Goal: Task Accomplishment & Management: Manage account settings

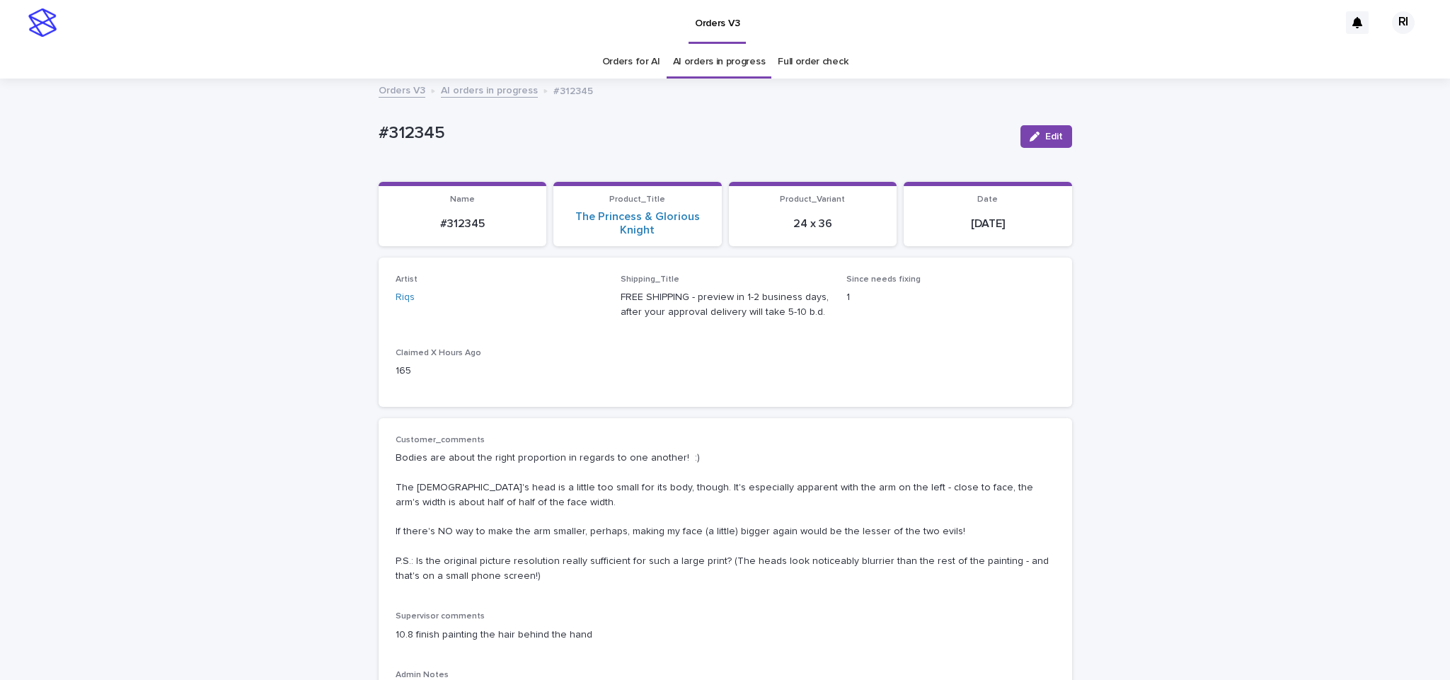
scroll to position [45, 0]
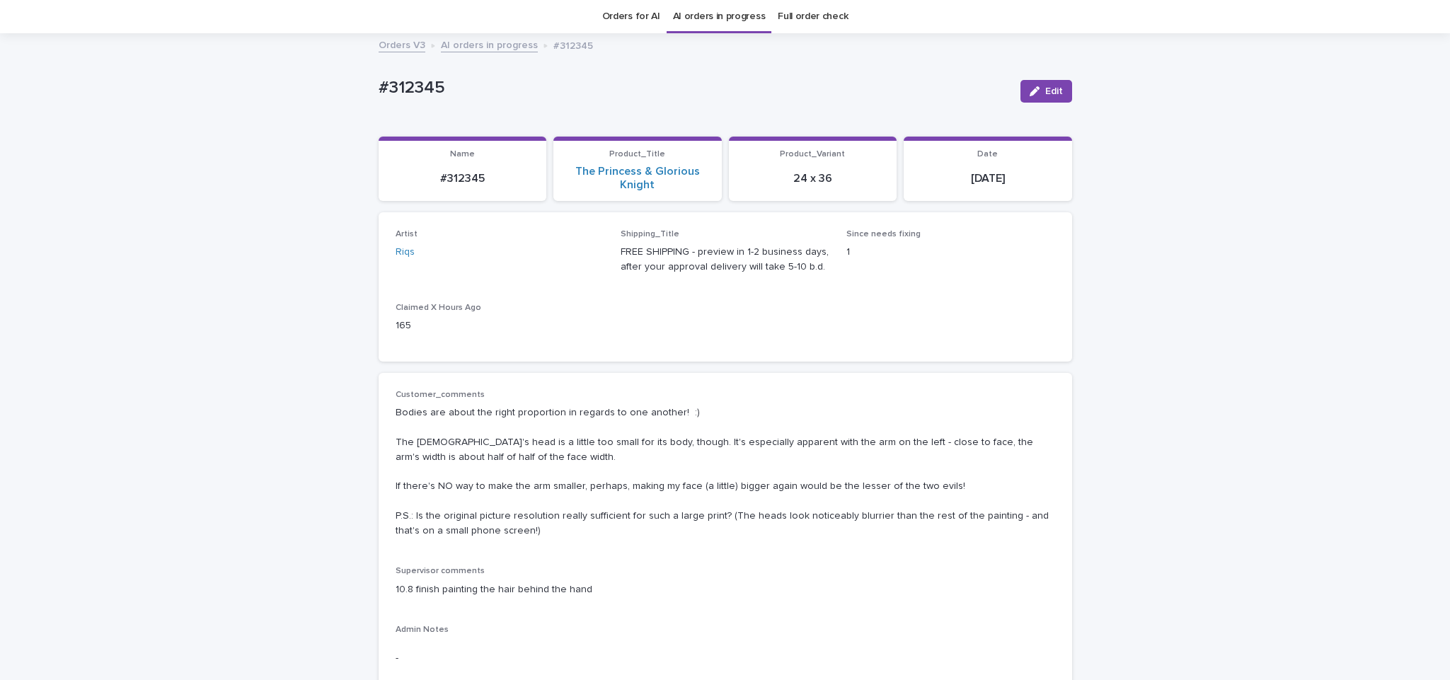
click at [495, 45] on link "AI orders in progress" at bounding box center [489, 44] width 97 height 16
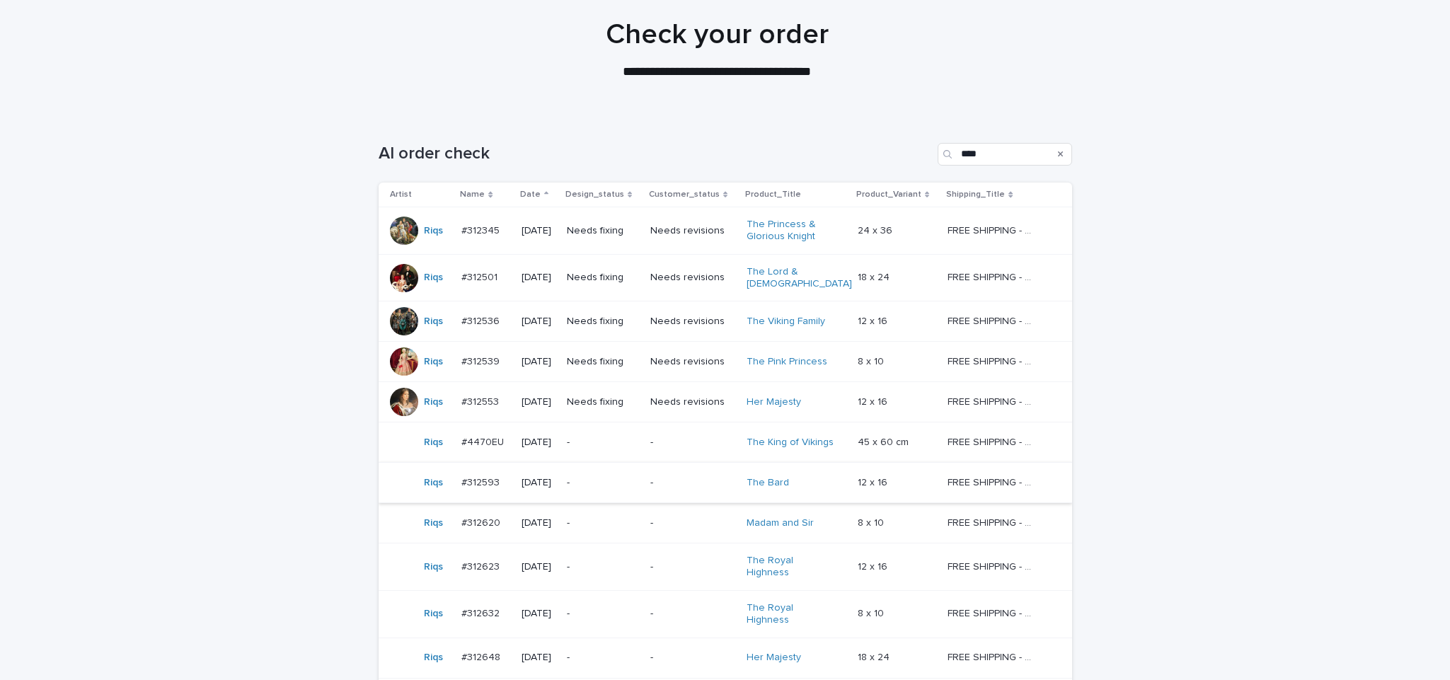
scroll to position [130, 0]
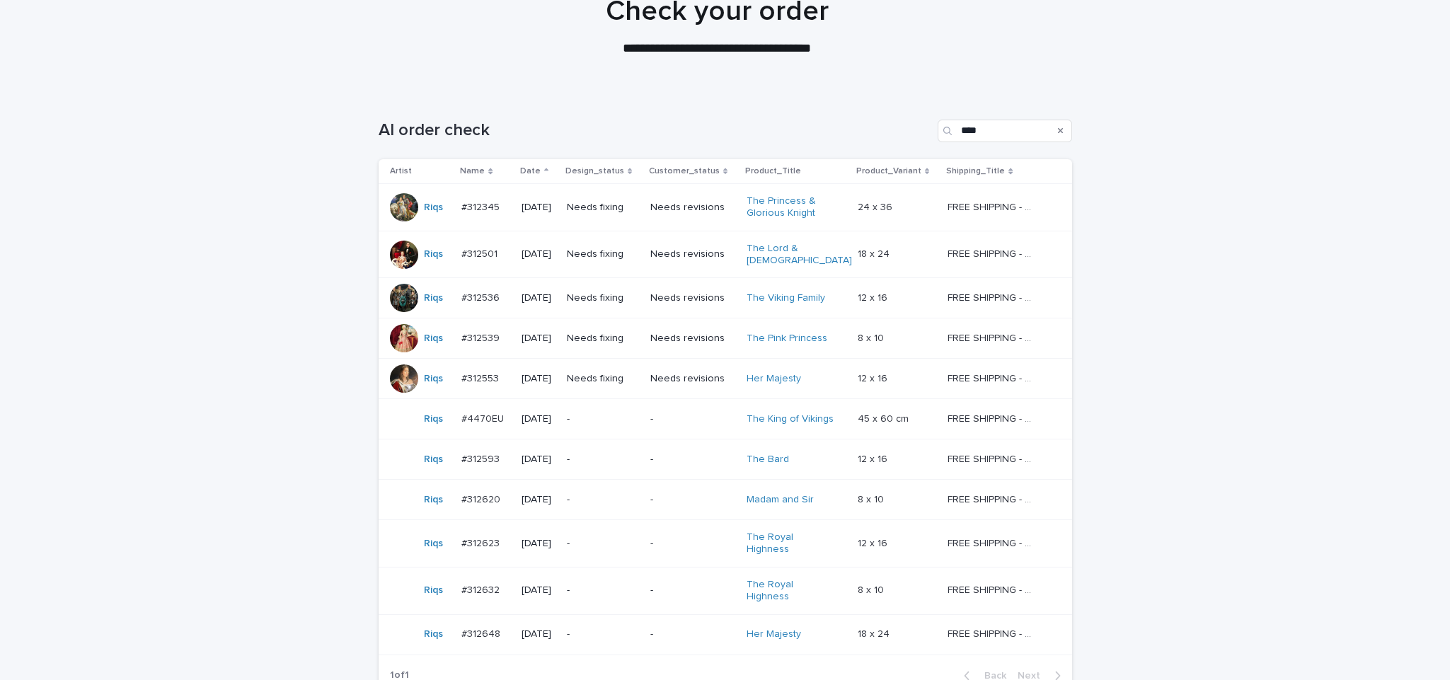
click at [192, 366] on div "Loading... Saving… Loading... Saving… AI order check **** Artist Name Date Desi…" at bounding box center [725, 433] width 1450 height 684
click at [696, 413] on p "-" at bounding box center [693, 419] width 86 height 12
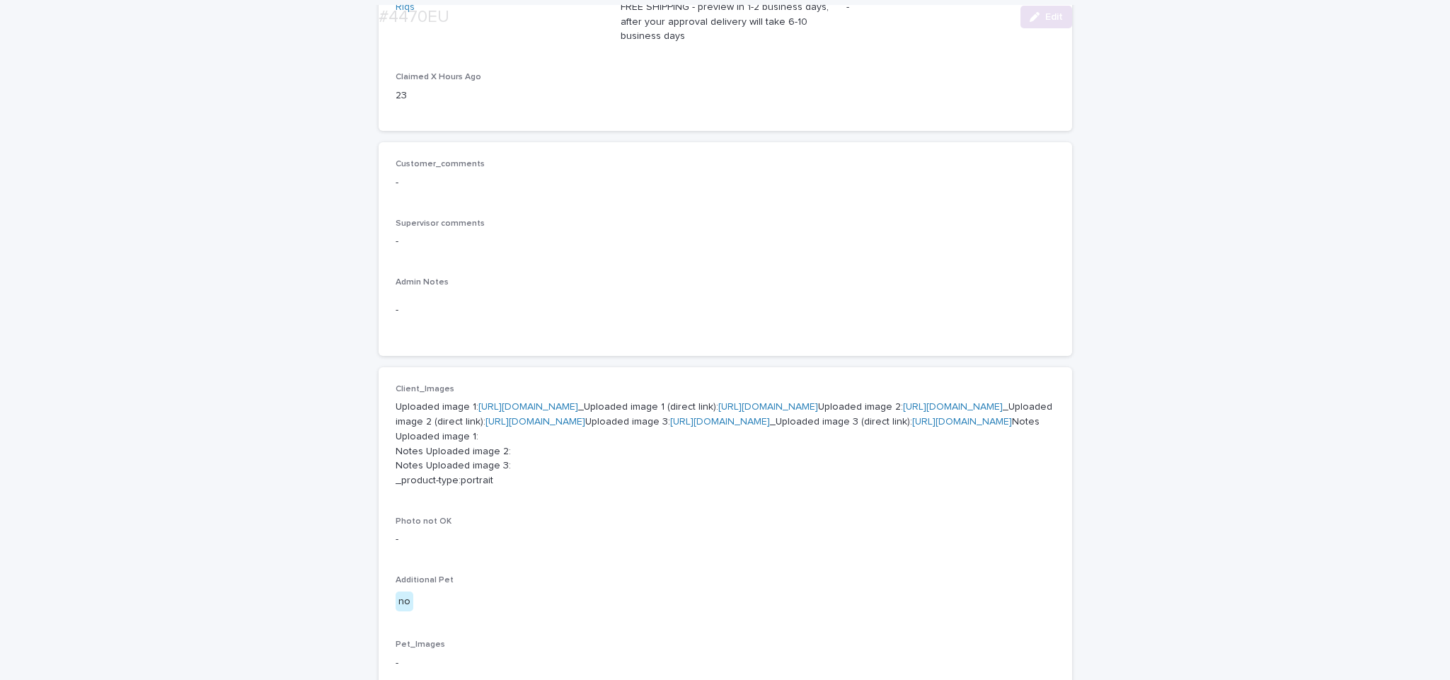
scroll to position [993, 0]
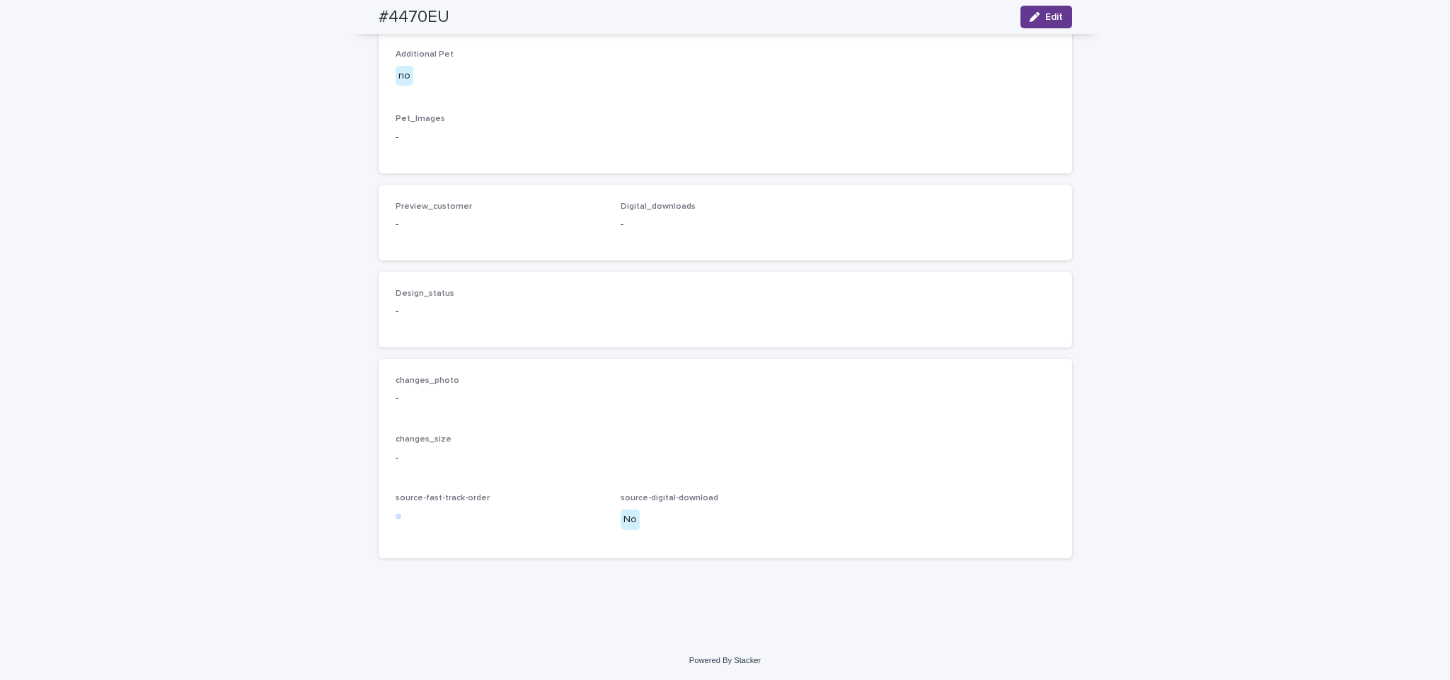
click at [1045, 20] on span "Edit" at bounding box center [1054, 17] width 18 height 10
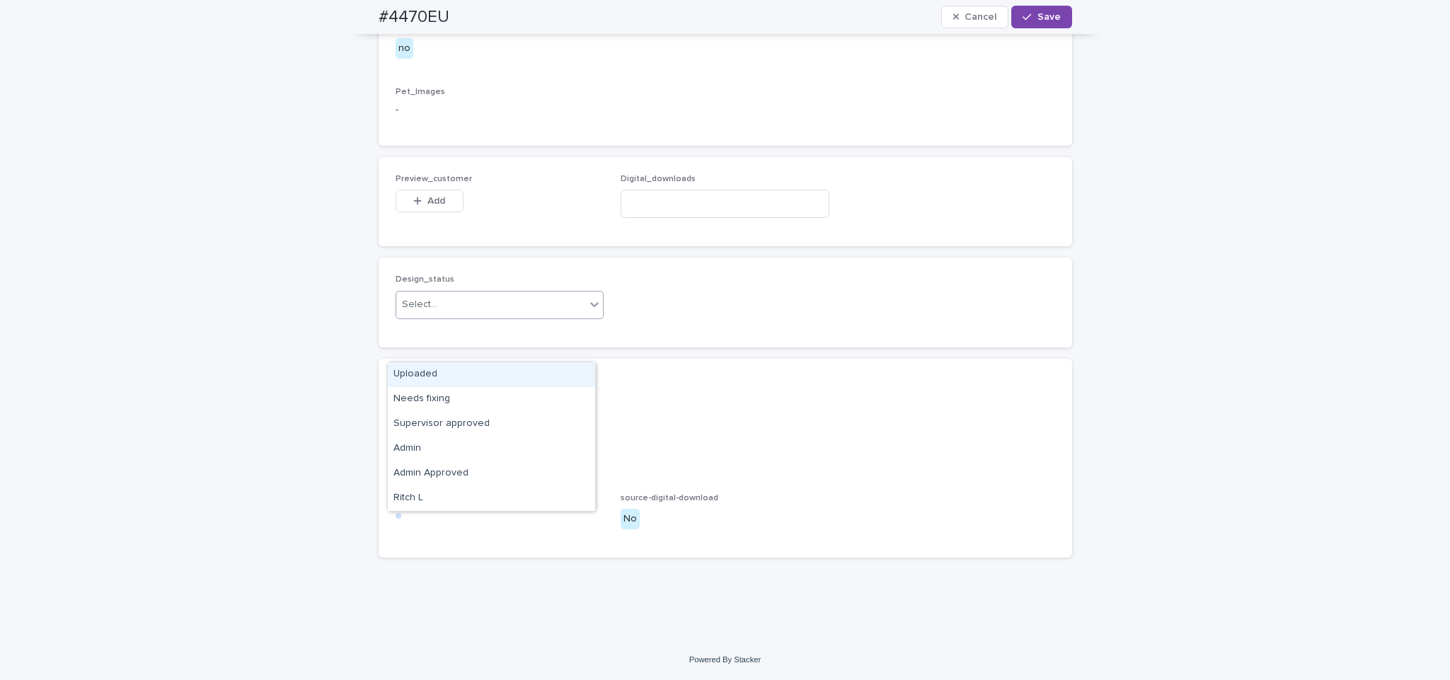
click at [507, 372] on div "Uploaded" at bounding box center [491, 374] width 207 height 25
click at [433, 212] on button "Add" at bounding box center [430, 201] width 68 height 23
click at [630, 218] on input at bounding box center [725, 204] width 209 height 28
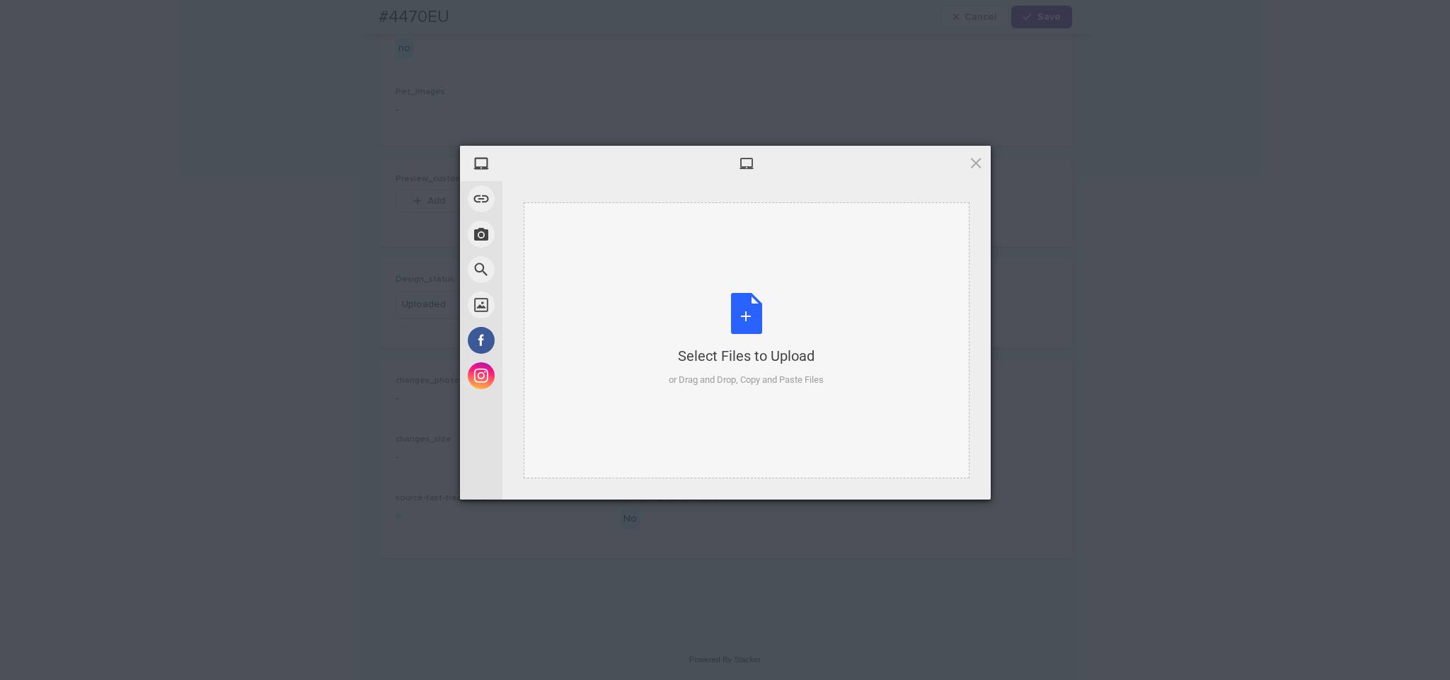
click at [684, 270] on div "Select Files to Upload or Drag and Drop, Copy and Paste Files" at bounding box center [747, 340] width 446 height 276
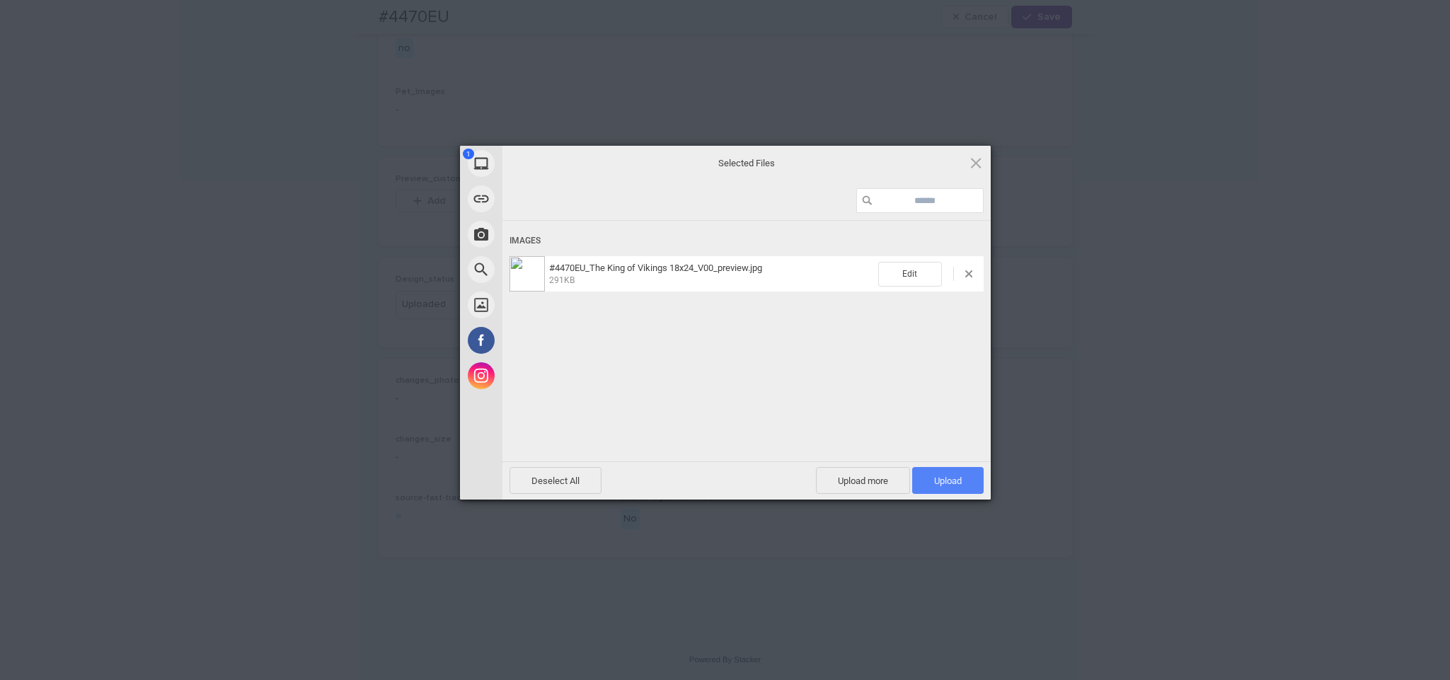
click at [957, 480] on span "Upload 1" at bounding box center [948, 481] width 28 height 11
click at [1085, 255] on div "My Device Link (URL) Take Photo Web Search Unsplash Facebook Instagram Uploaded…" at bounding box center [725, 340] width 1450 height 680
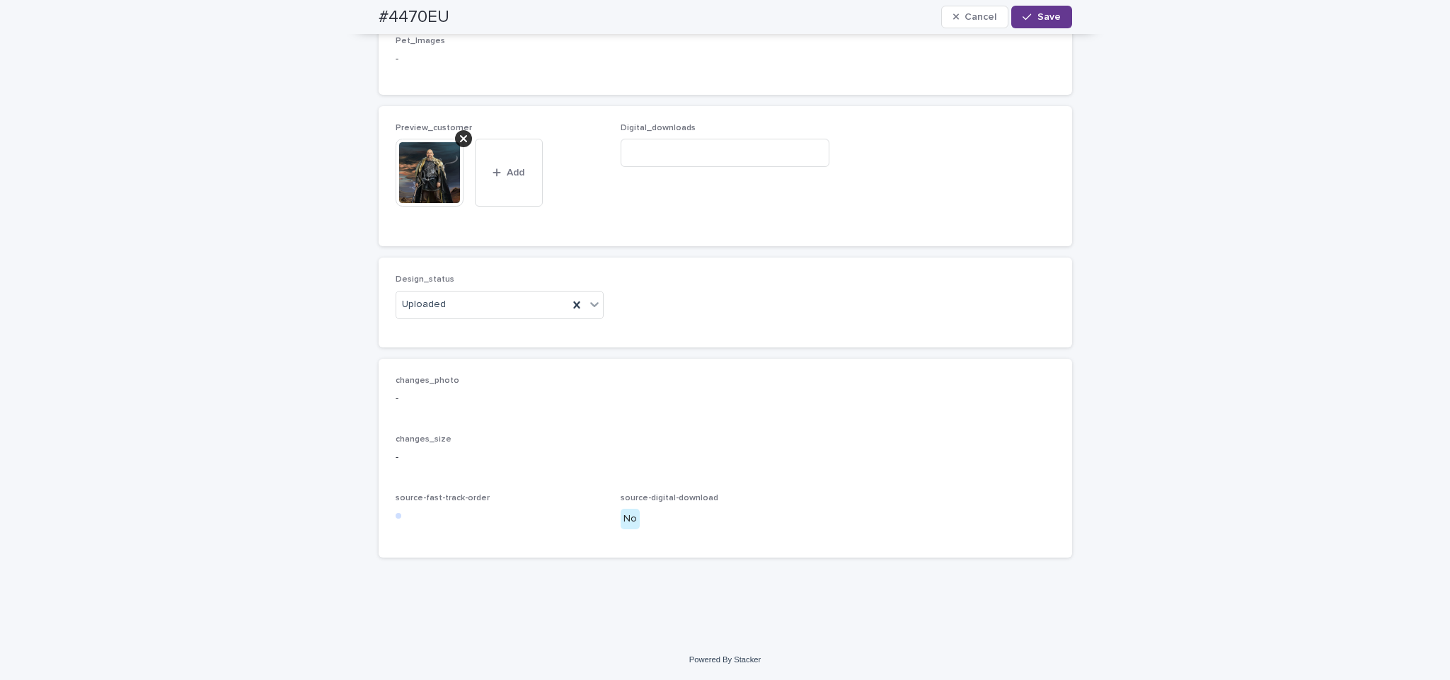
click at [1034, 8] on button "Save" at bounding box center [1041, 17] width 60 height 23
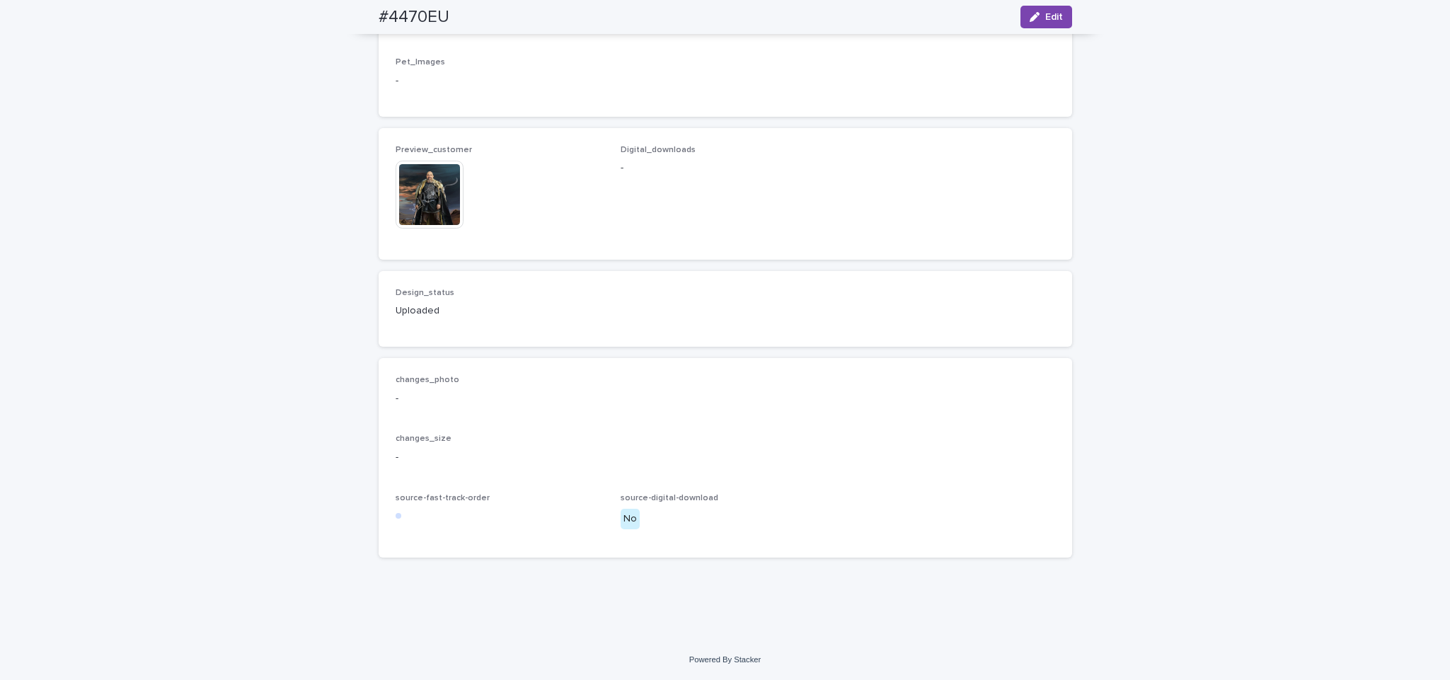
click at [436, 229] on img at bounding box center [430, 195] width 68 height 68
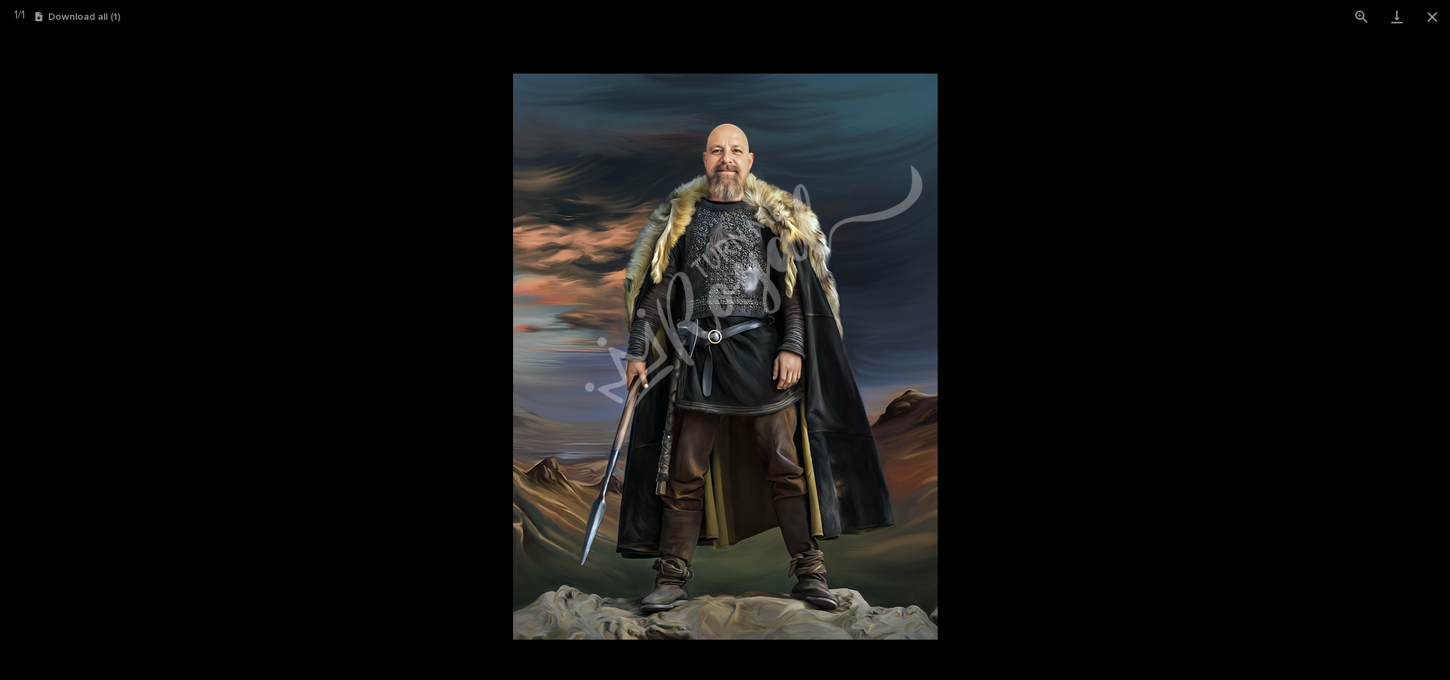
click at [355, 306] on picture at bounding box center [725, 356] width 1450 height 647
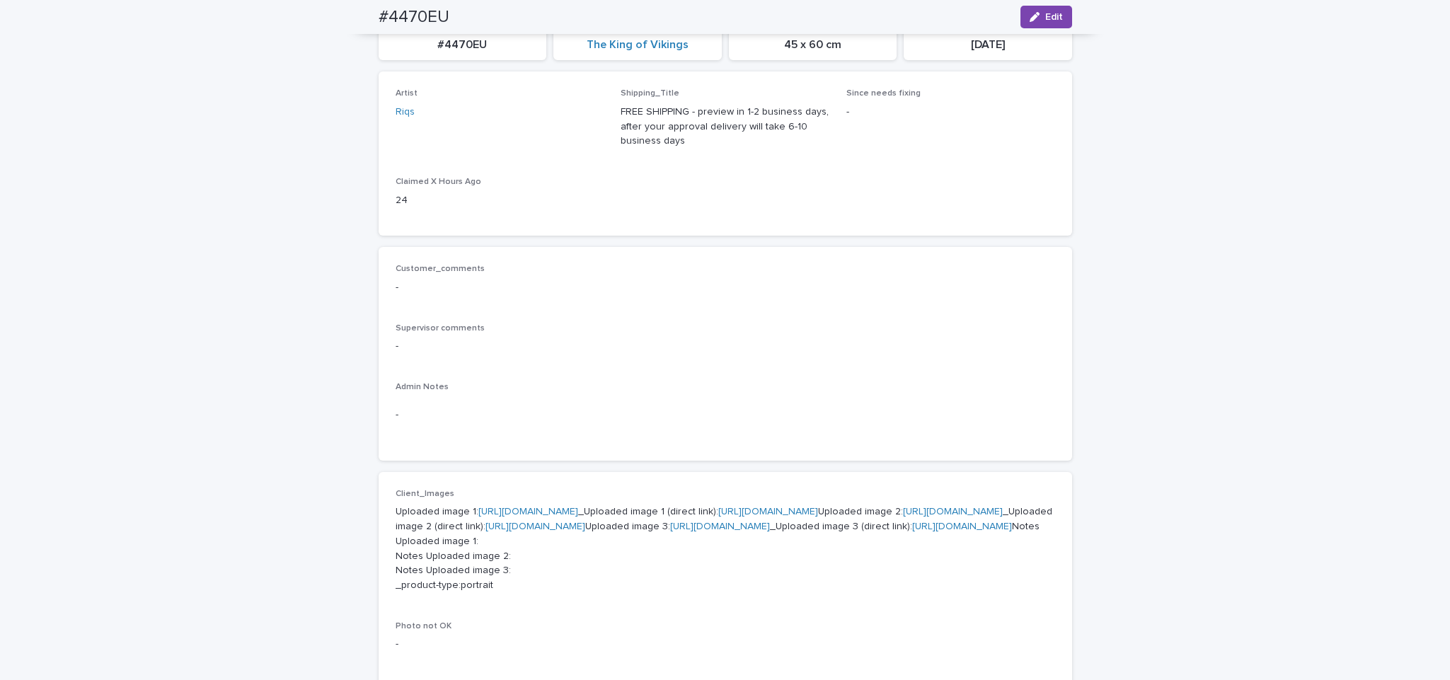
scroll to position [0, 0]
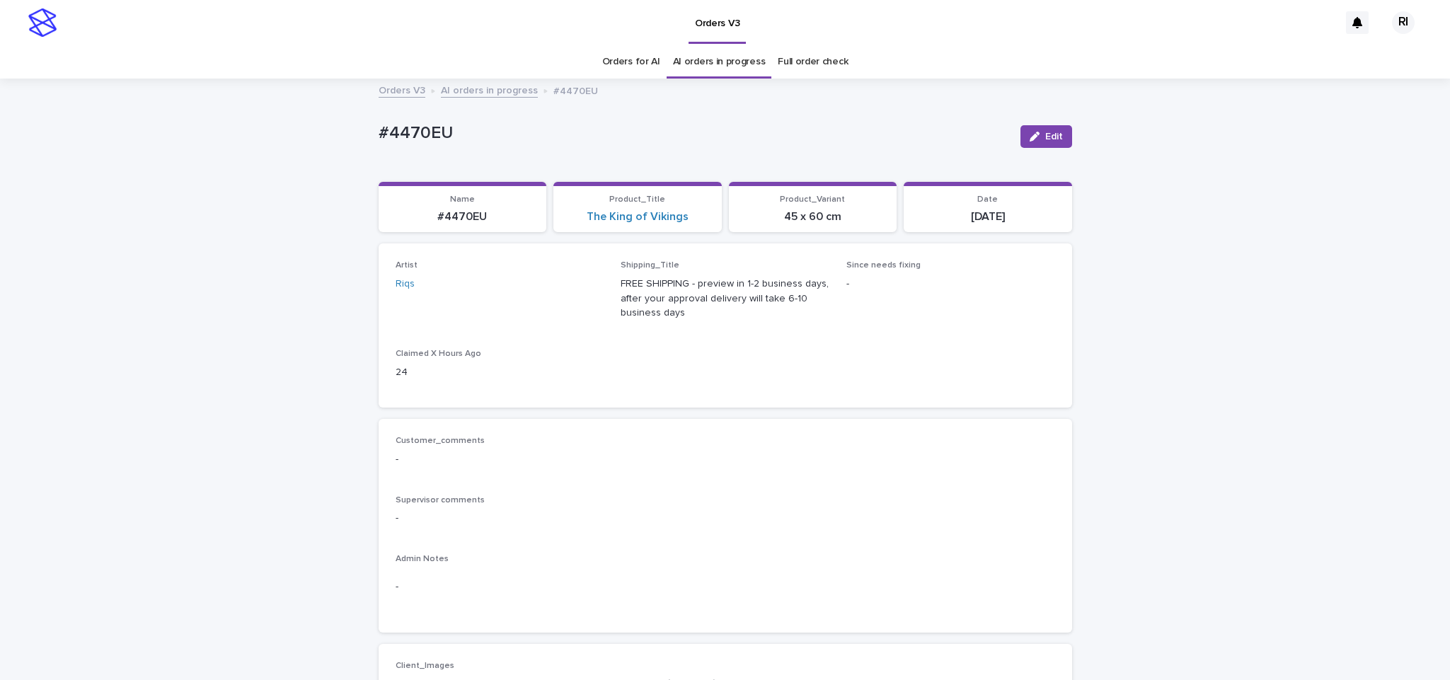
click at [507, 87] on link "AI orders in progress" at bounding box center [489, 89] width 97 height 16
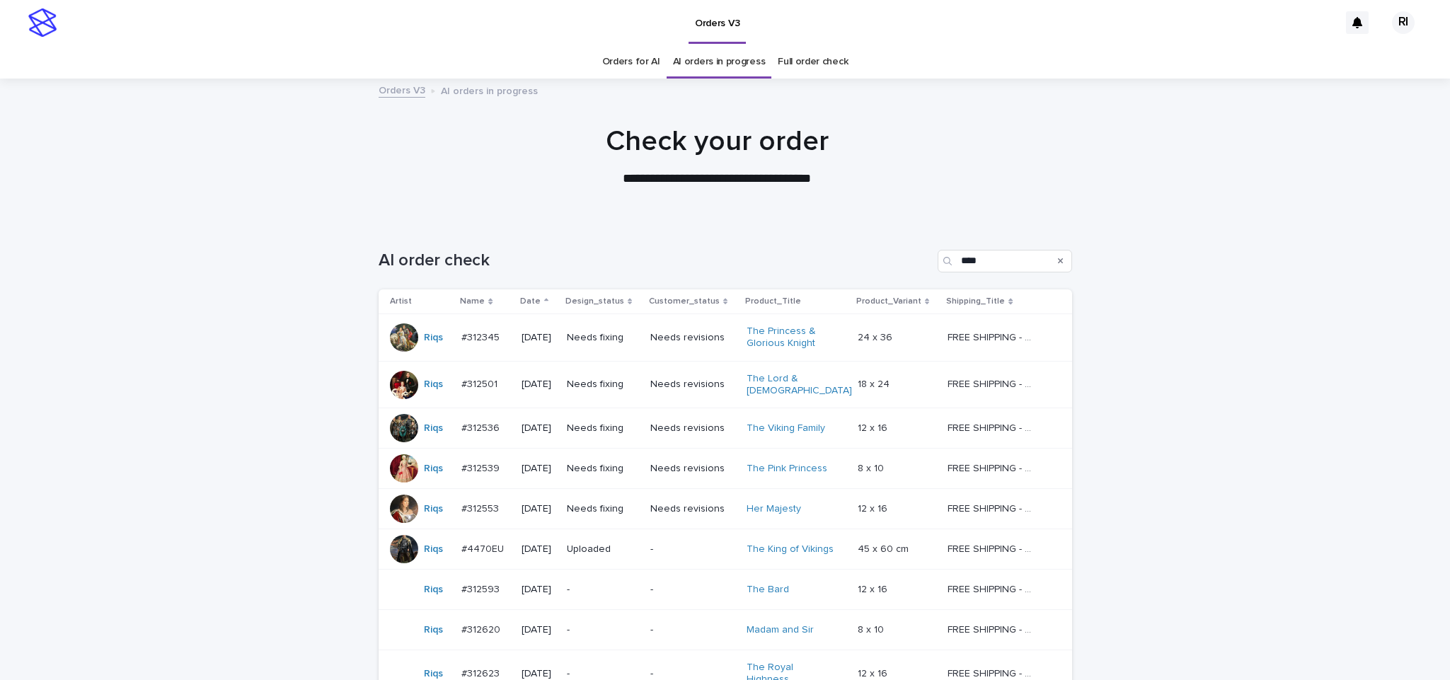
scroll to position [45, 0]
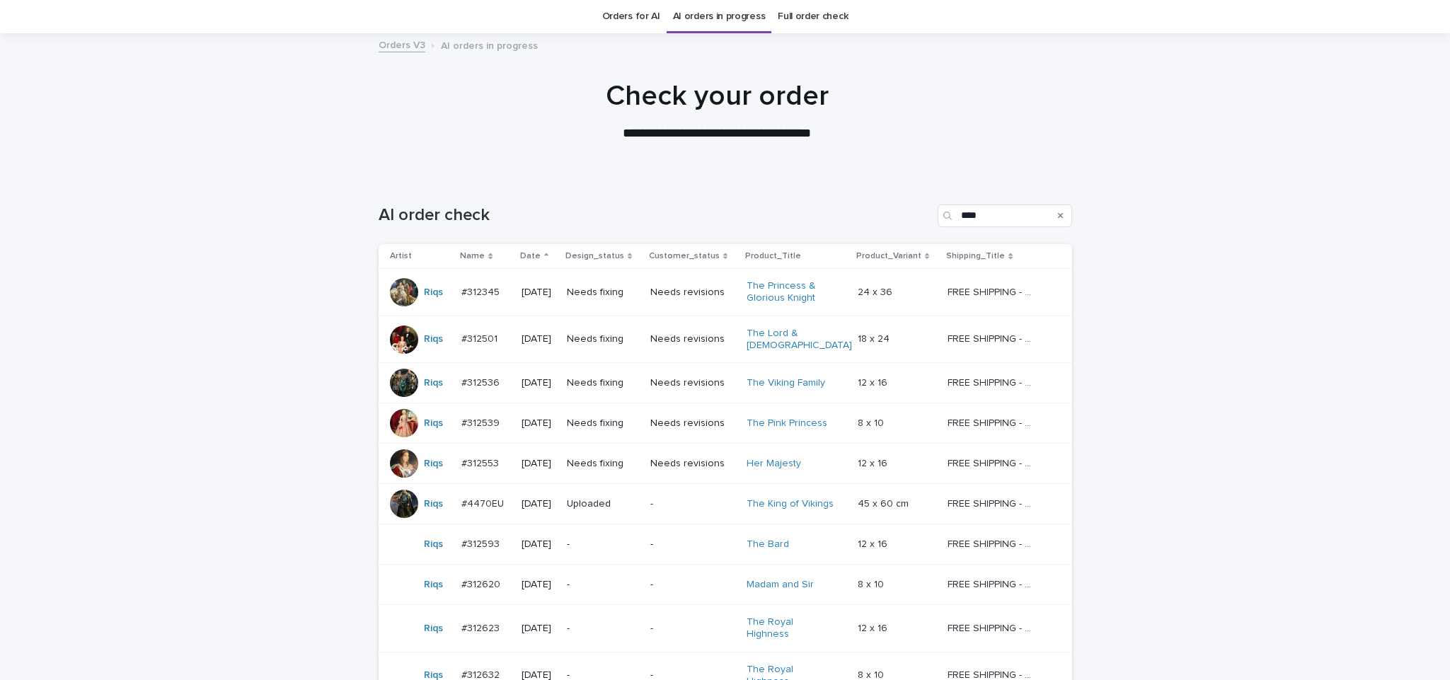
click at [659, 538] on p "-" at bounding box center [693, 544] width 86 height 12
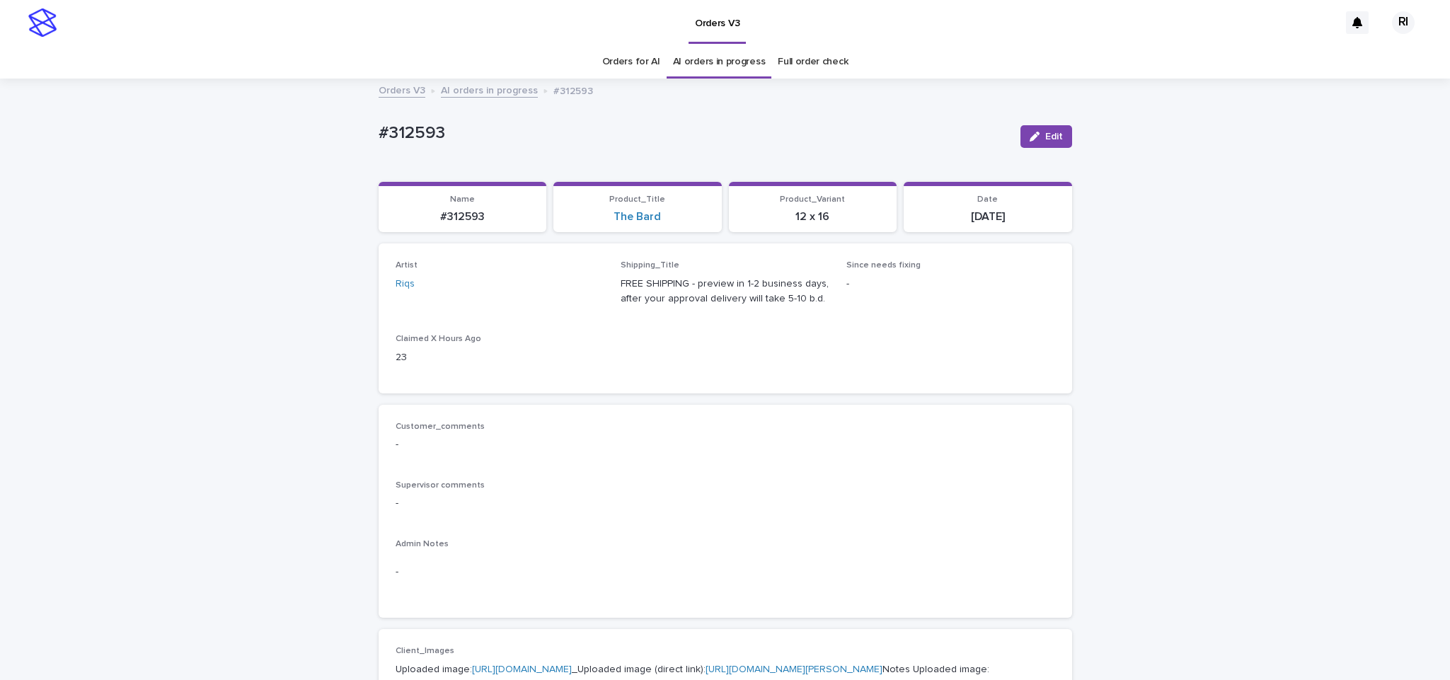
click at [474, 93] on link "AI orders in progress" at bounding box center [489, 89] width 97 height 16
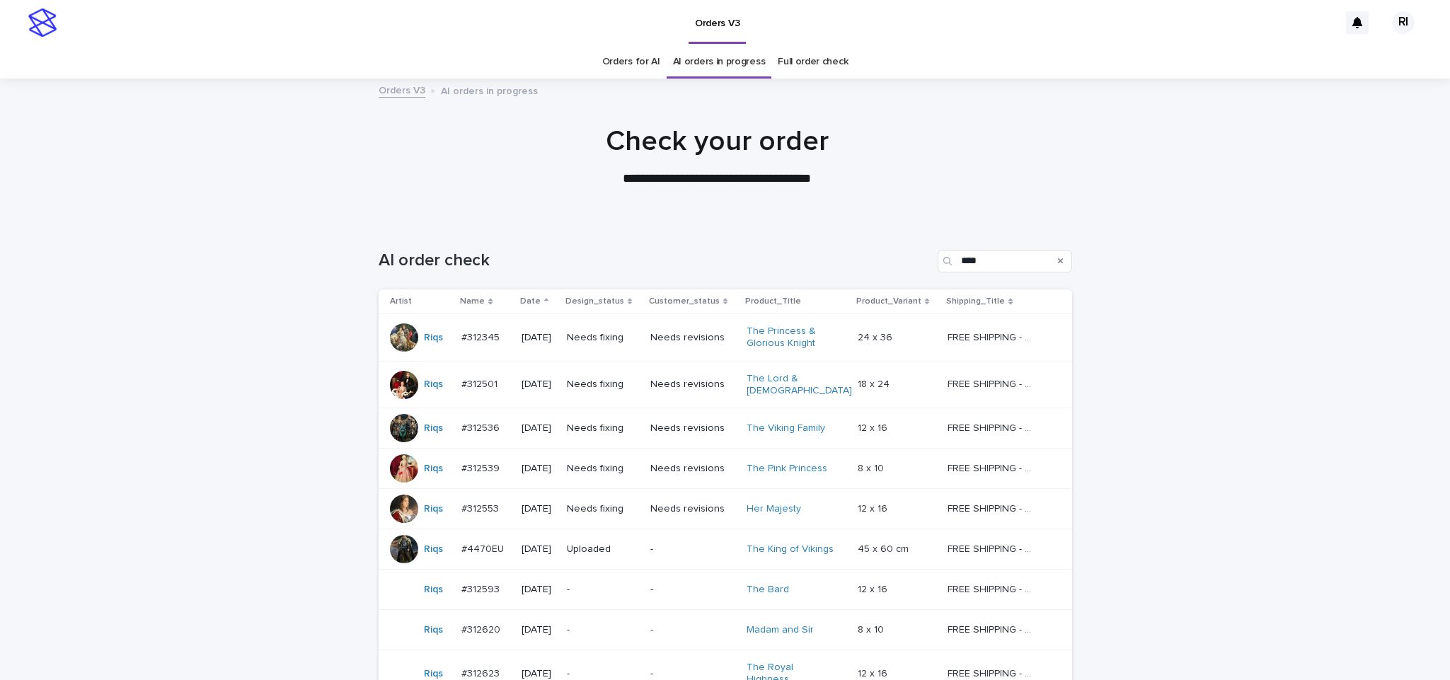
scroll to position [45, 0]
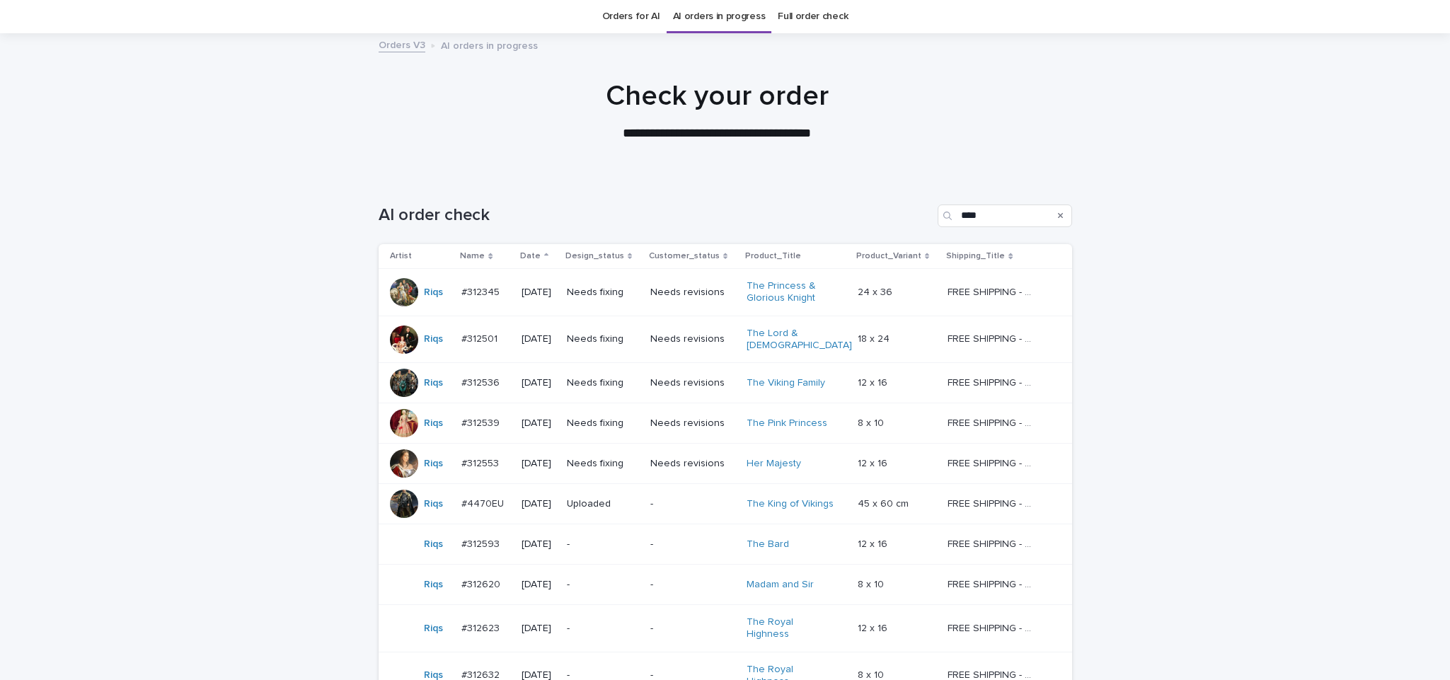
click at [629, 539] on p "-" at bounding box center [603, 544] width 72 height 12
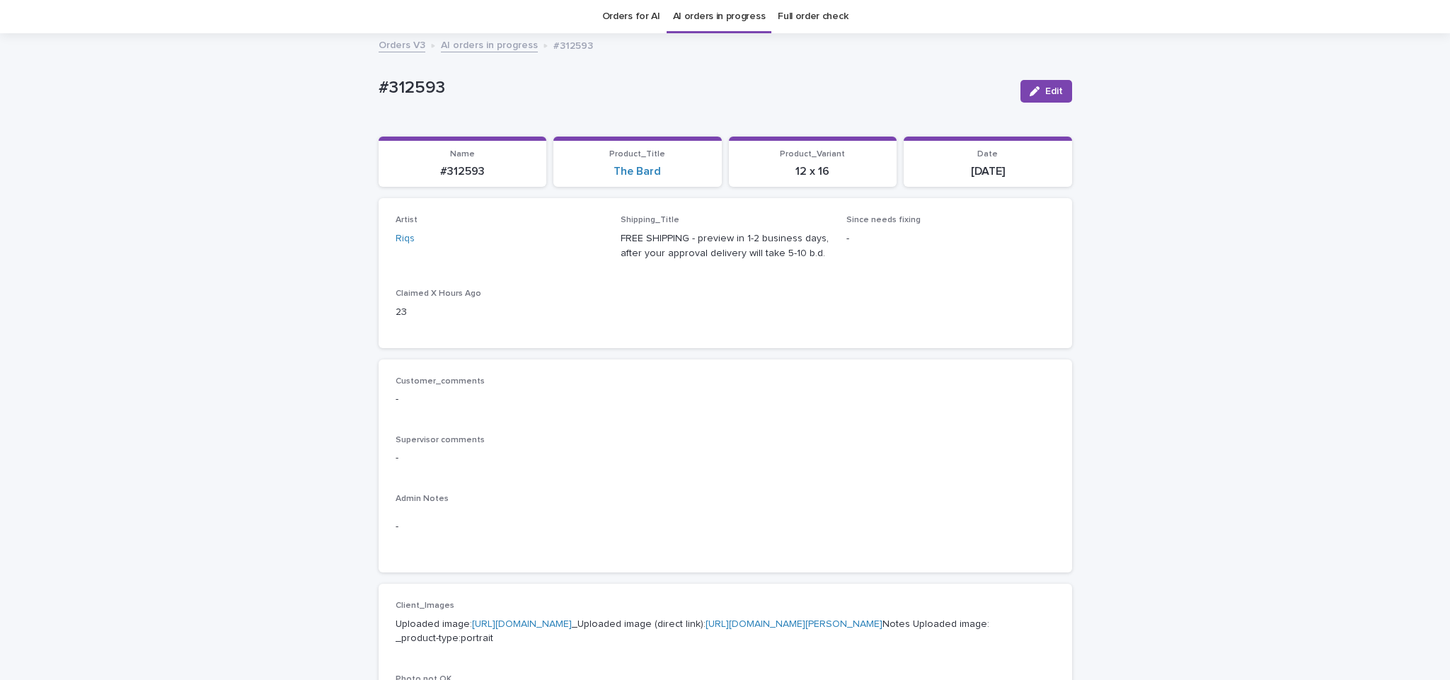
click at [500, 45] on link "AI orders in progress" at bounding box center [489, 44] width 97 height 16
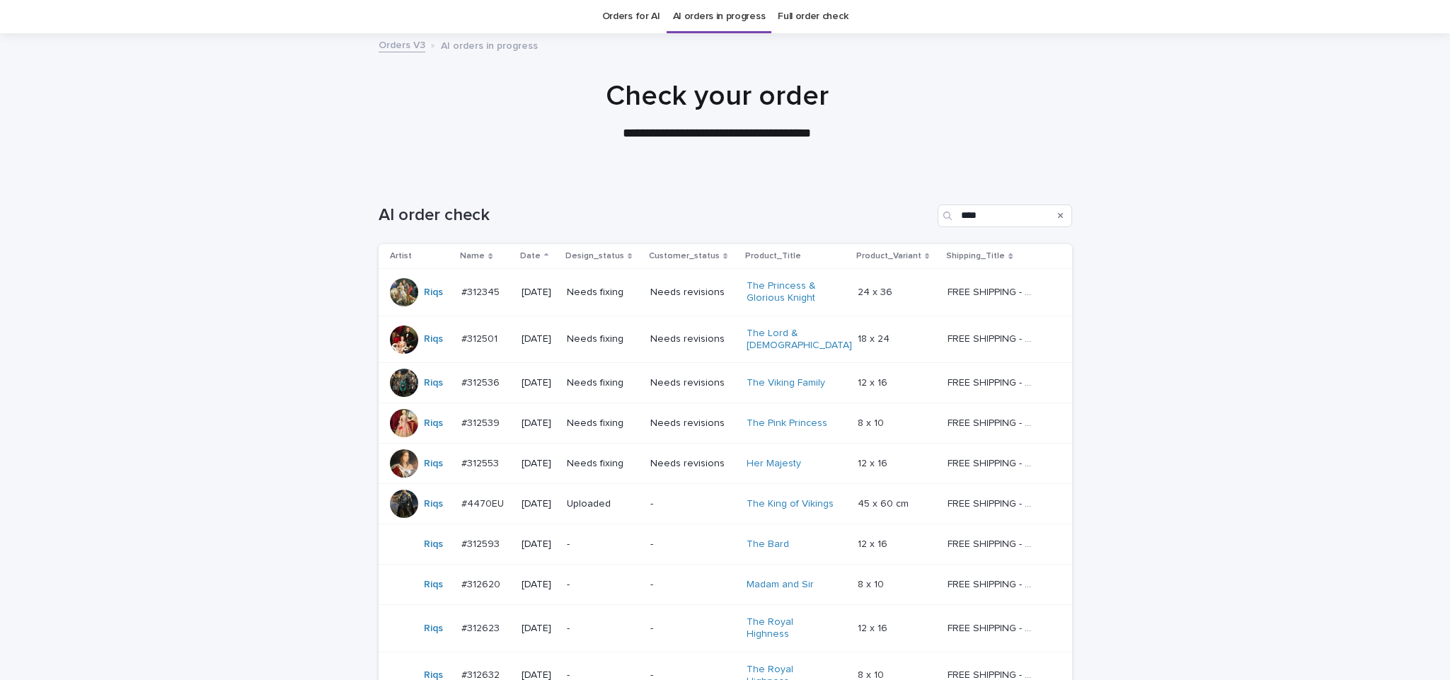
scroll to position [45, 0]
click at [642, 470] on td "Needs fixing" at bounding box center [602, 464] width 83 height 40
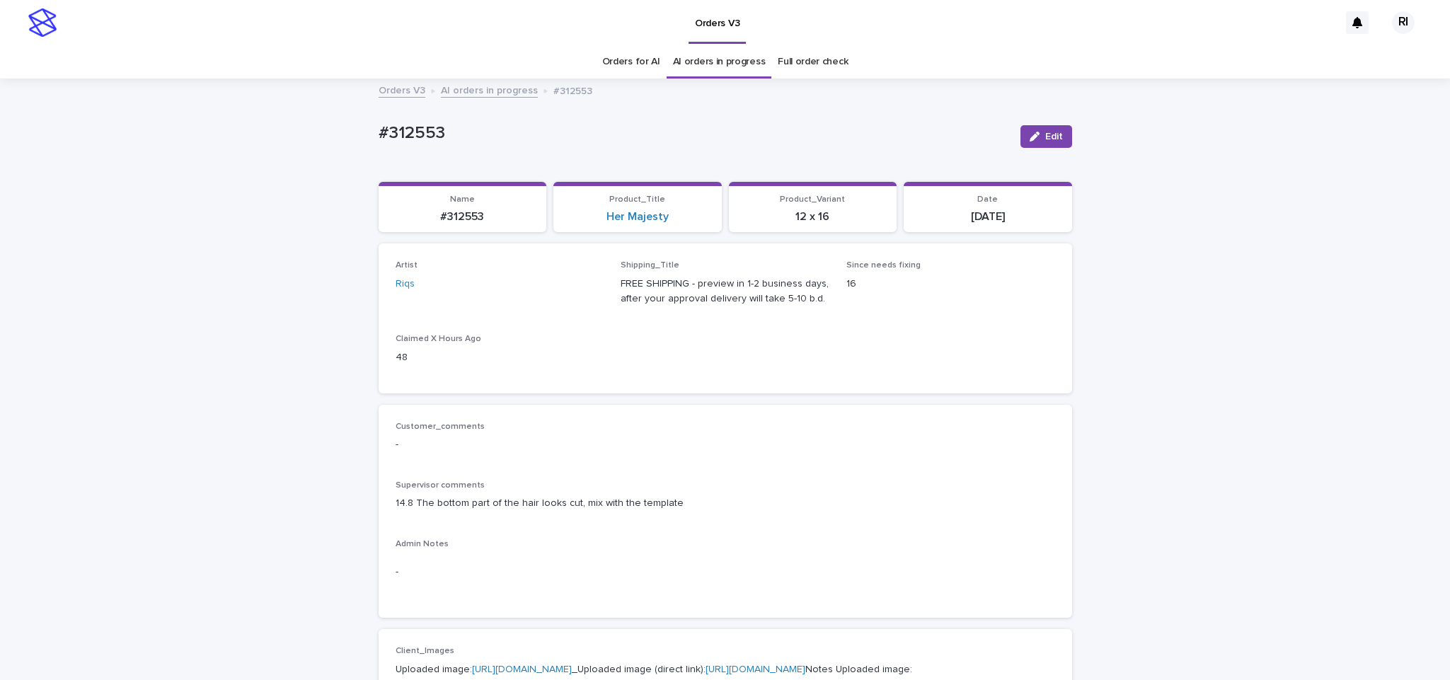
click at [514, 336] on p "Claimed X Hours Ago" at bounding box center [500, 339] width 209 height 10
click at [1028, 142] on button "Edit" at bounding box center [1046, 136] width 52 height 23
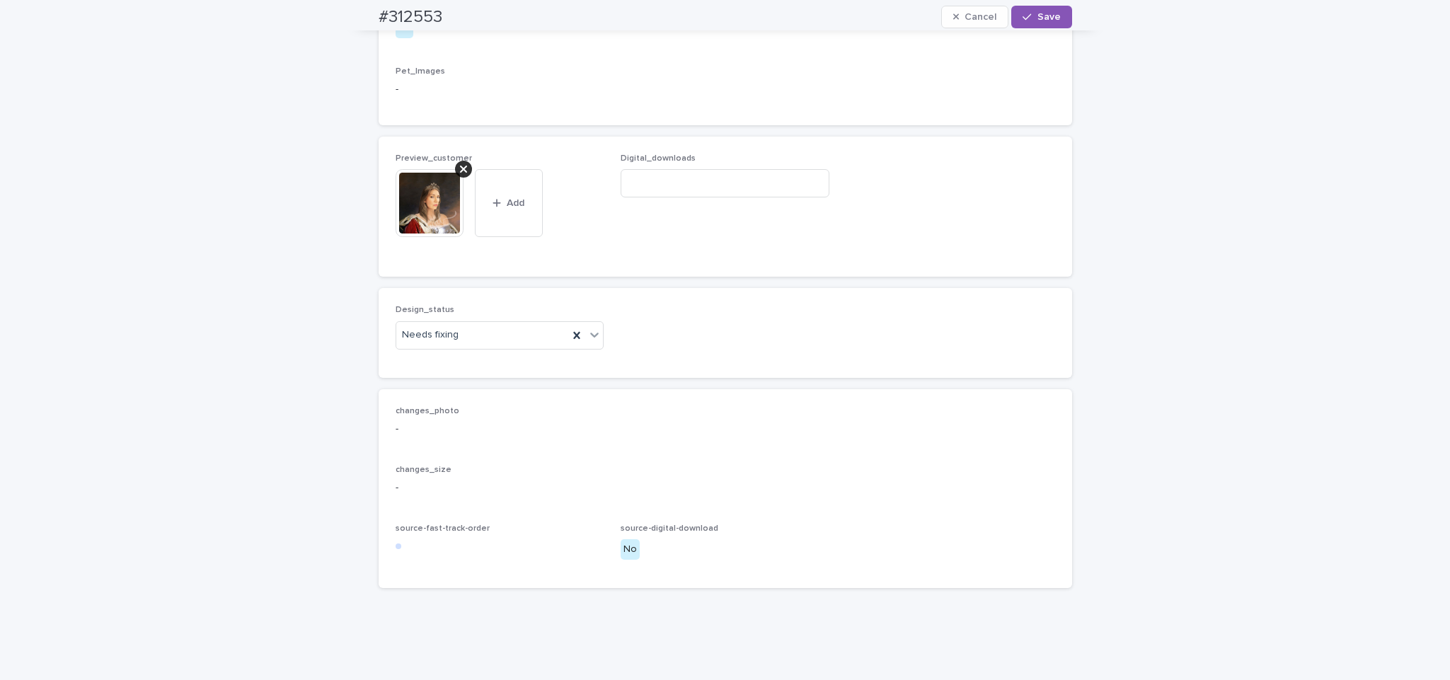
scroll to position [894, 0]
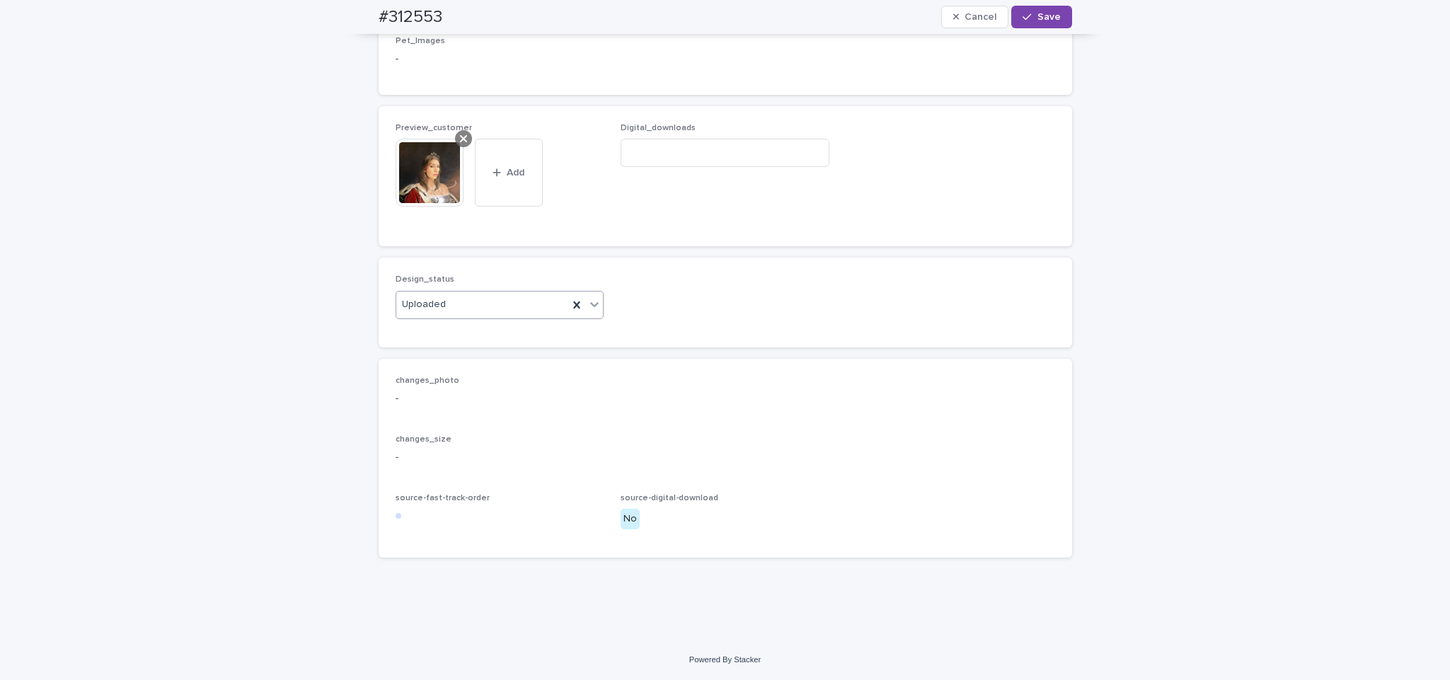
click at [461, 141] on div at bounding box center [463, 138] width 17 height 17
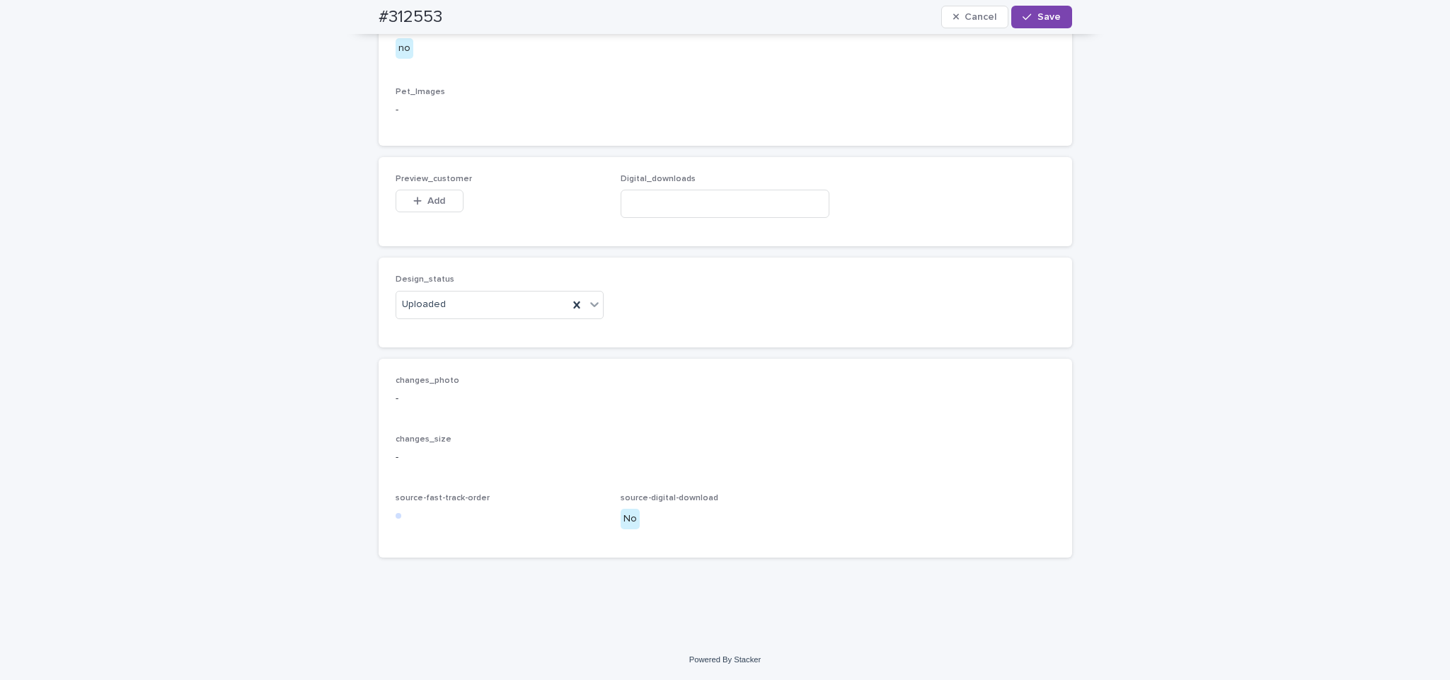
scroll to position [843, 0]
click at [423, 208] on button "Add" at bounding box center [430, 201] width 68 height 23
click at [620, 272] on div "Design_status Uploaded" at bounding box center [725, 302] width 693 height 89
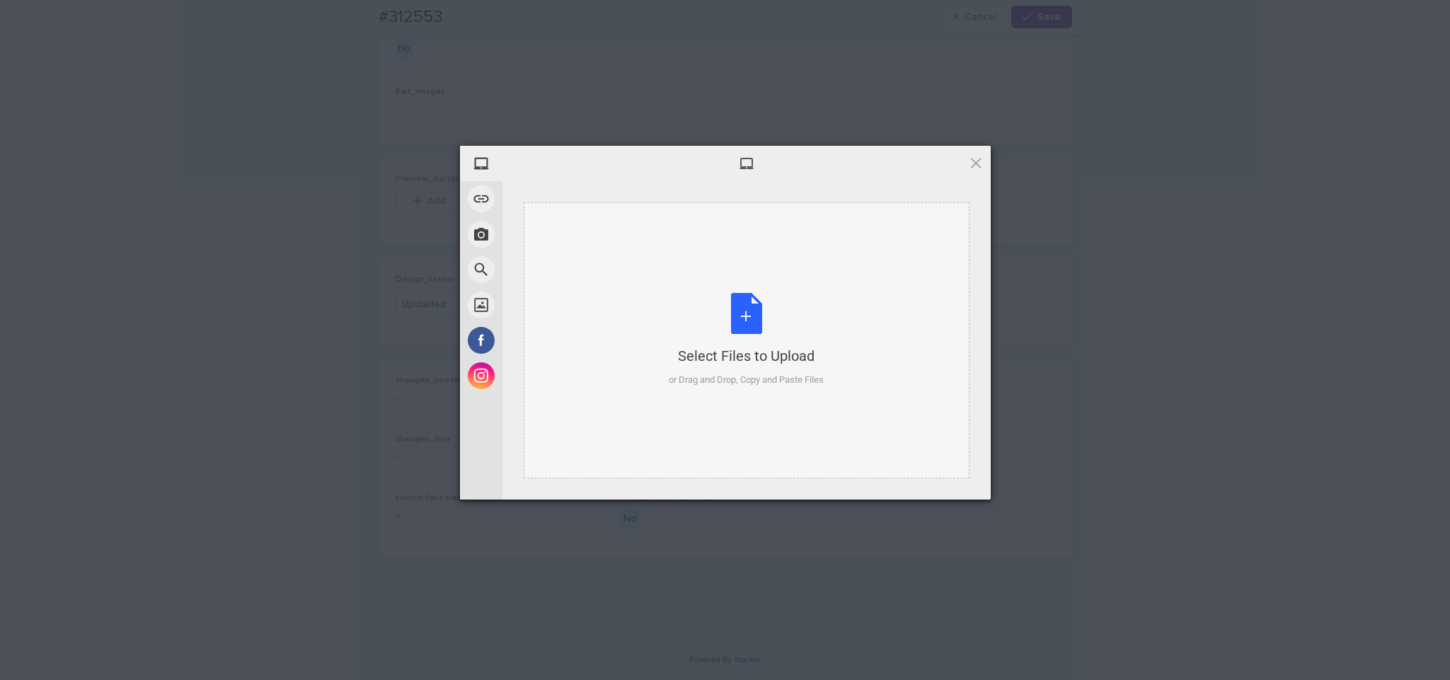
click at [625, 274] on div "Select Files to Upload or Drag and Drop, Copy and Paste Files" at bounding box center [747, 340] width 446 height 276
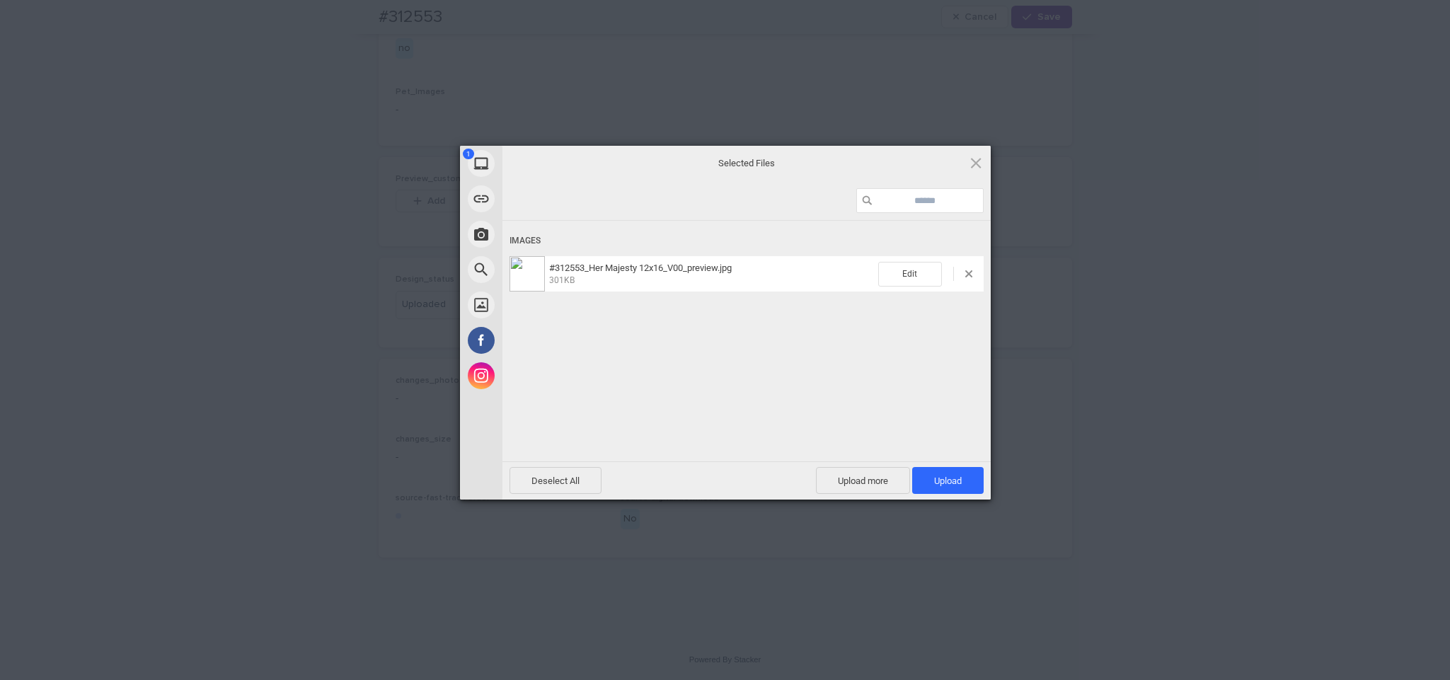
click at [970, 265] on div "Edit" at bounding box center [930, 274] width 105 height 25
click at [971, 276] on span at bounding box center [968, 273] width 7 height 7
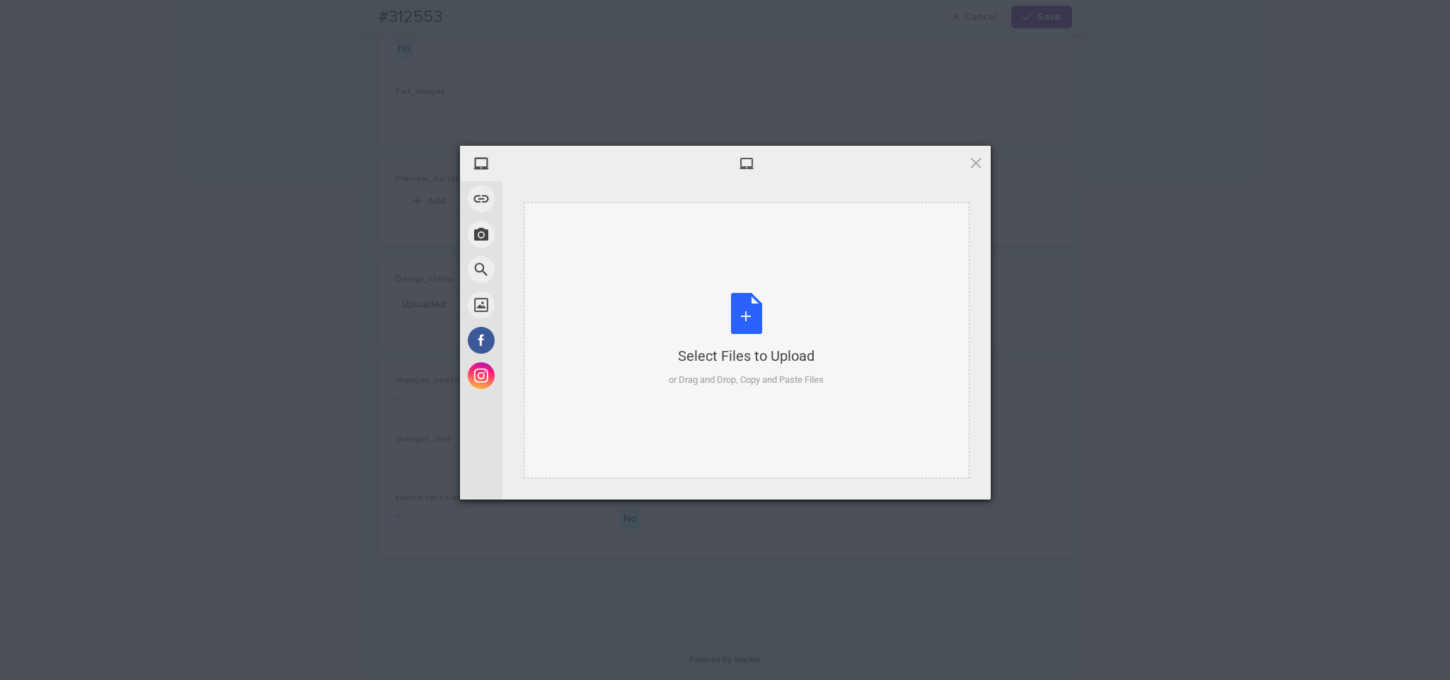
click at [734, 323] on div "Select Files to Upload or Drag and Drop, Copy and Paste Files" at bounding box center [746, 340] width 155 height 94
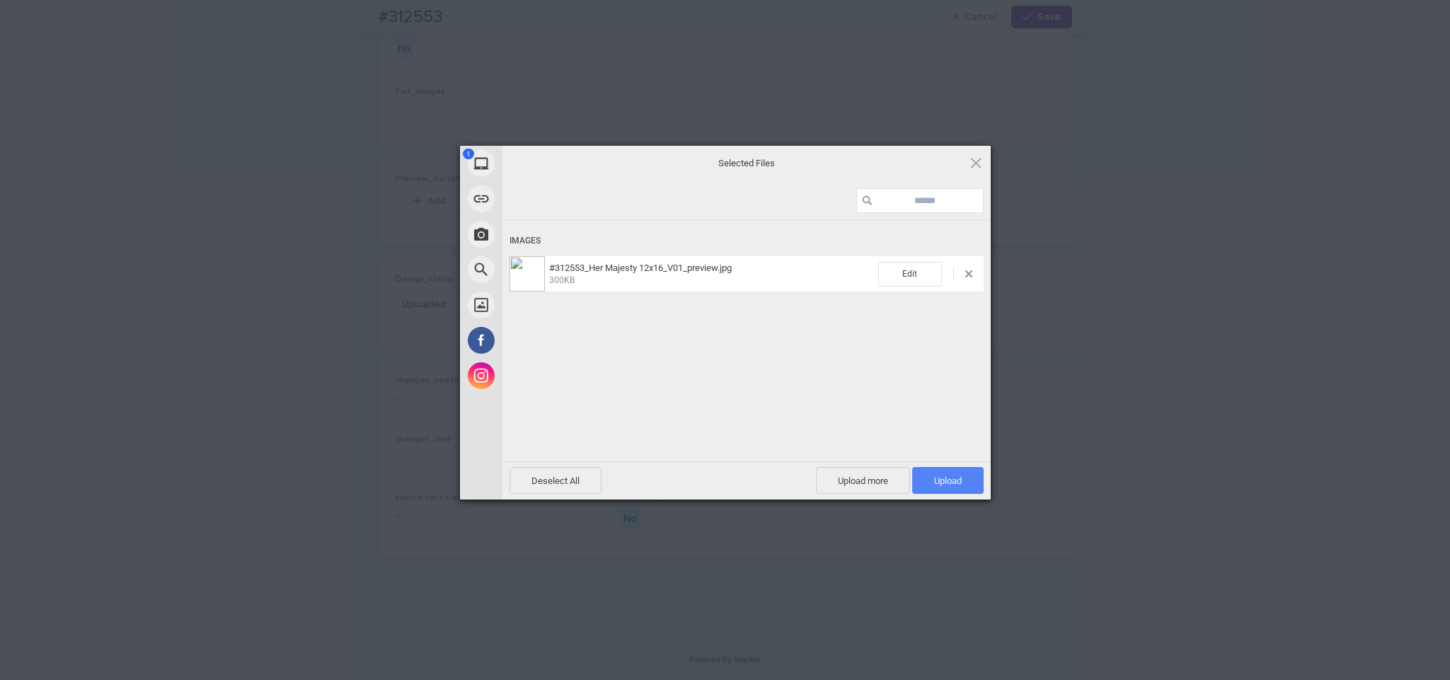
click at [972, 470] on span "Upload 1" at bounding box center [947, 480] width 71 height 27
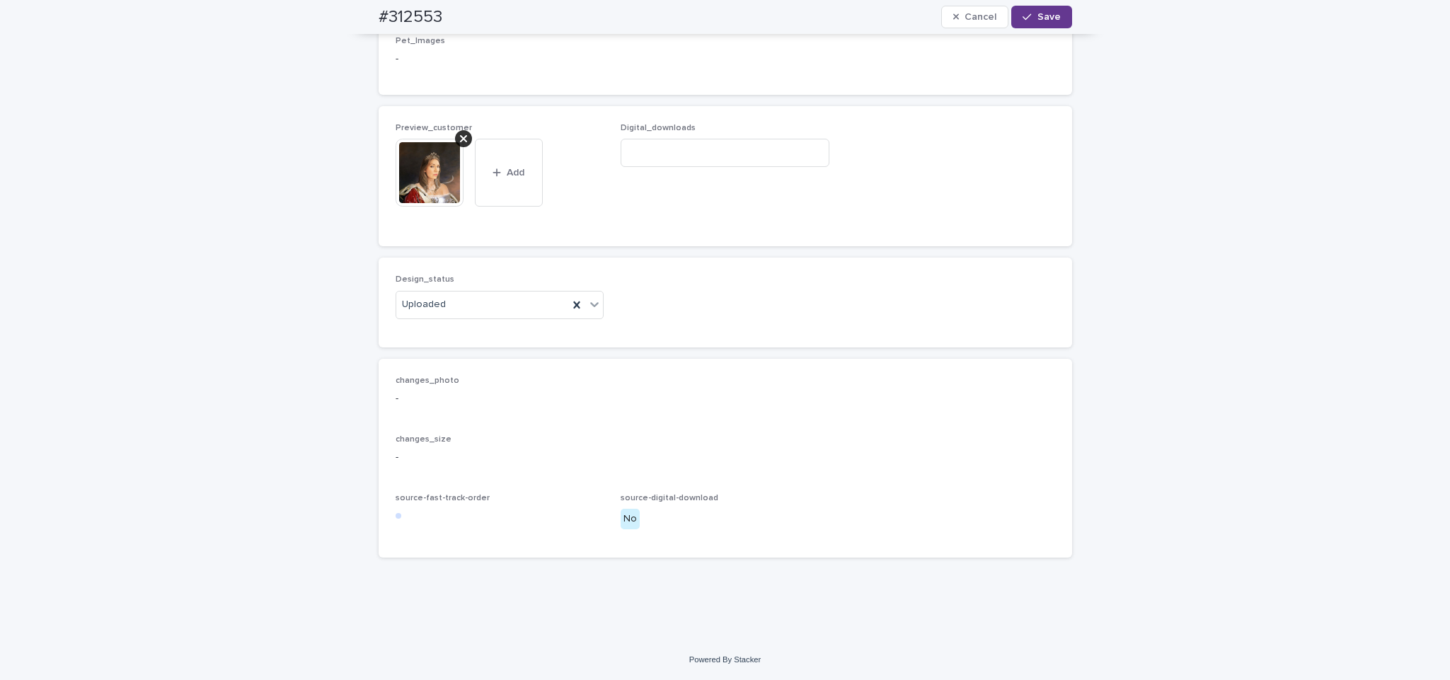
click at [1040, 18] on span "Save" at bounding box center [1048, 17] width 23 height 10
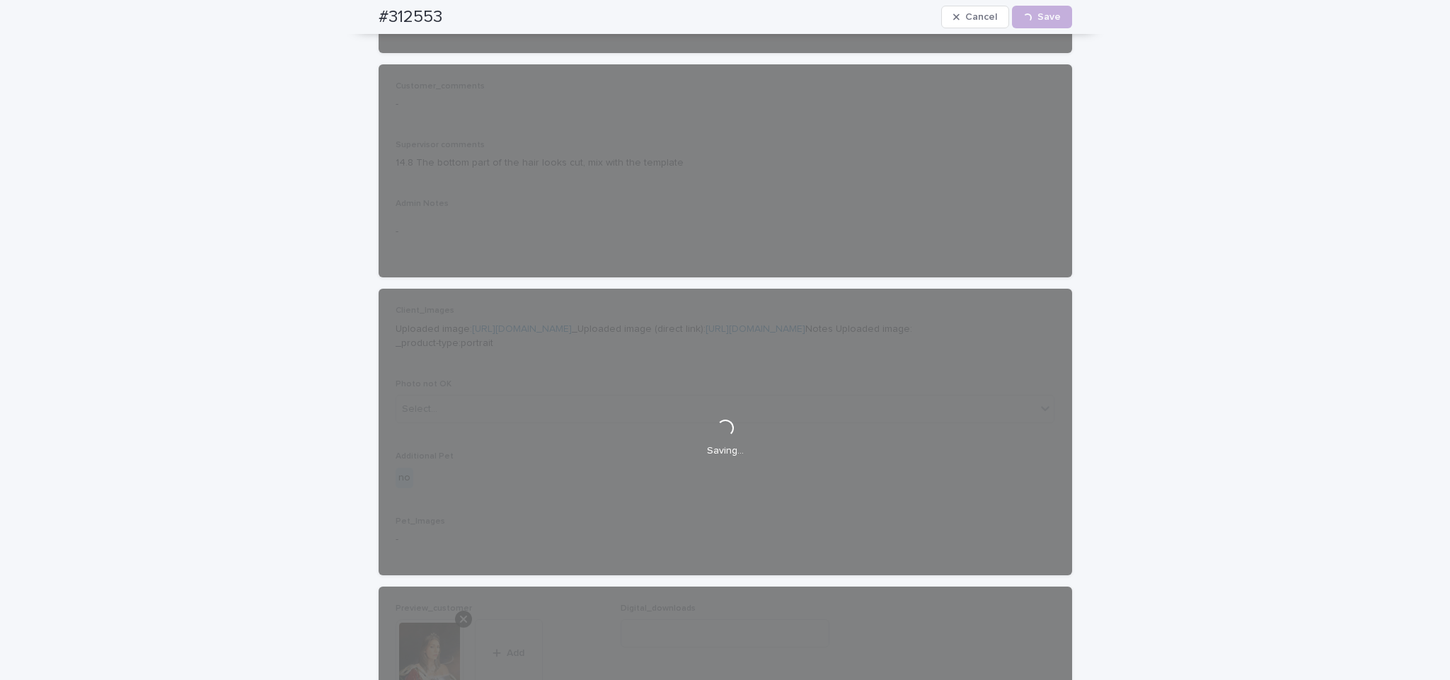
scroll to position [0, 0]
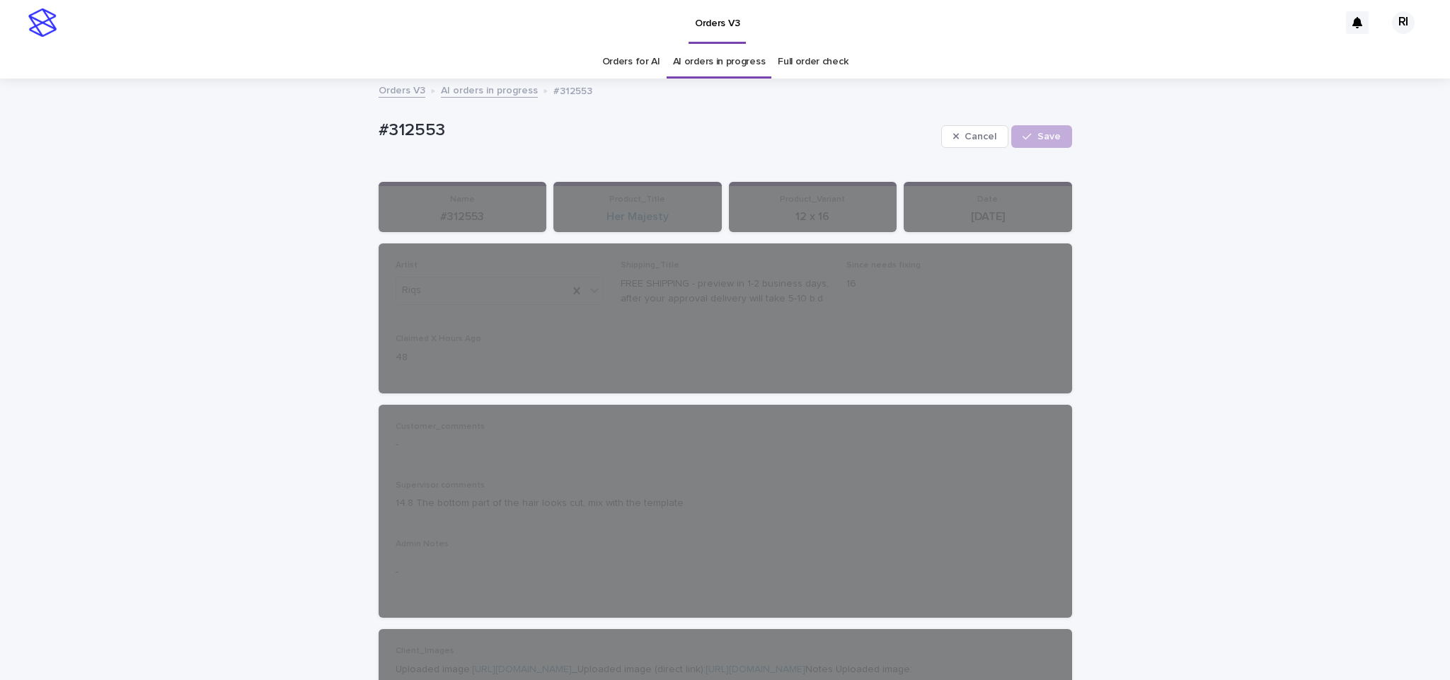
click at [484, 81] on link "AI orders in progress" at bounding box center [489, 89] width 97 height 16
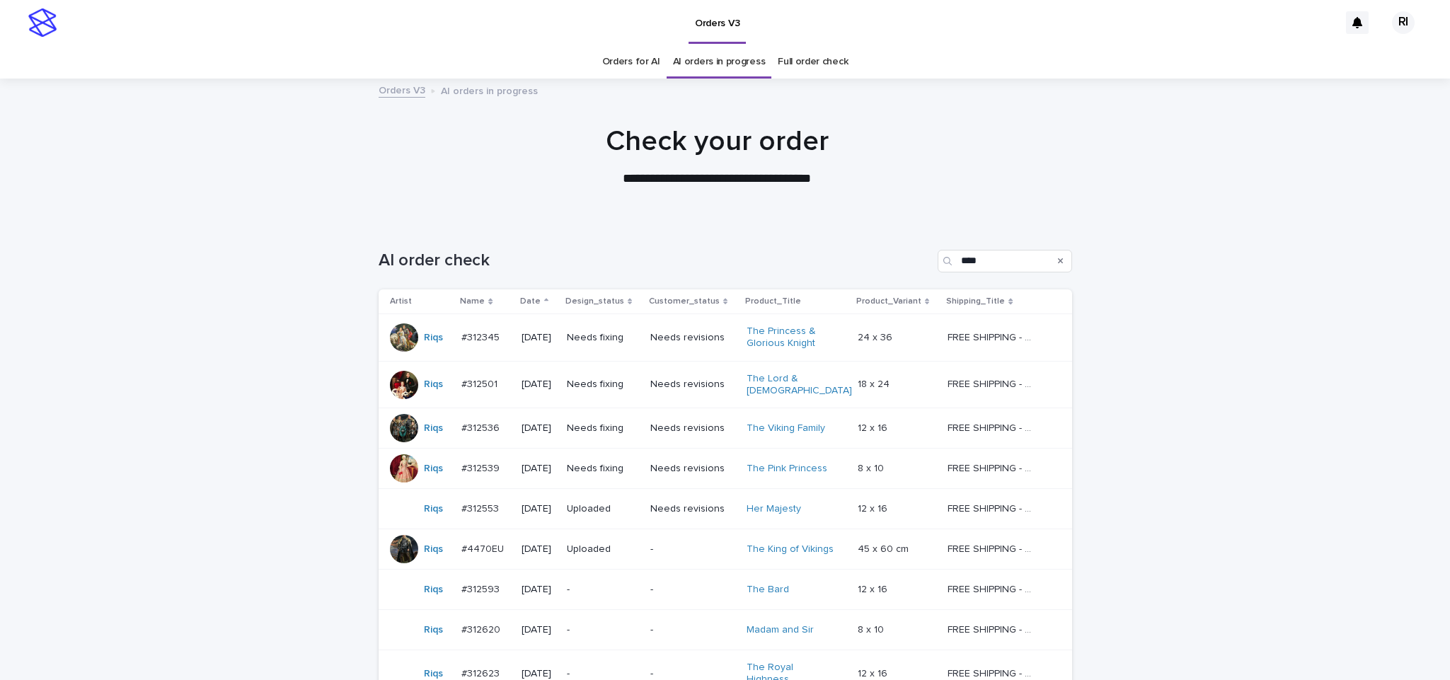
scroll to position [45, 0]
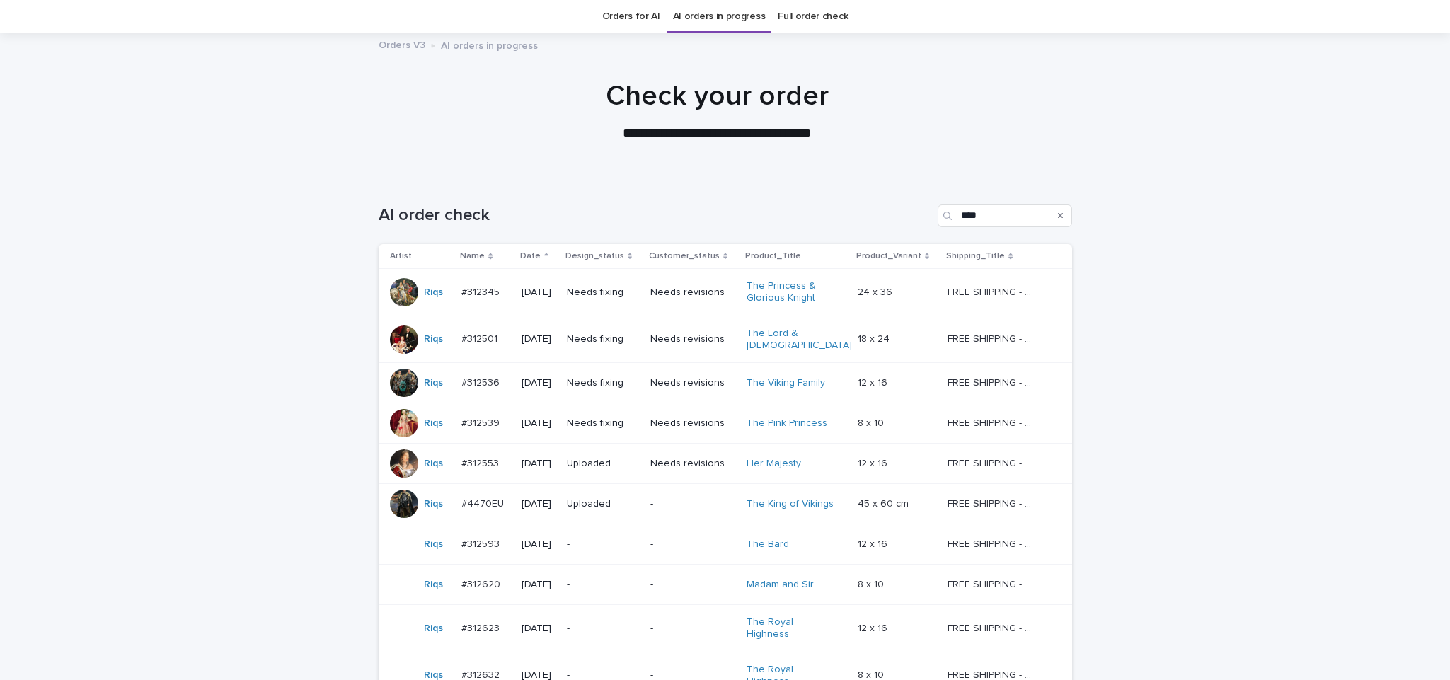
click at [616, 430] on td "Needs fixing" at bounding box center [602, 423] width 83 height 40
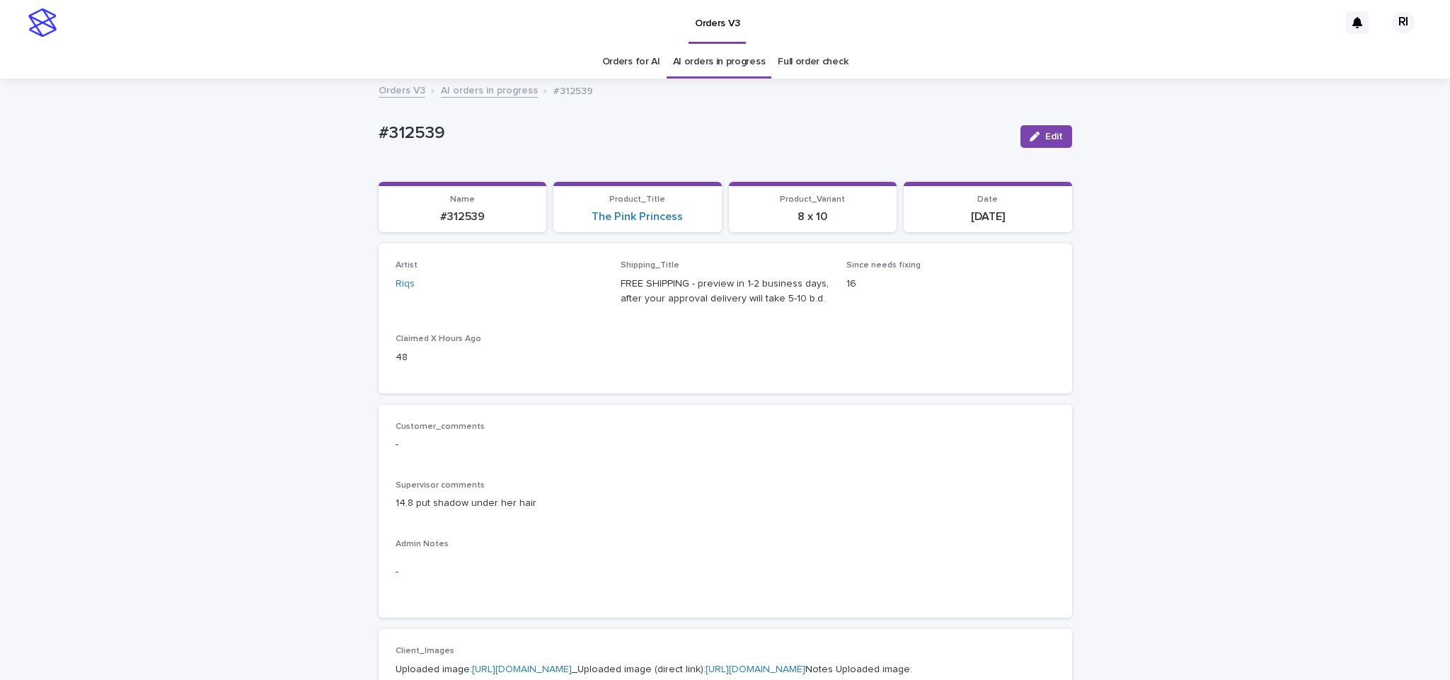
click at [1030, 132] on icon "button" at bounding box center [1035, 137] width 10 height 10
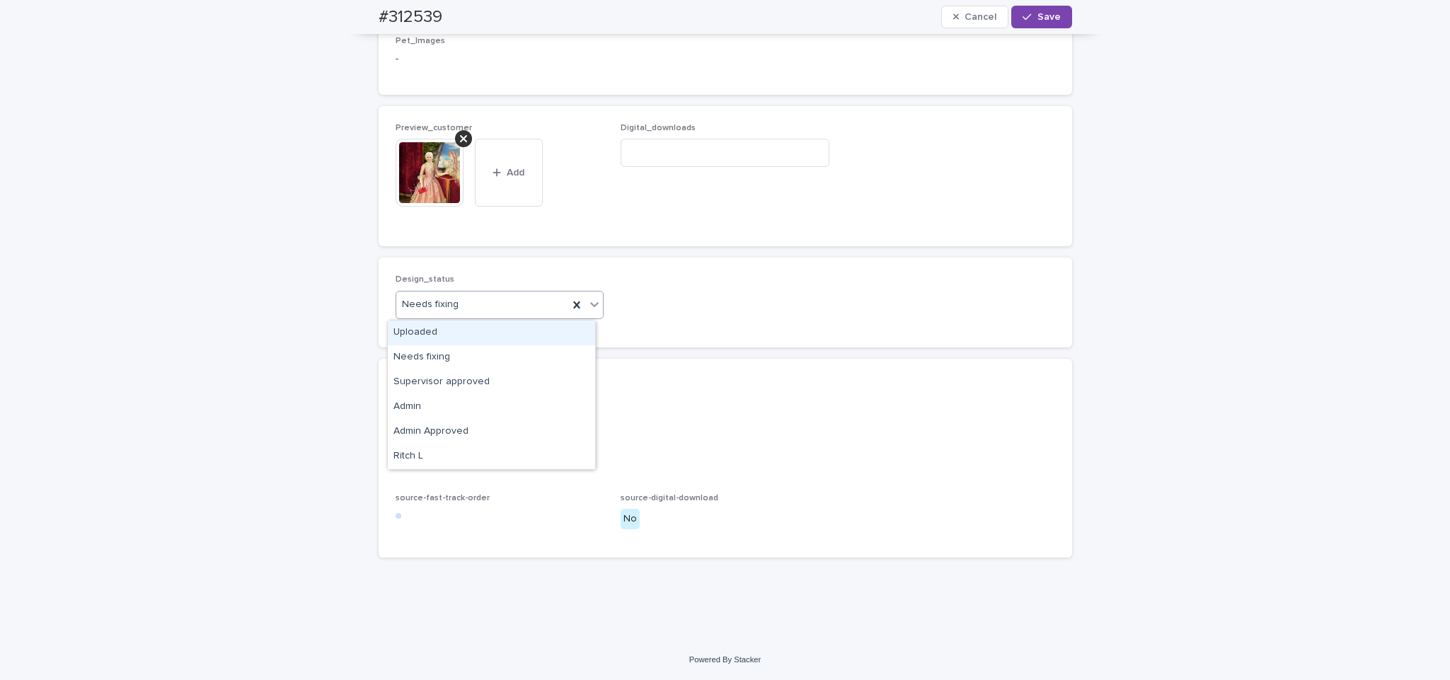
click at [529, 330] on div "Uploaded" at bounding box center [491, 333] width 207 height 25
click at [460, 138] on icon at bounding box center [463, 138] width 7 height 11
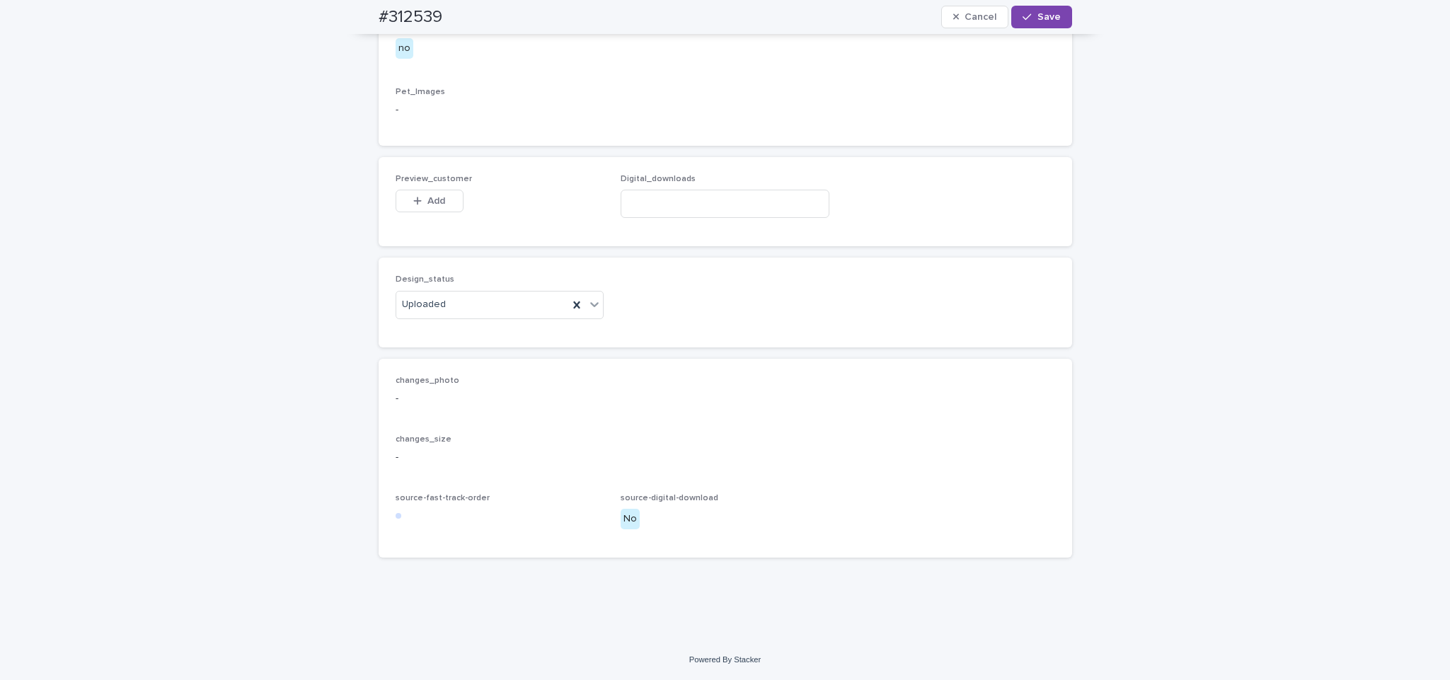
scroll to position [843, 0]
click at [427, 204] on span "Add" at bounding box center [436, 201] width 18 height 10
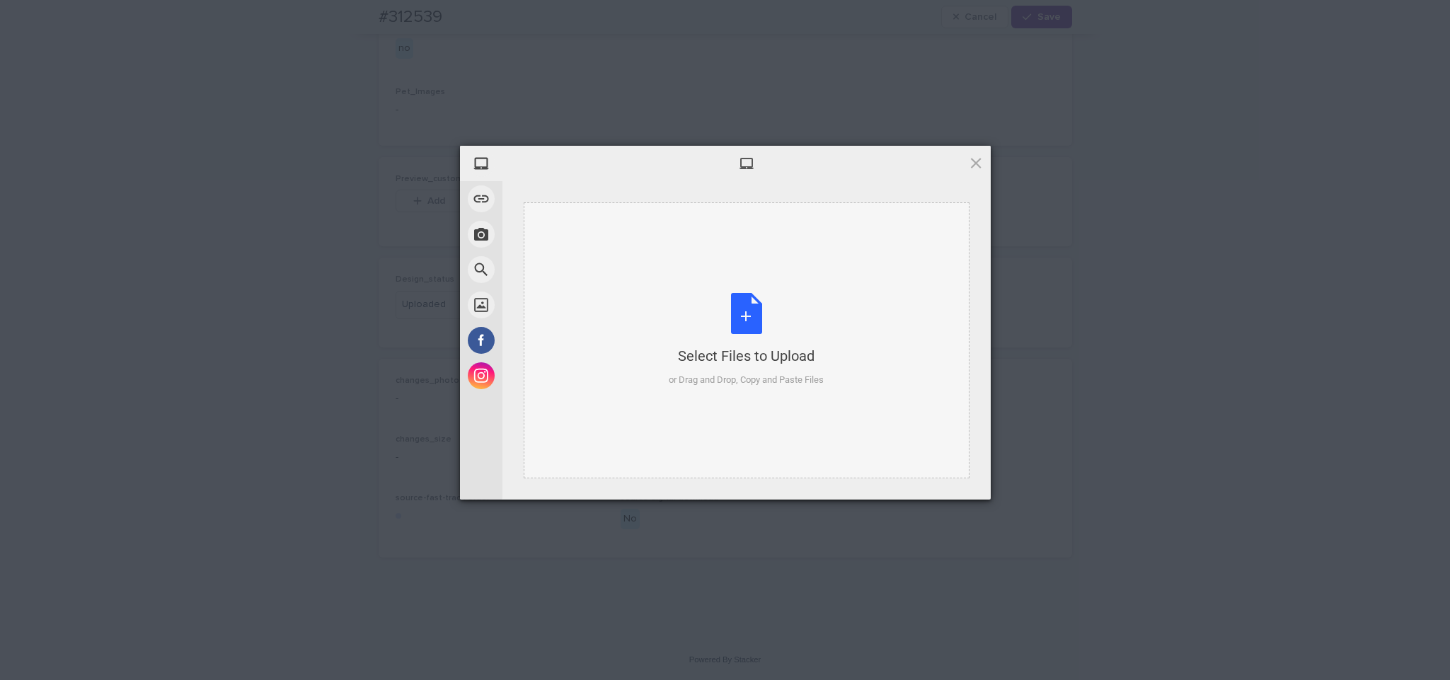
click at [695, 234] on div "Select Files to Upload or Drag and Drop, Copy and Paste Files" at bounding box center [747, 340] width 446 height 276
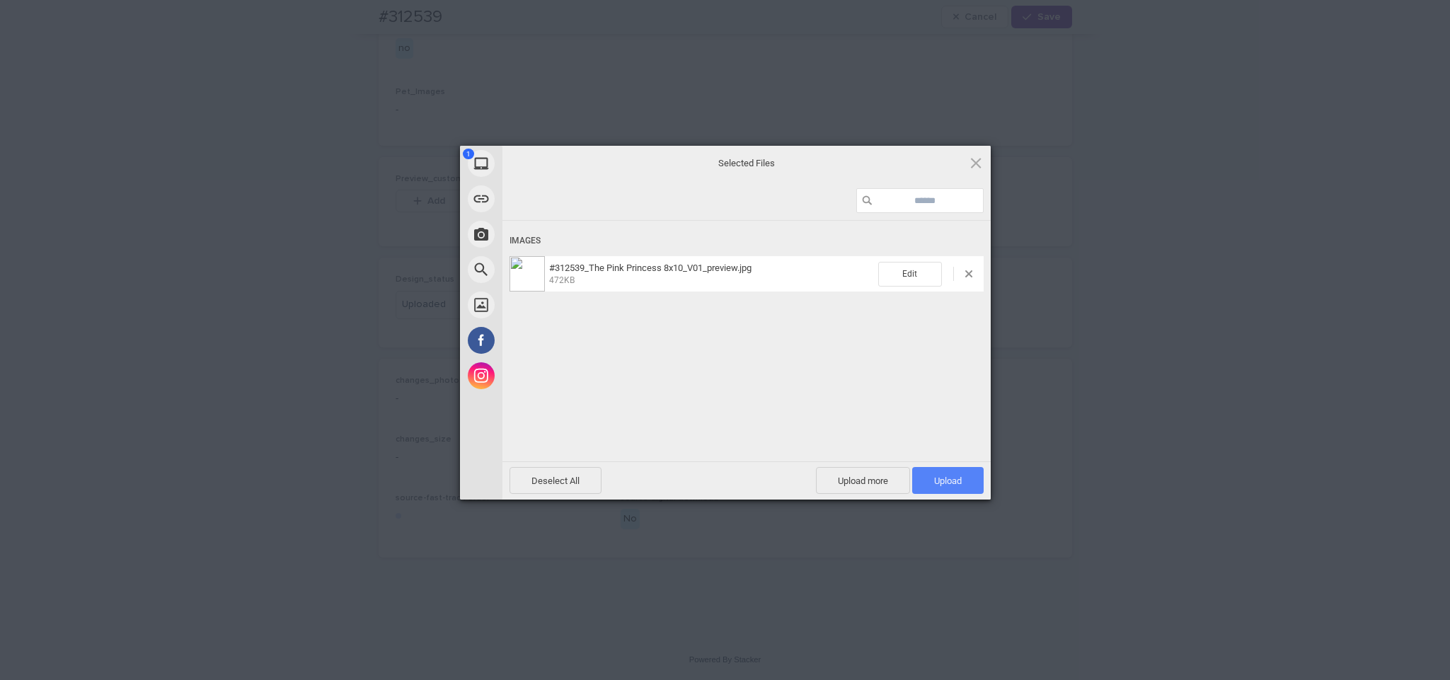
click at [962, 485] on span "Upload 1" at bounding box center [947, 480] width 71 height 27
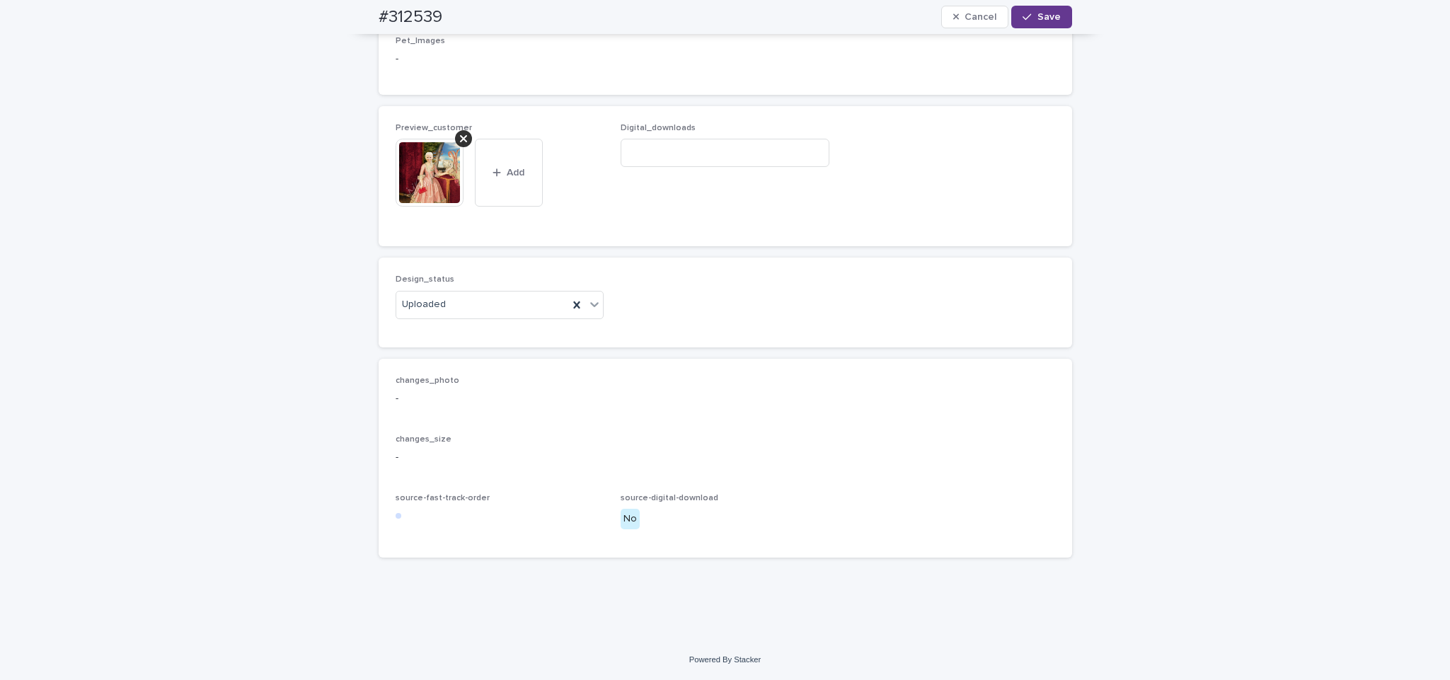
click at [1045, 6] on button "Save" at bounding box center [1041, 17] width 60 height 23
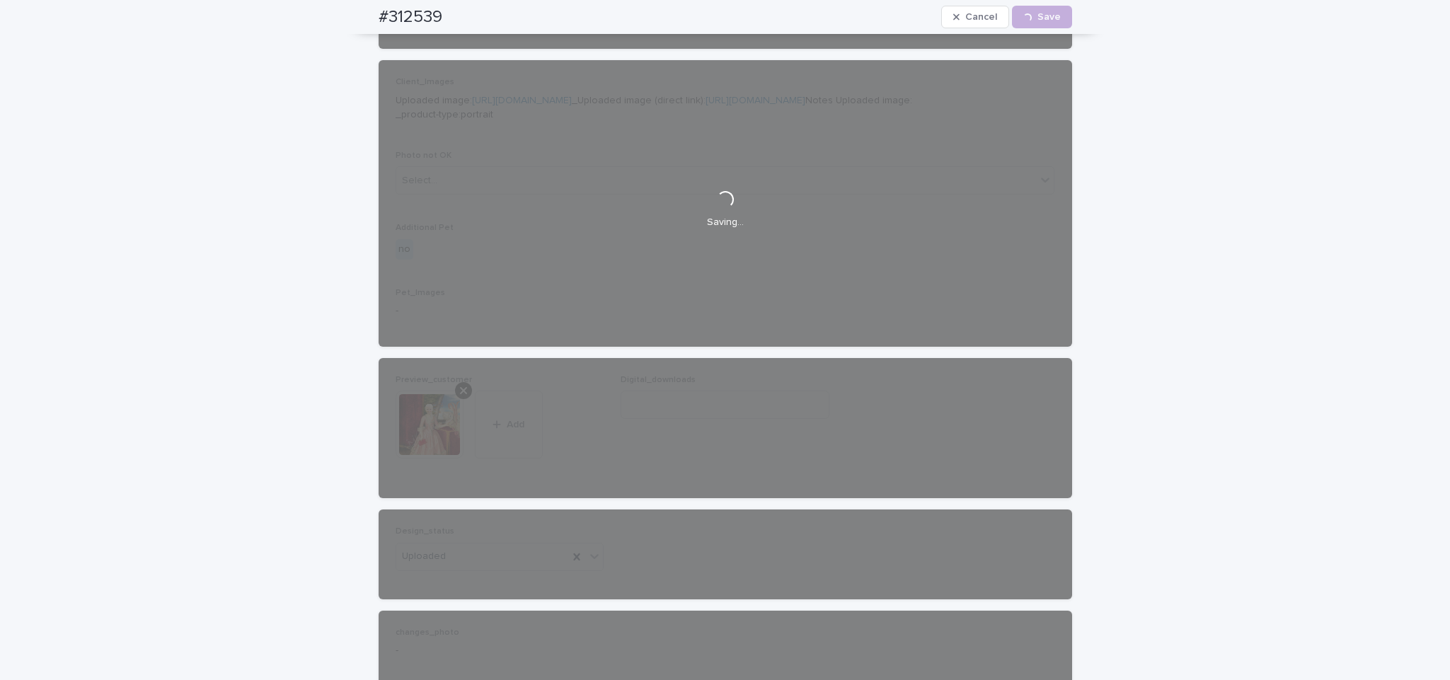
scroll to position [0, 0]
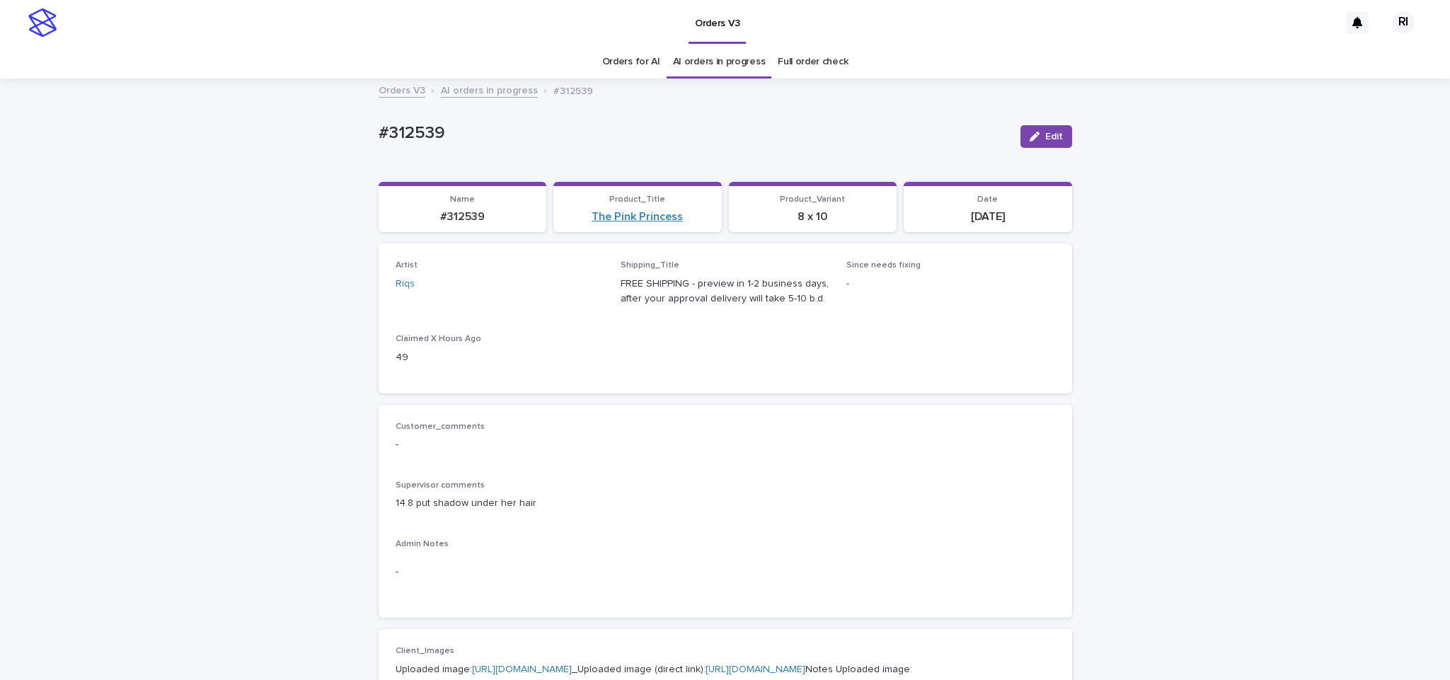
click at [593, 215] on link "The Pink Princess" at bounding box center [637, 216] width 91 height 13
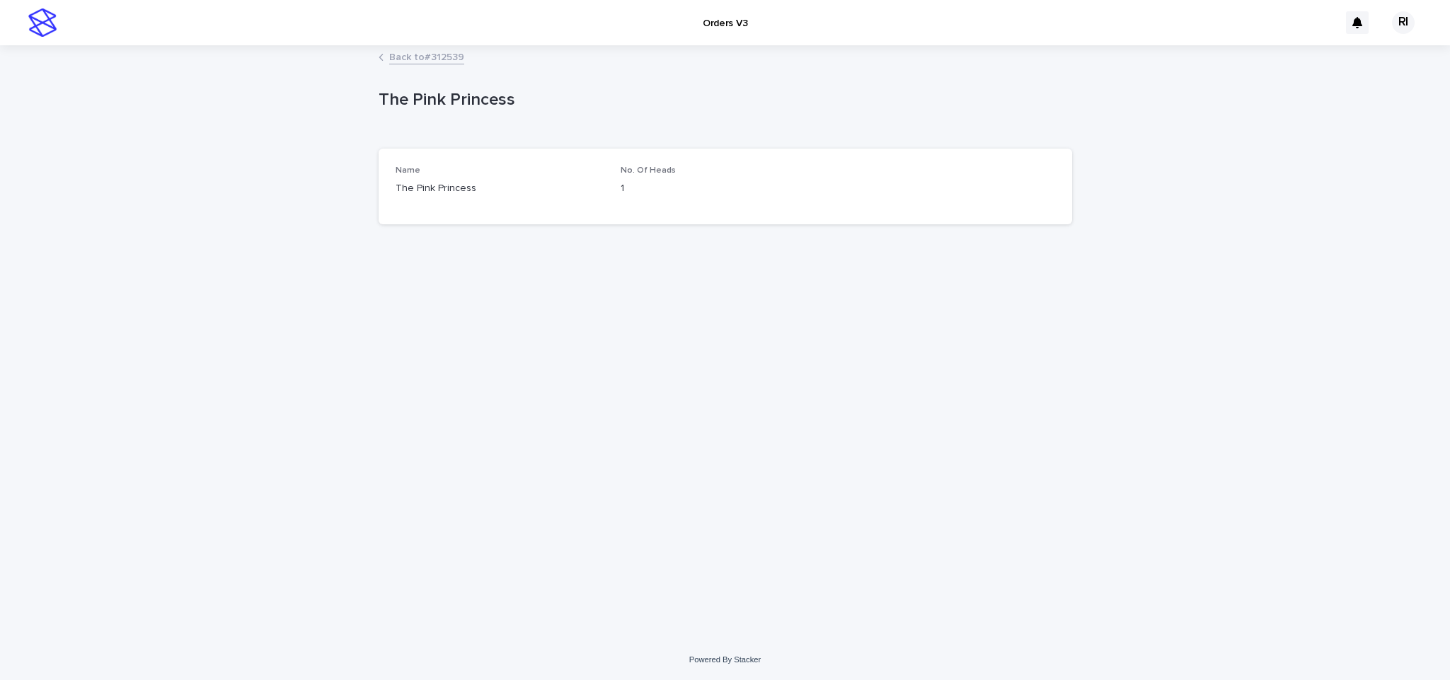
click at [446, 57] on link "Back to #312539" at bounding box center [426, 56] width 75 height 16
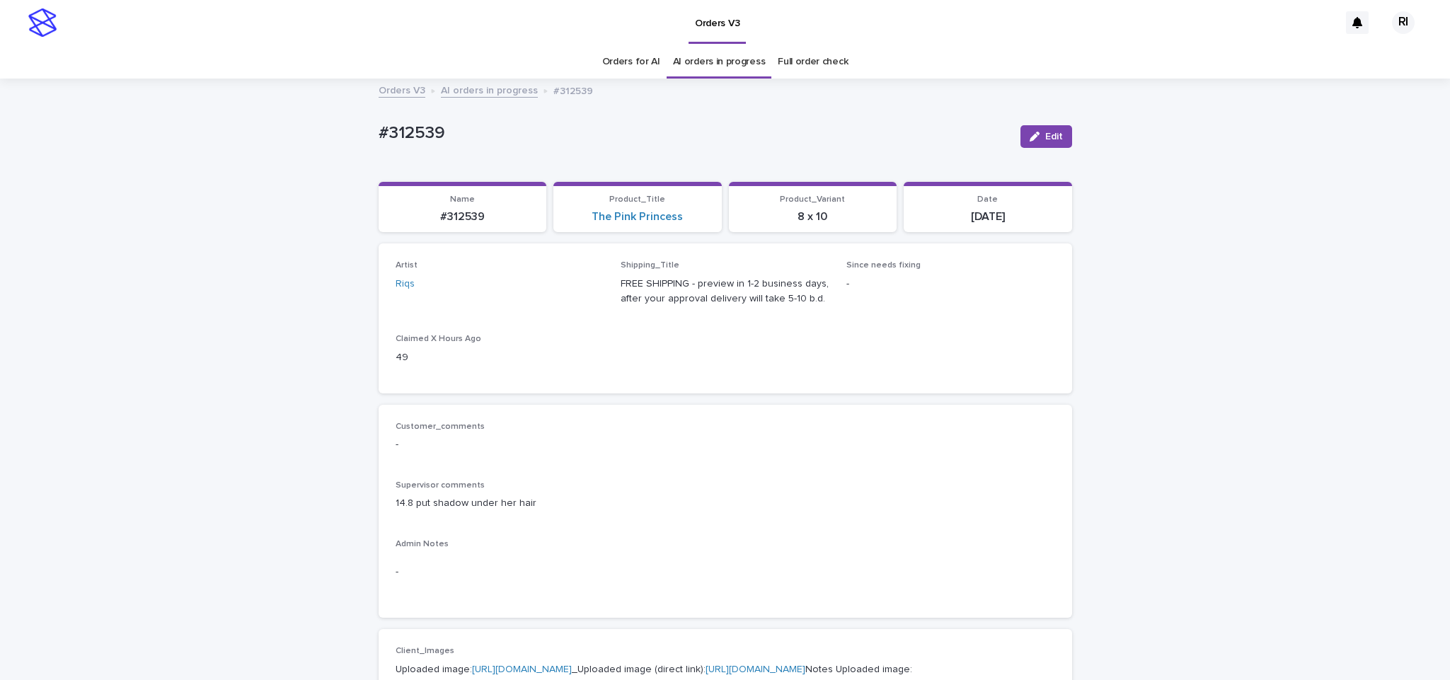
scroll to position [45, 0]
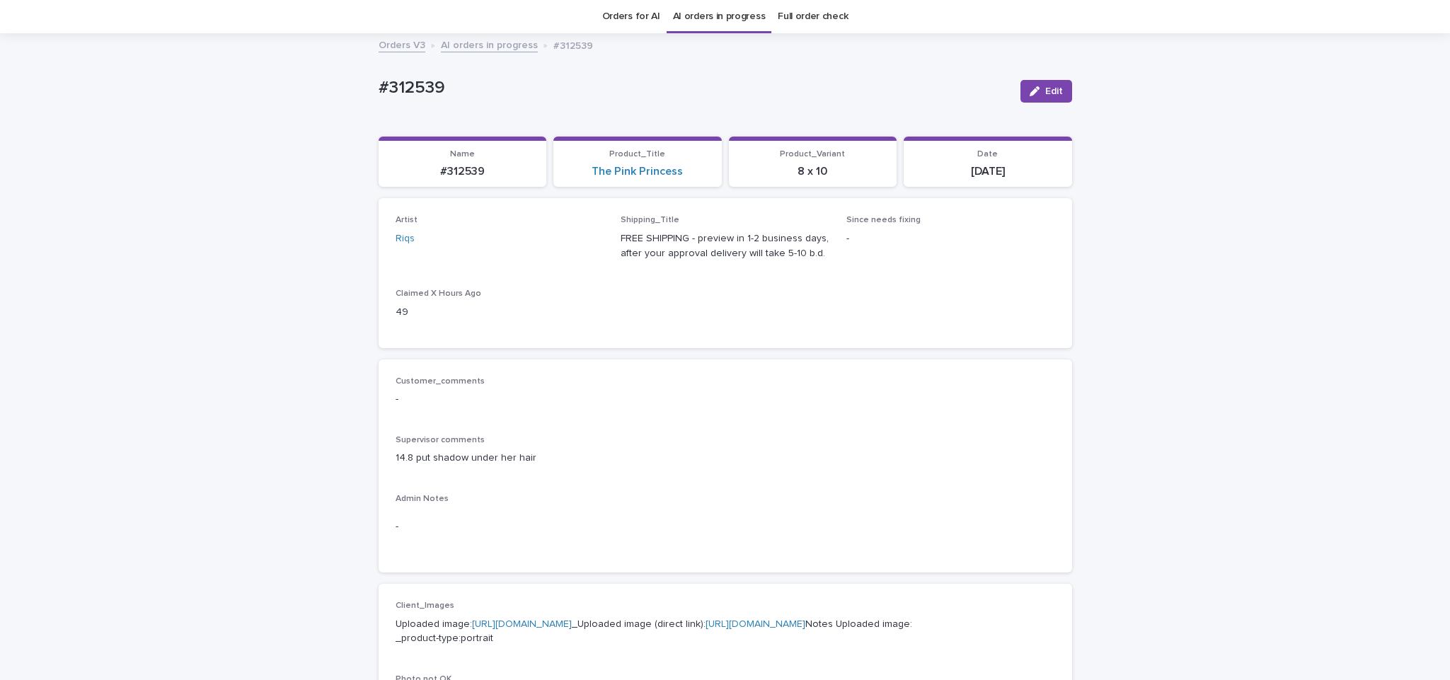
click at [500, 36] on link "AI orders in progress" at bounding box center [489, 44] width 97 height 16
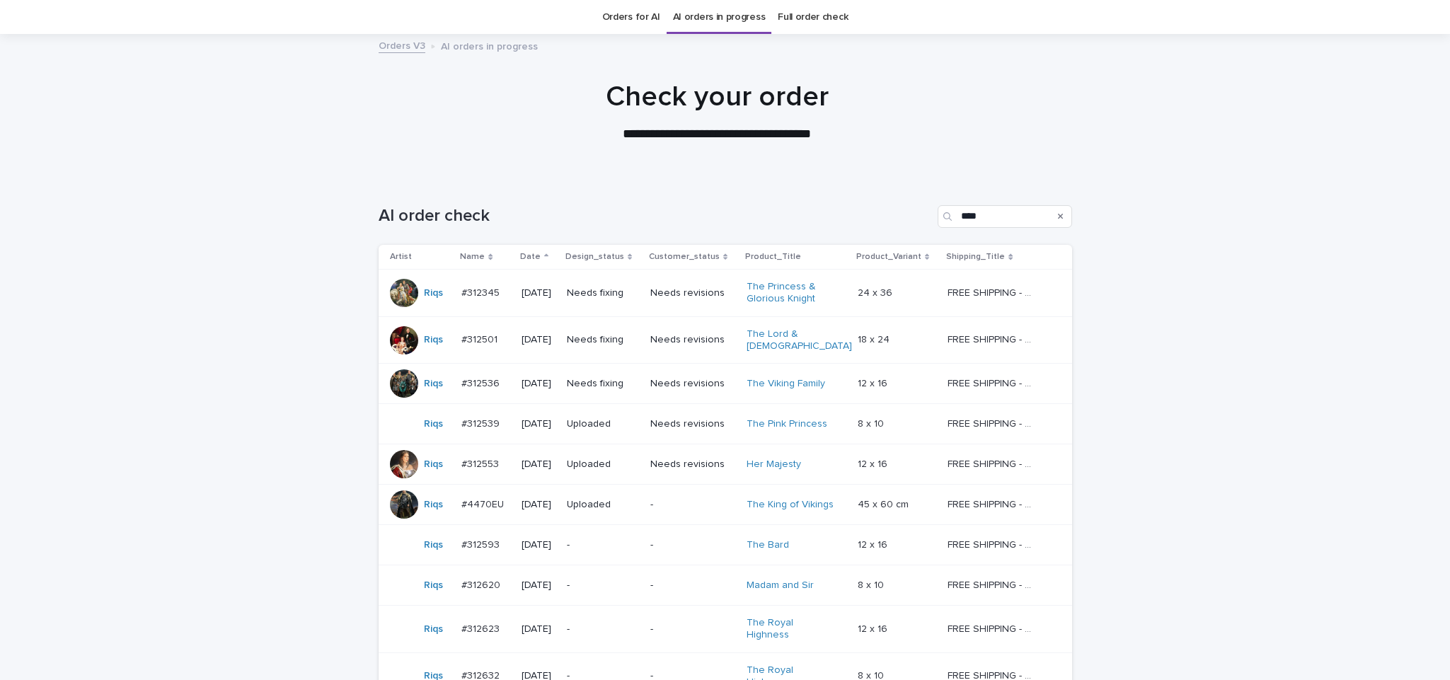
scroll to position [45, 0]
click at [639, 388] on div "Needs fixing" at bounding box center [603, 382] width 72 height 23
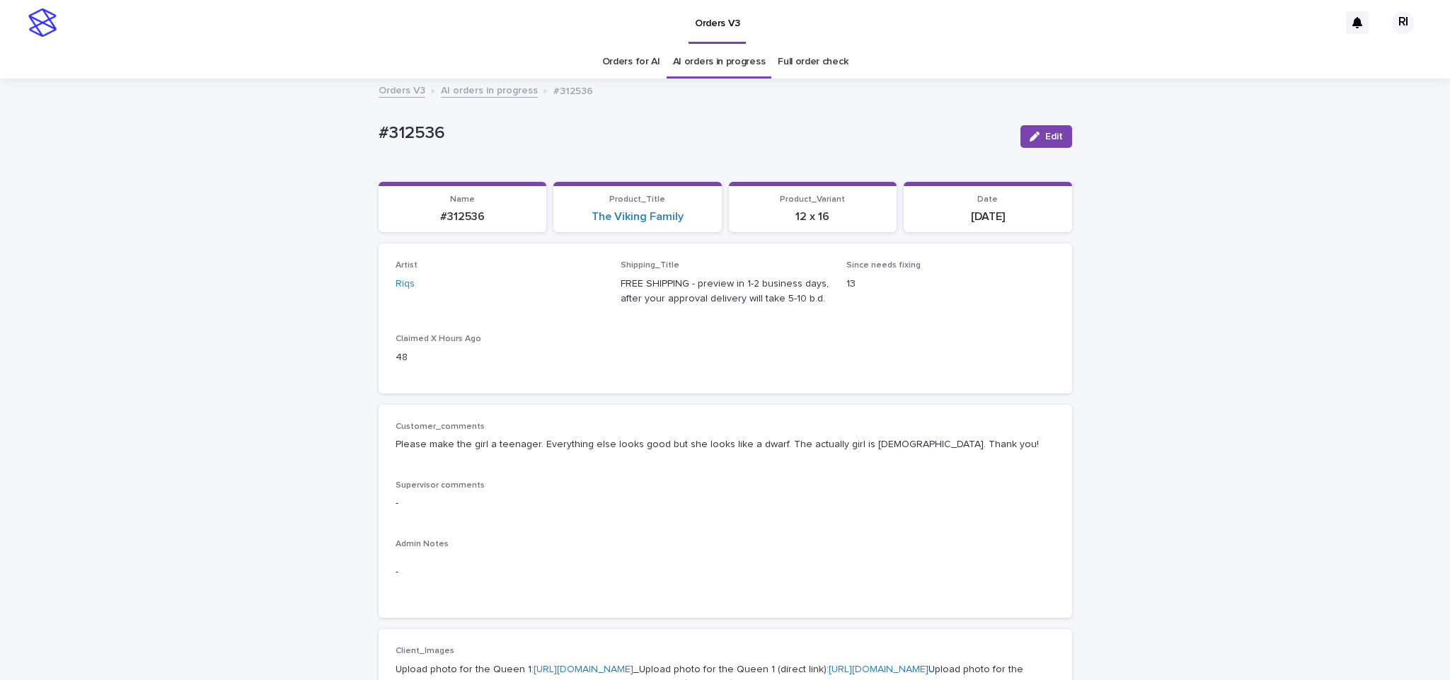
click at [495, 355] on p "48" at bounding box center [500, 357] width 209 height 15
click at [1020, 138] on button "Edit" at bounding box center [1046, 136] width 52 height 23
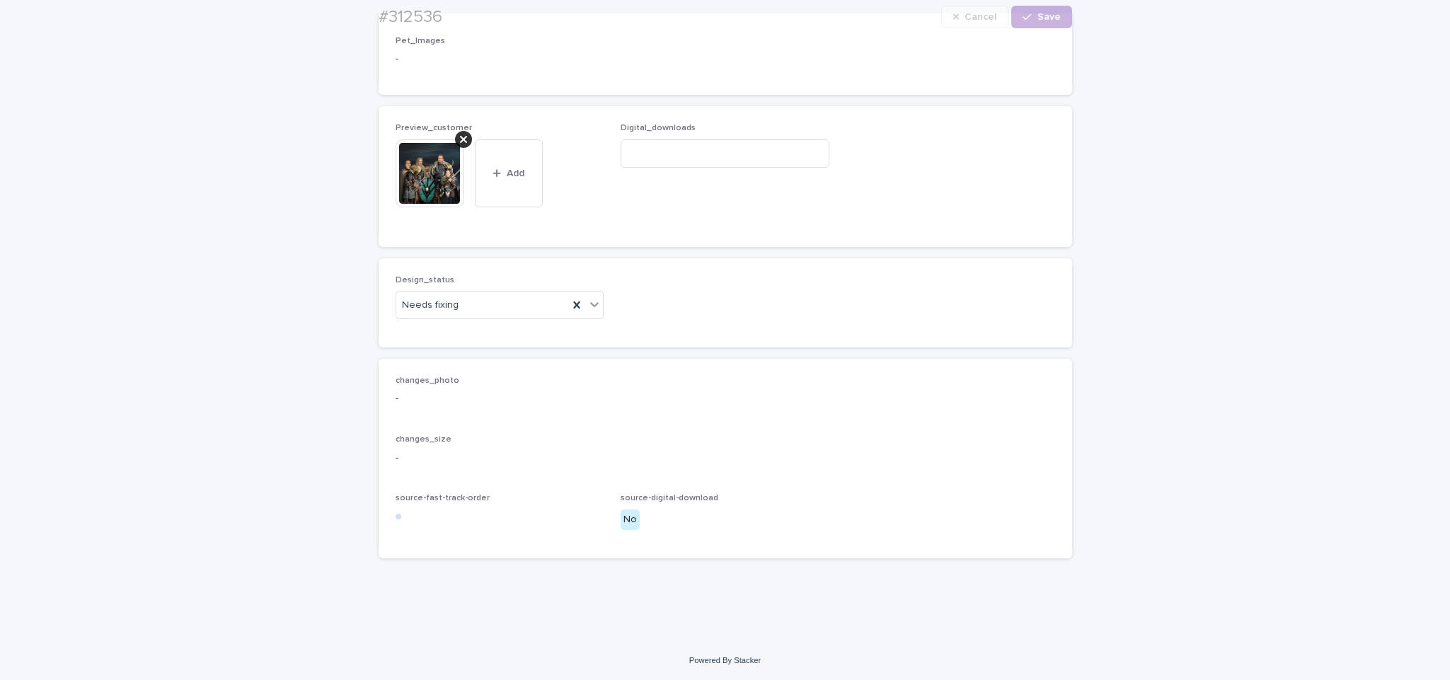
scroll to position [1424, 0]
click at [460, 138] on icon at bounding box center [463, 139] width 7 height 7
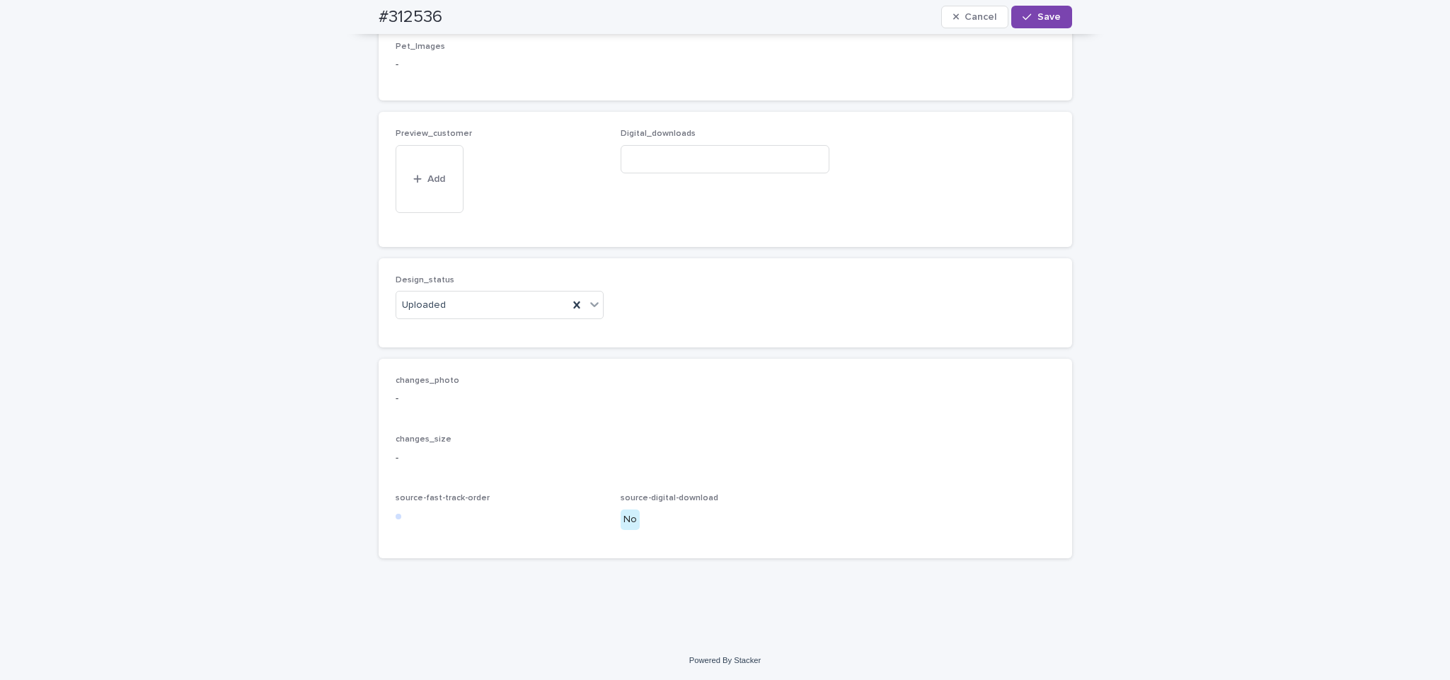
click at [435, 202] on span "Add" at bounding box center [436, 202] width 18 height 10
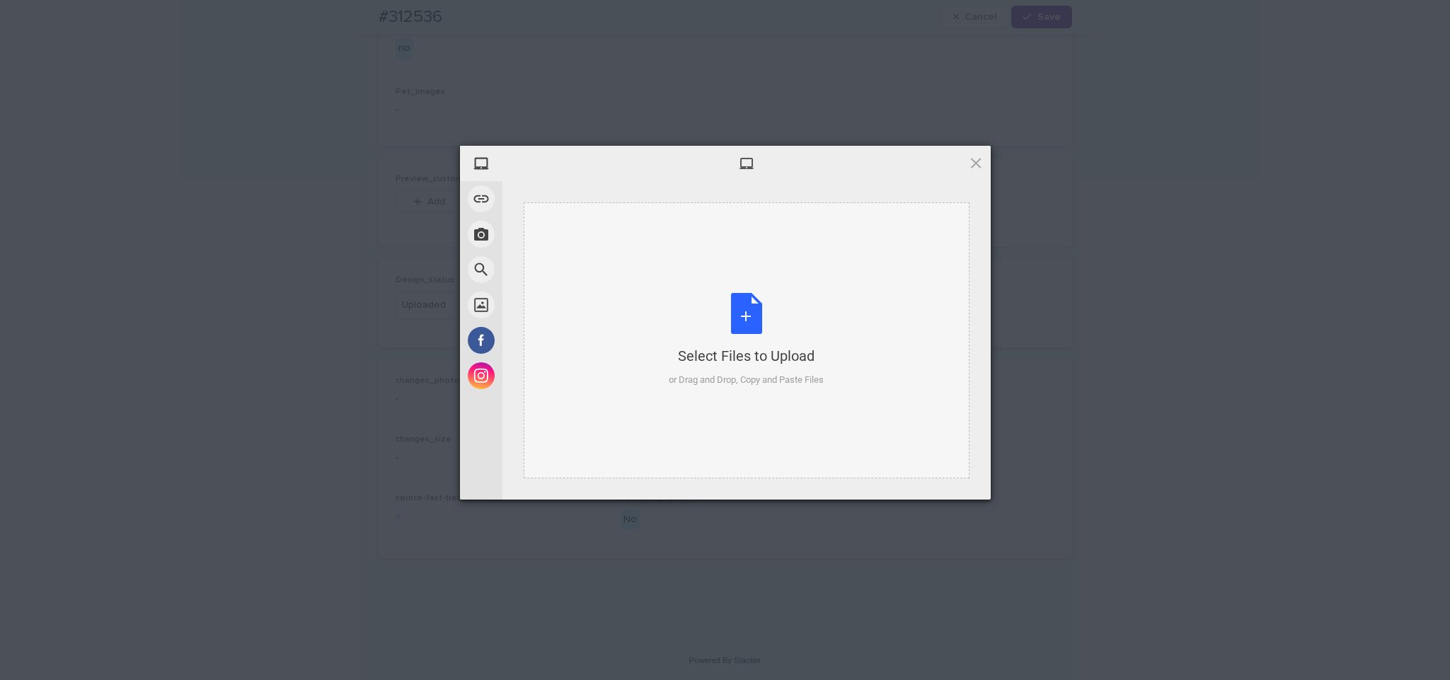
click at [577, 379] on div "Select Files to Upload or Drag and Drop, Copy and Paste Files" at bounding box center [747, 340] width 446 height 276
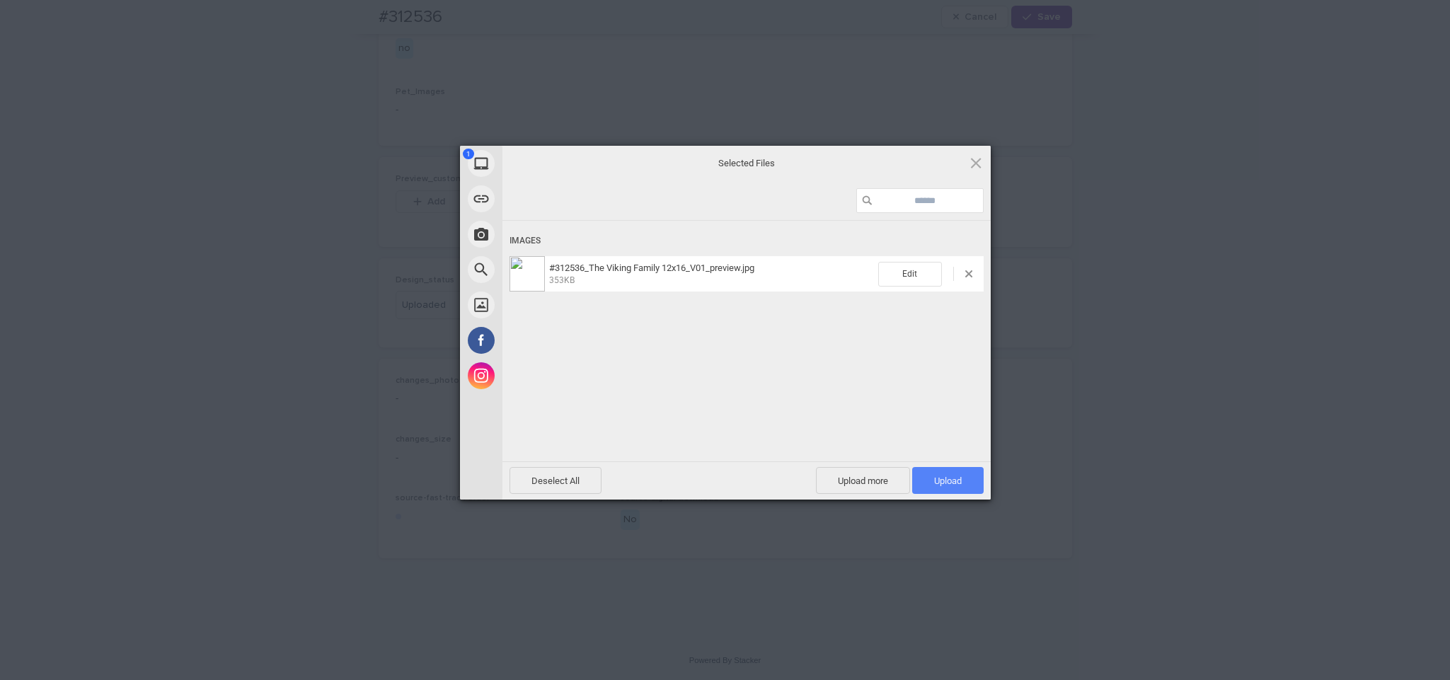
click at [950, 488] on span "Upload 1" at bounding box center [947, 480] width 71 height 27
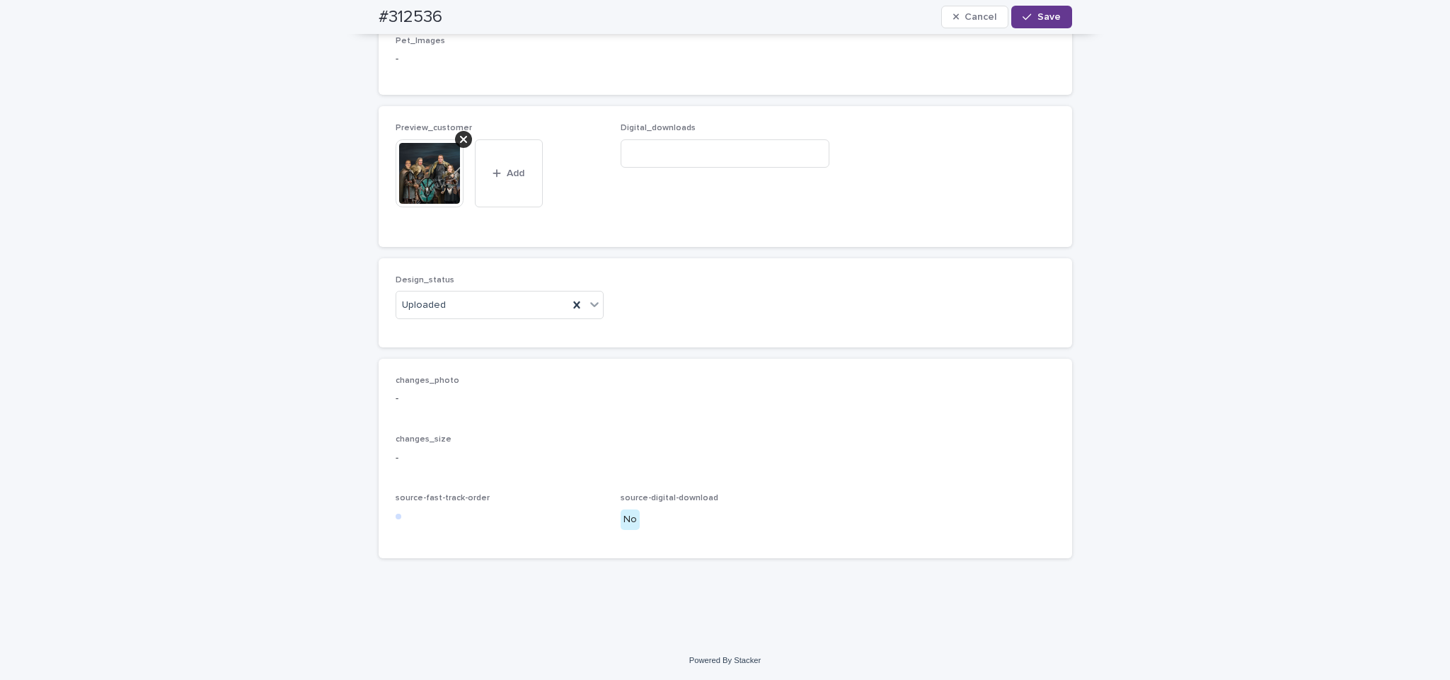
click at [1042, 6] on button "Save" at bounding box center [1041, 17] width 60 height 23
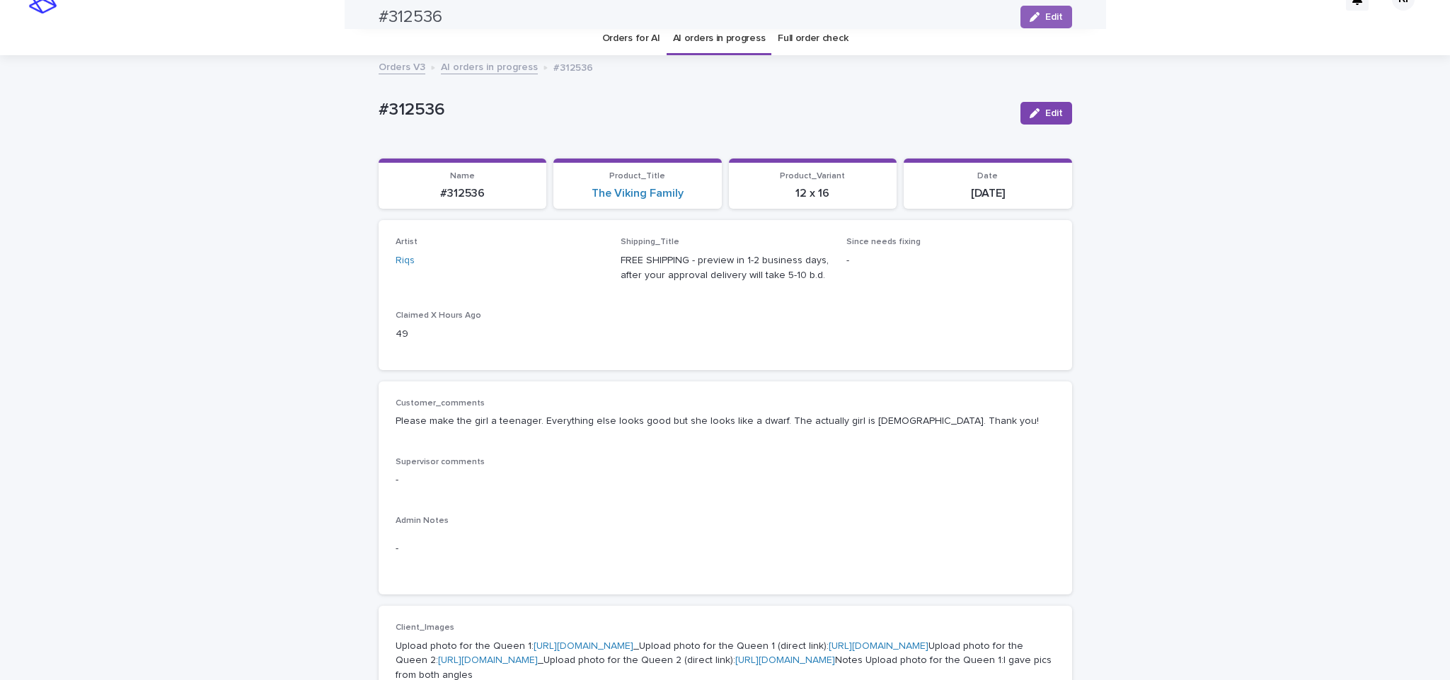
scroll to position [0, 0]
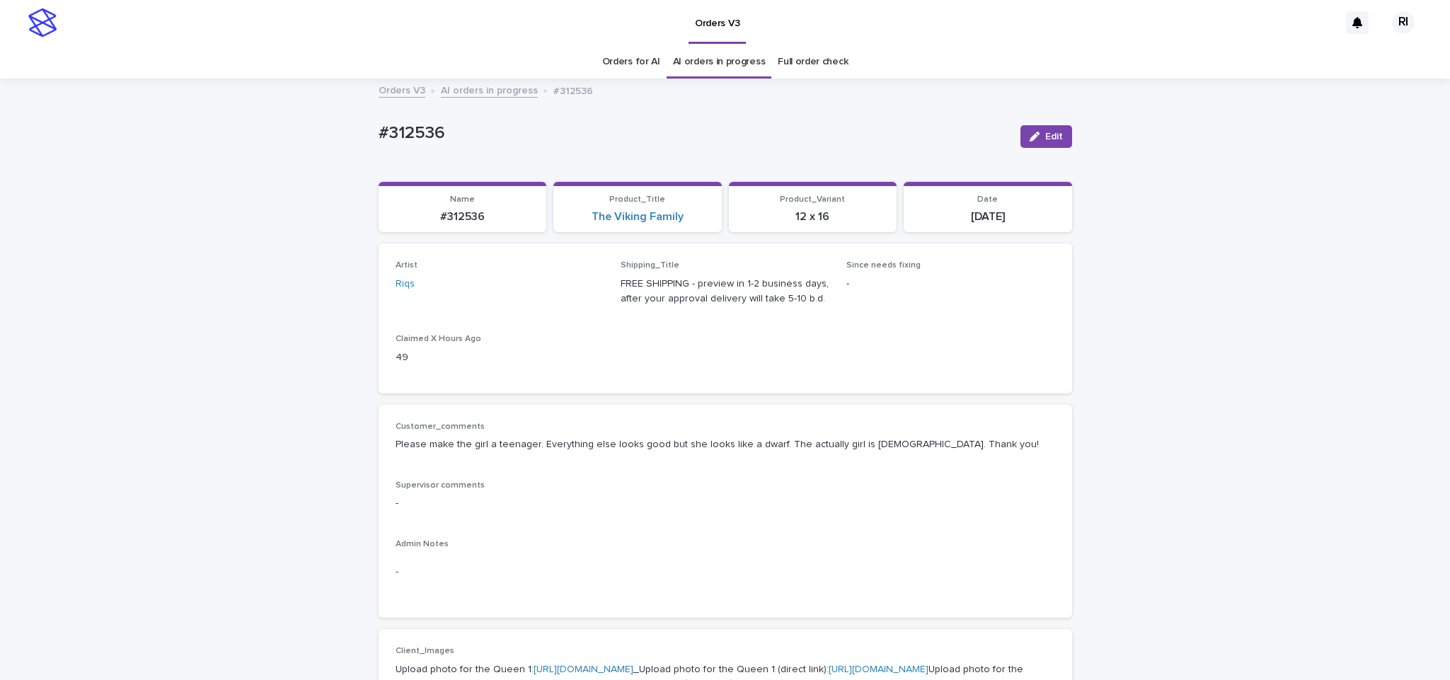
click at [489, 93] on link "AI orders in progress" at bounding box center [489, 89] width 97 height 16
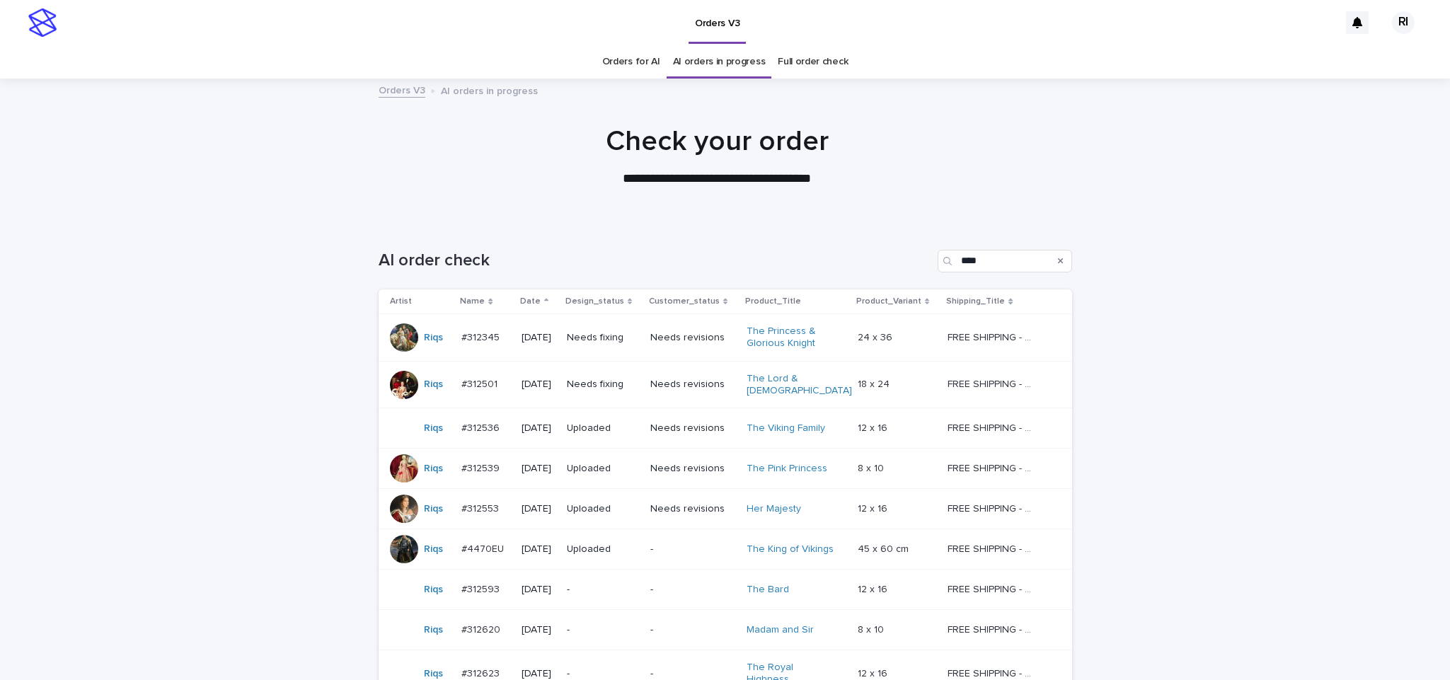
scroll to position [45, 0]
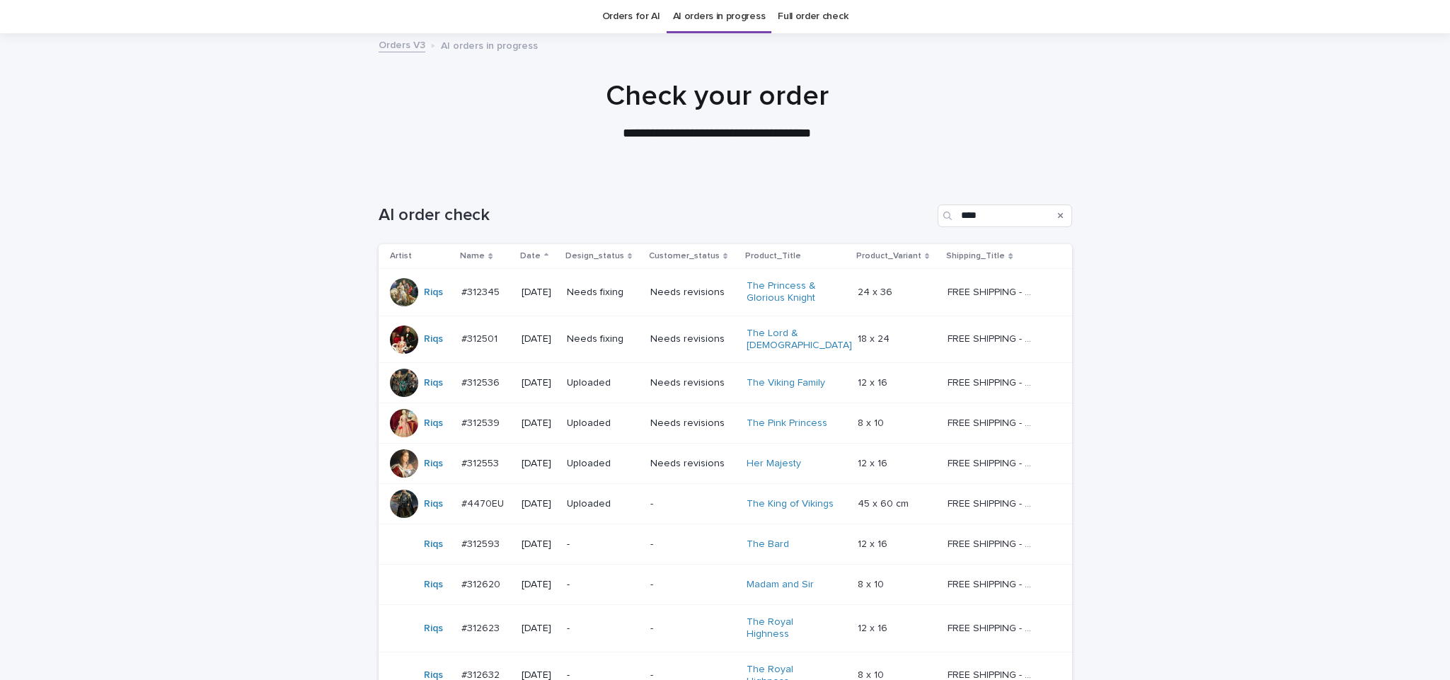
click at [620, 312] on td "Needs fixing" at bounding box center [602, 292] width 83 height 47
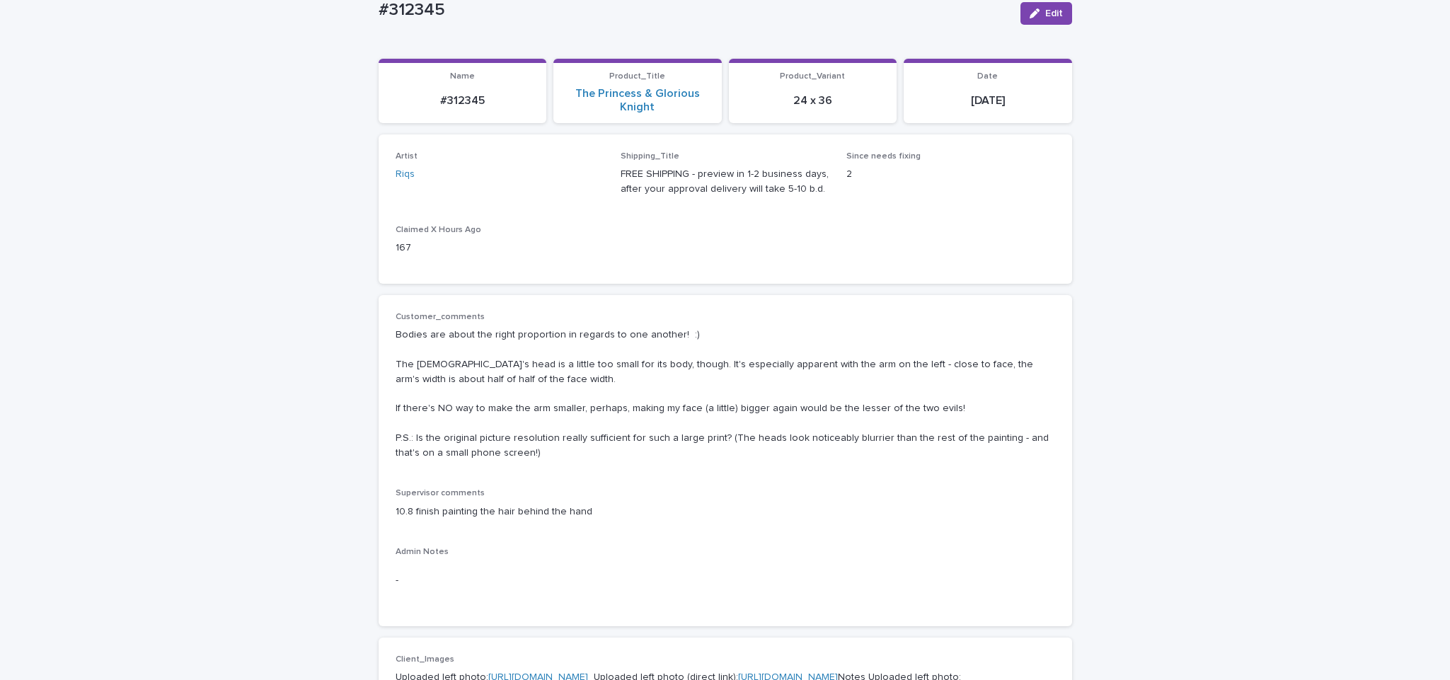
scroll to position [172, 0]
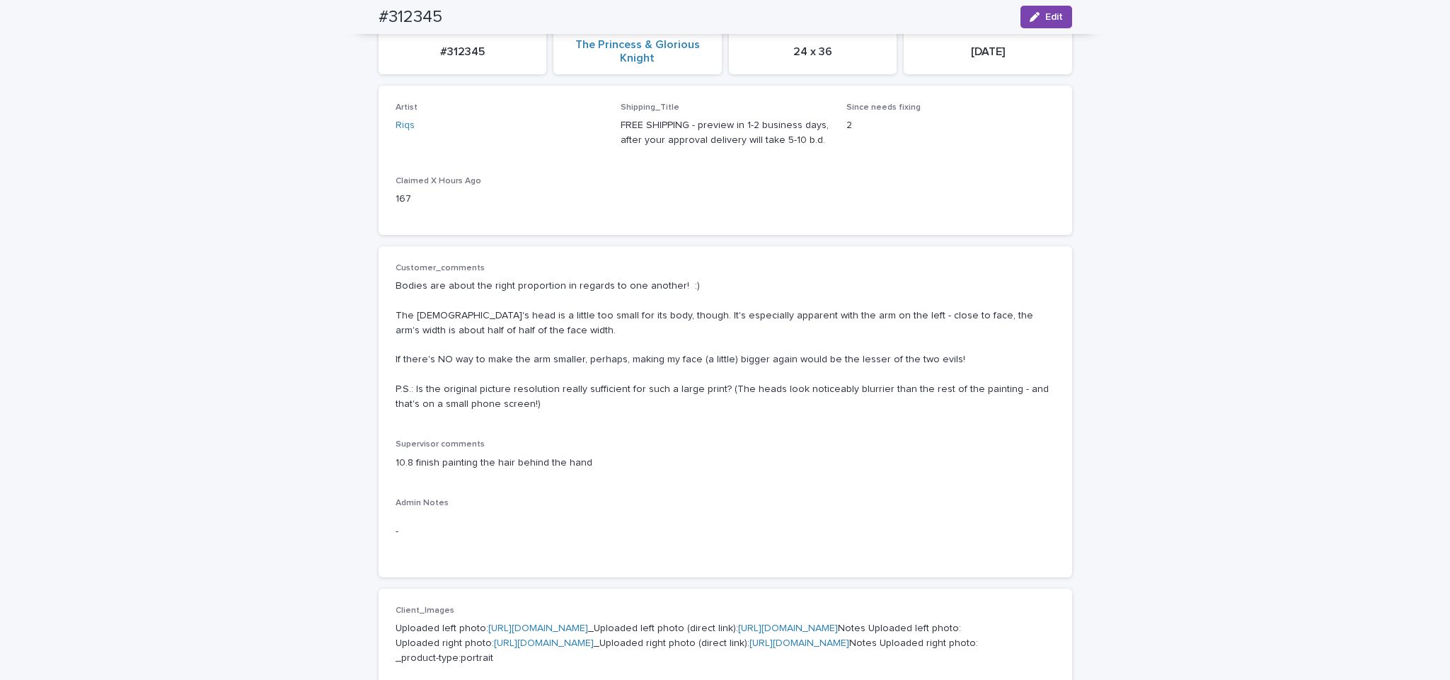
click at [750, 323] on p "Bodies are about the right proportion in regards to one another! :) The [DEMOGR…" at bounding box center [725, 345] width 659 height 132
click at [1030, 12] on icon "button" at bounding box center [1035, 17] width 10 height 10
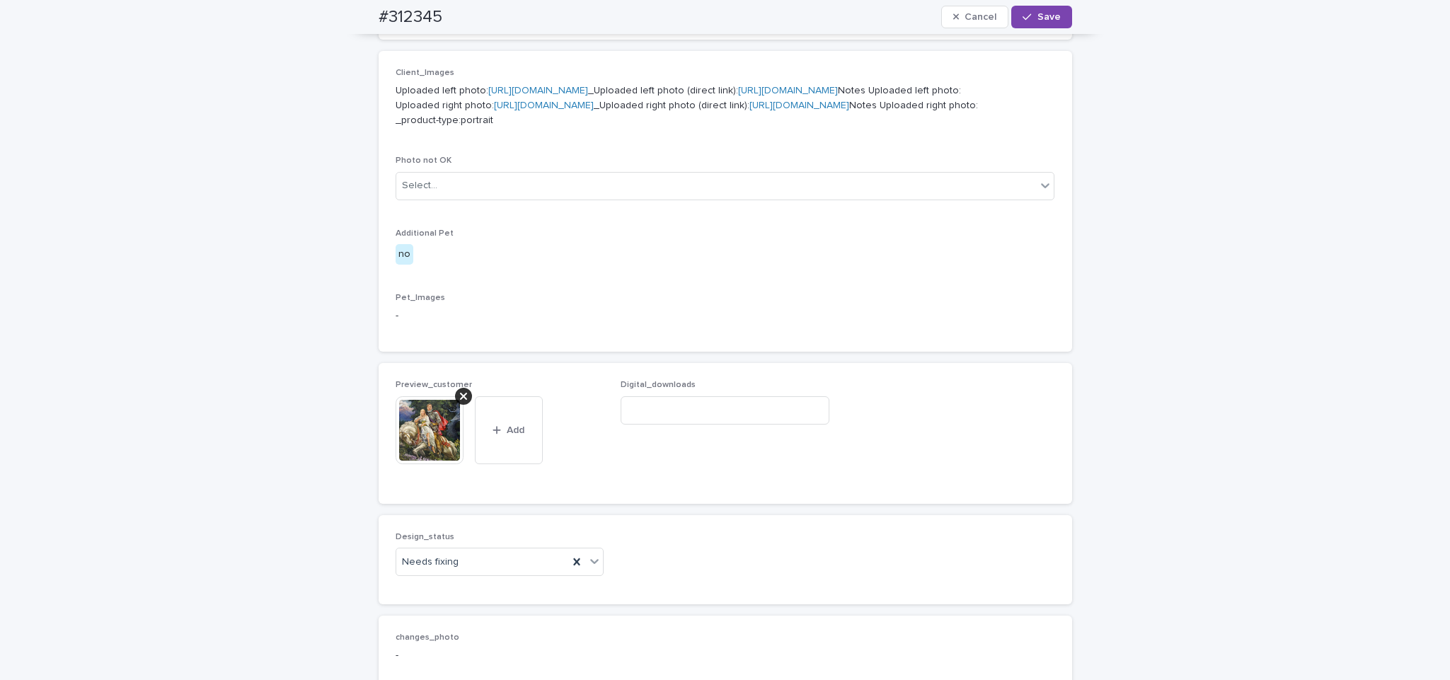
scroll to position [1144, 0]
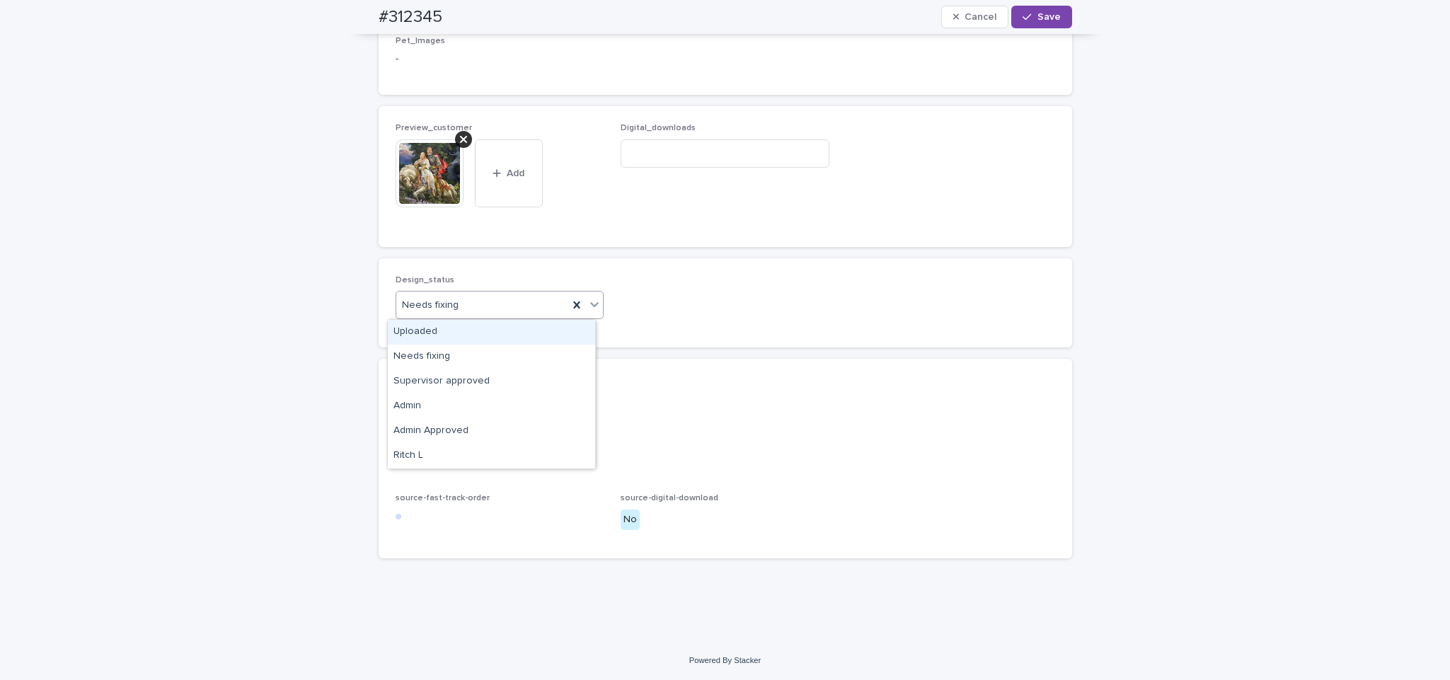
click at [542, 332] on div "Uploaded" at bounding box center [491, 332] width 207 height 25
click at [460, 136] on icon at bounding box center [463, 139] width 7 height 11
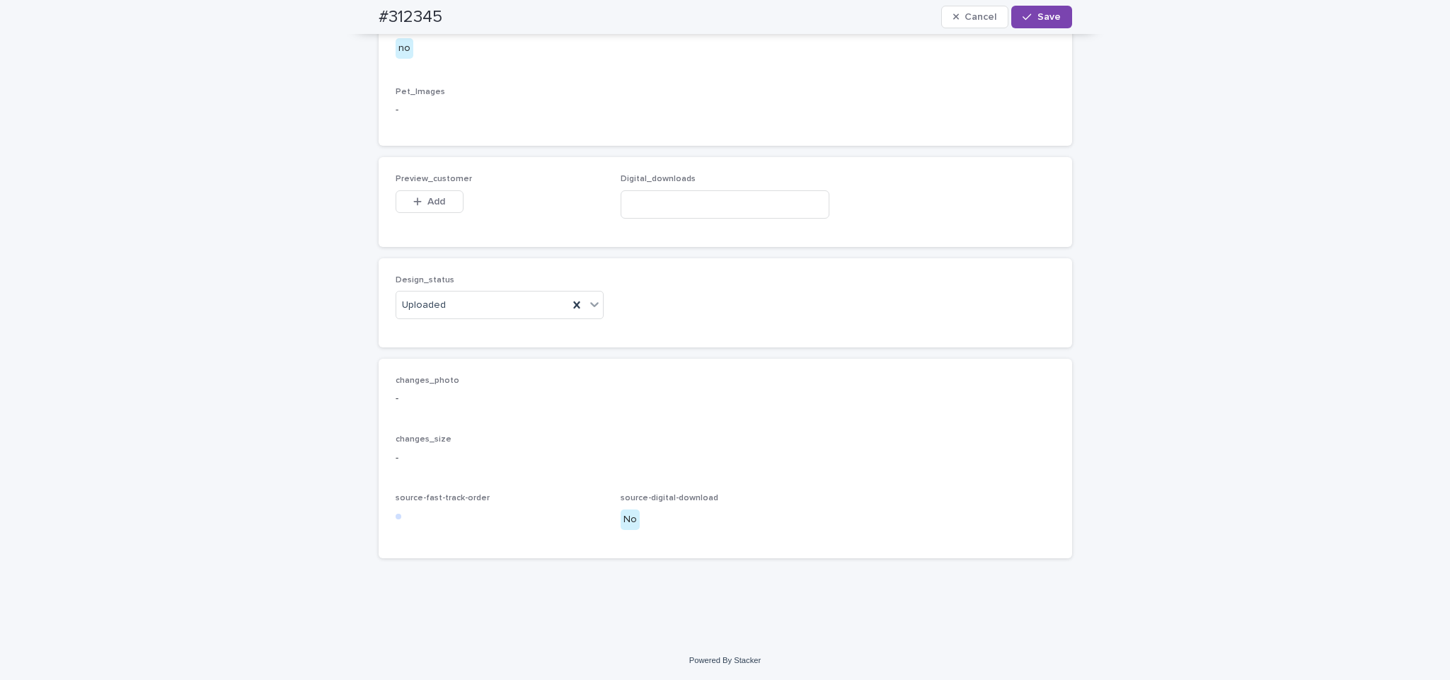
scroll to position [1093, 0]
click at [427, 202] on span "Add" at bounding box center [436, 202] width 18 height 10
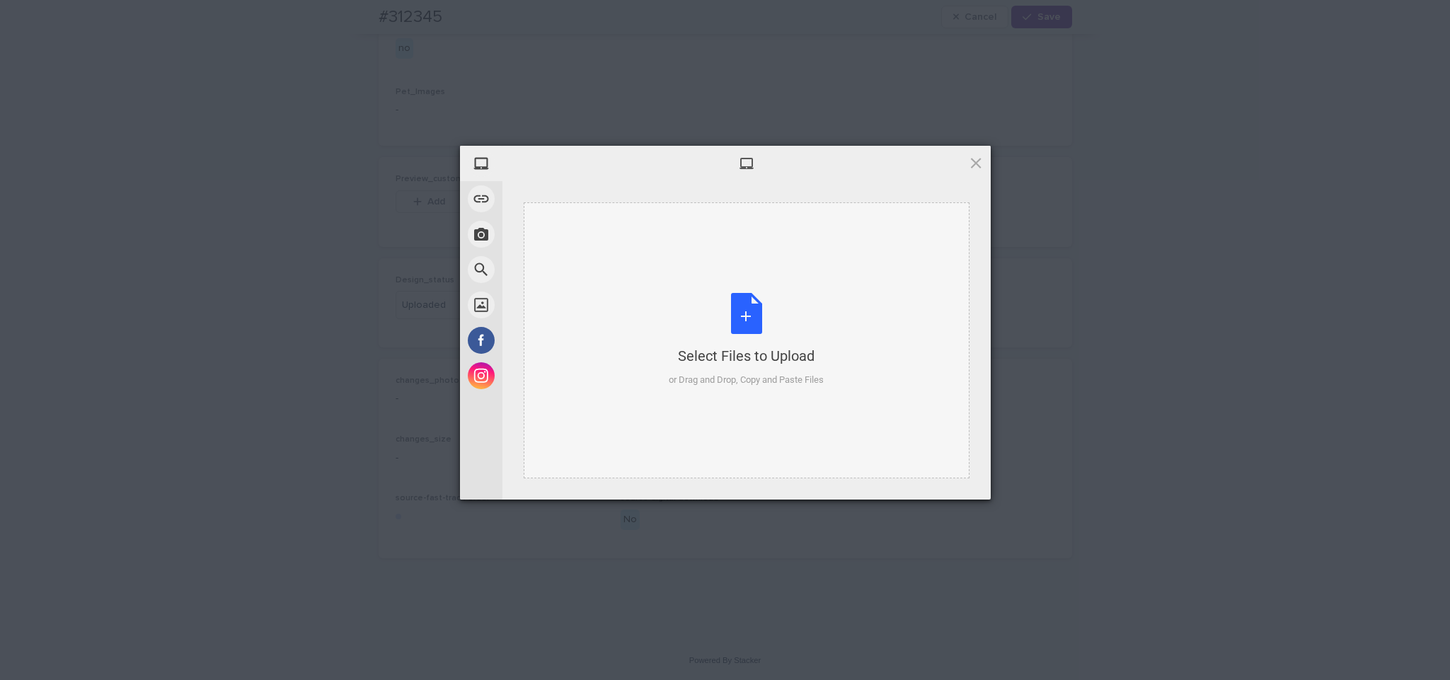
click at [694, 295] on div "Select Files to Upload or Drag and Drop, Copy and Paste Files" at bounding box center [746, 340] width 155 height 94
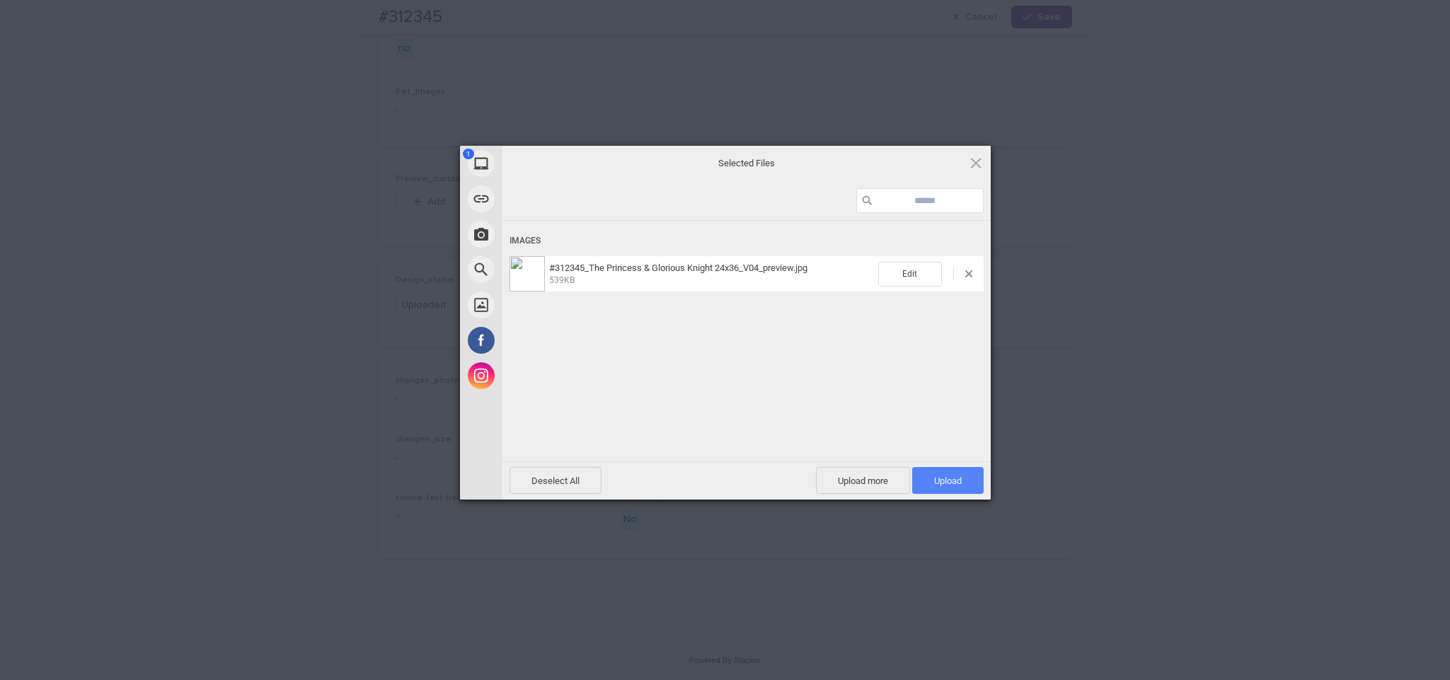
click at [943, 476] on span "Upload 1" at bounding box center [948, 481] width 28 height 11
click at [1108, 244] on div "My Device Link (URL) Take Photo Web Search Unsplash Facebook Instagram Uploaded…" at bounding box center [725, 340] width 1450 height 680
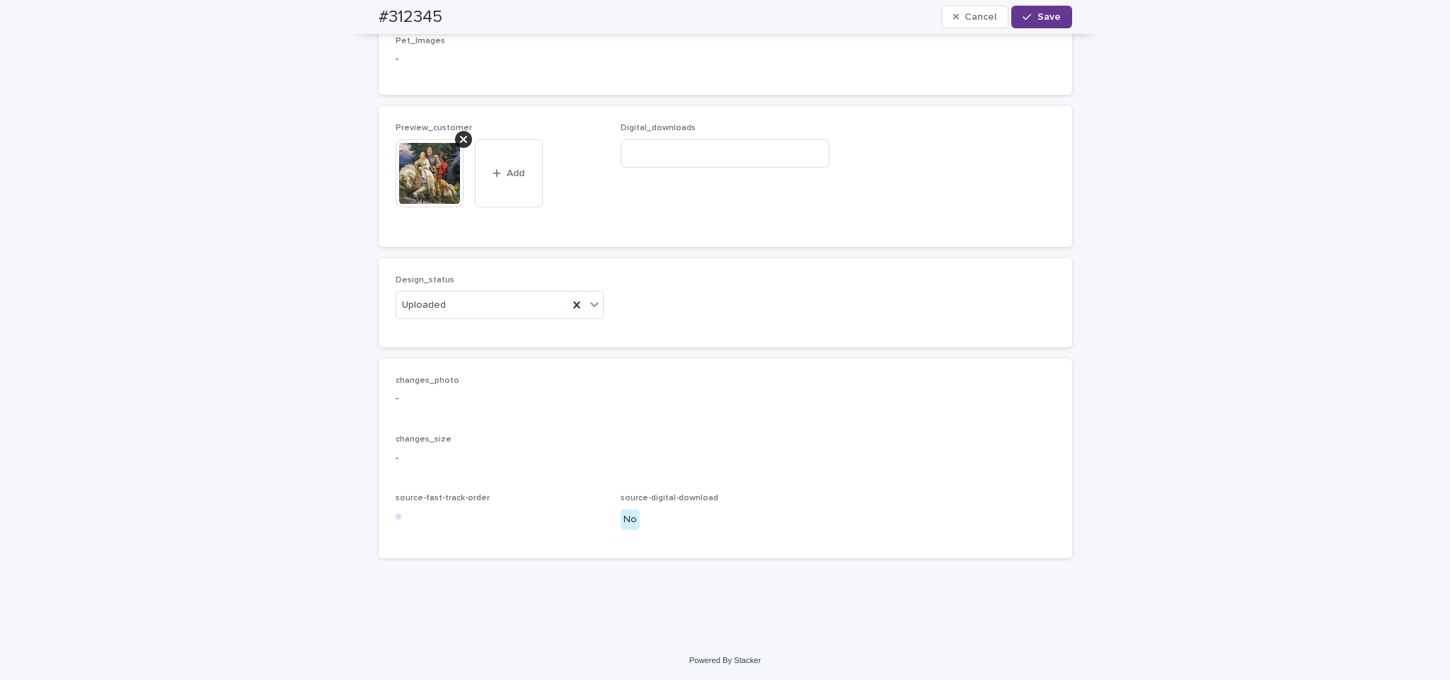
click at [1047, 9] on button "Save" at bounding box center [1041, 17] width 60 height 23
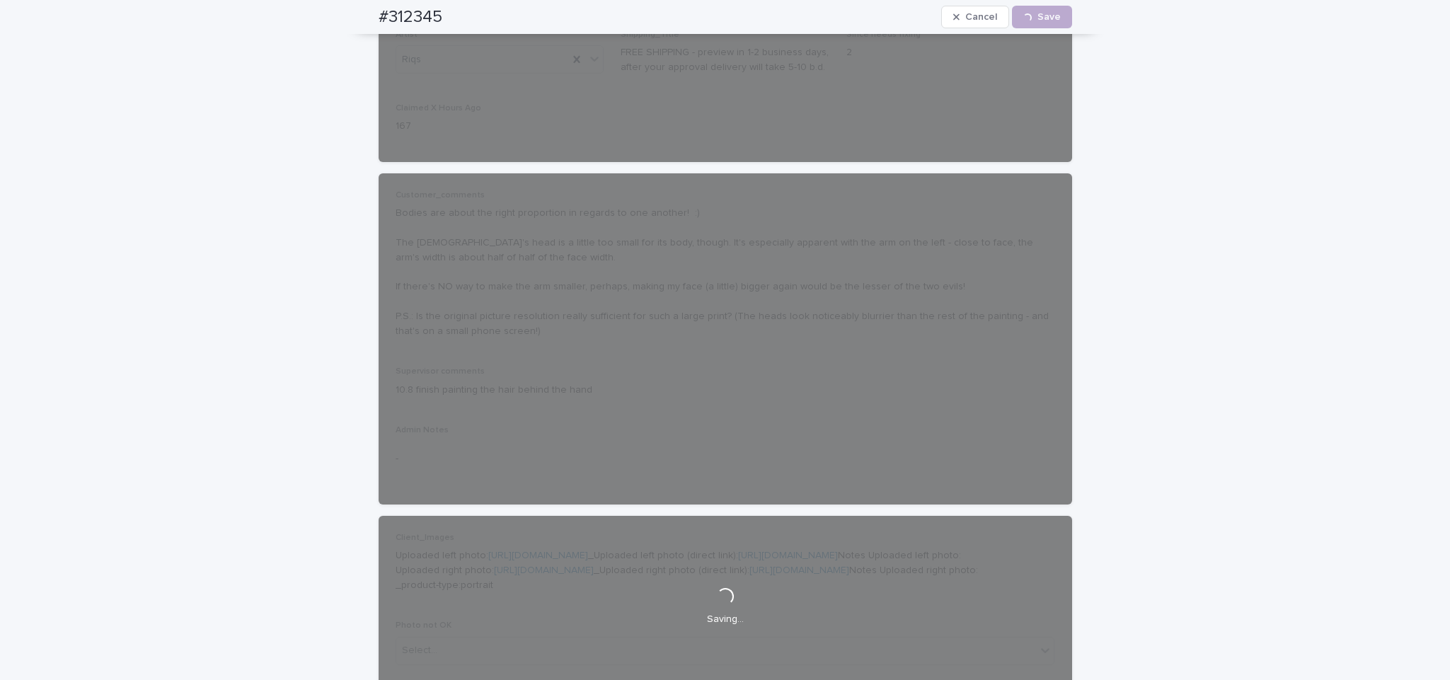
scroll to position [0, 0]
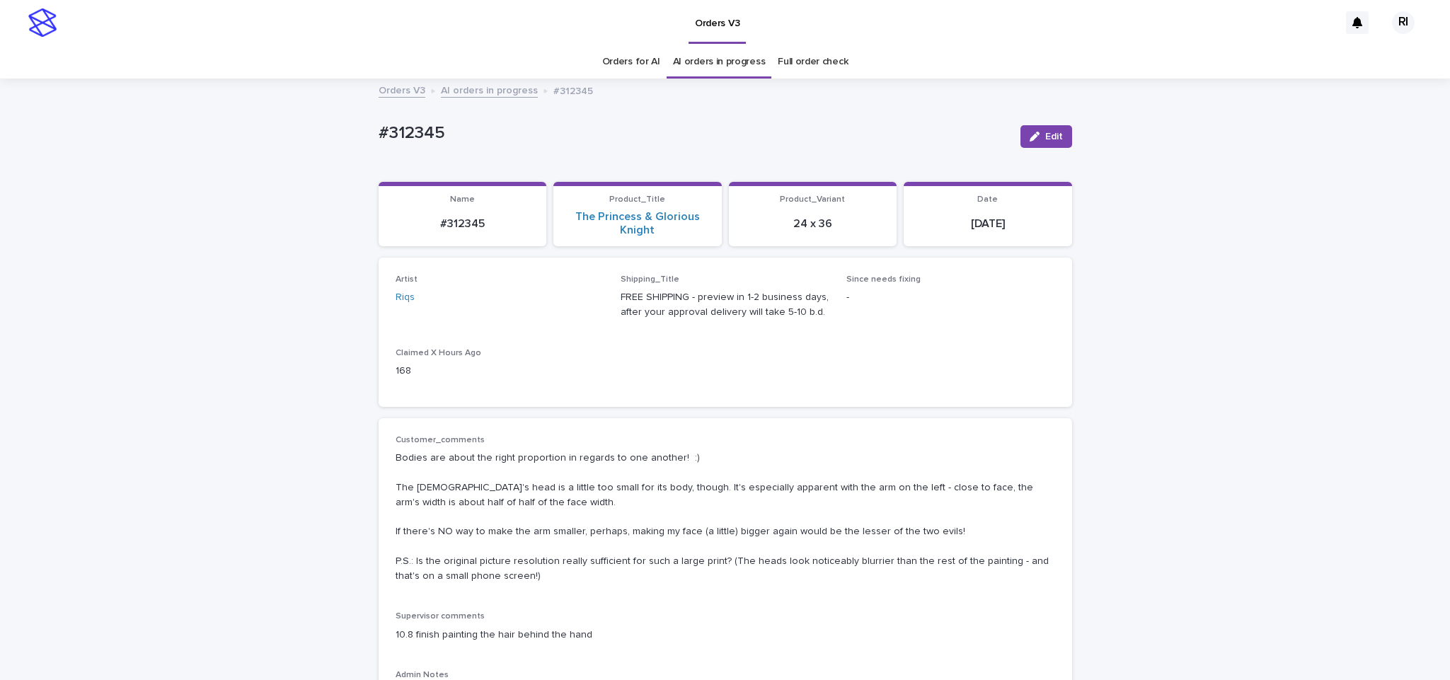
click at [495, 91] on link "AI orders in progress" at bounding box center [489, 89] width 97 height 16
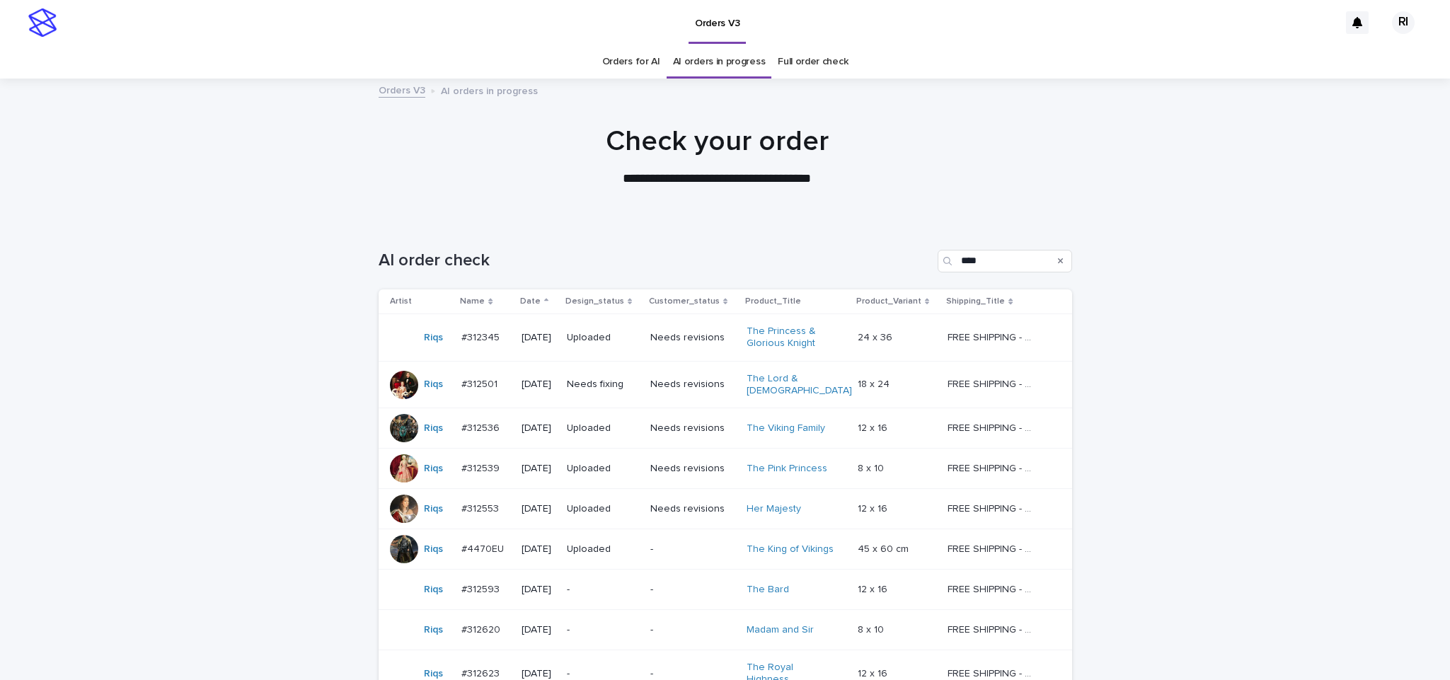
scroll to position [45, 0]
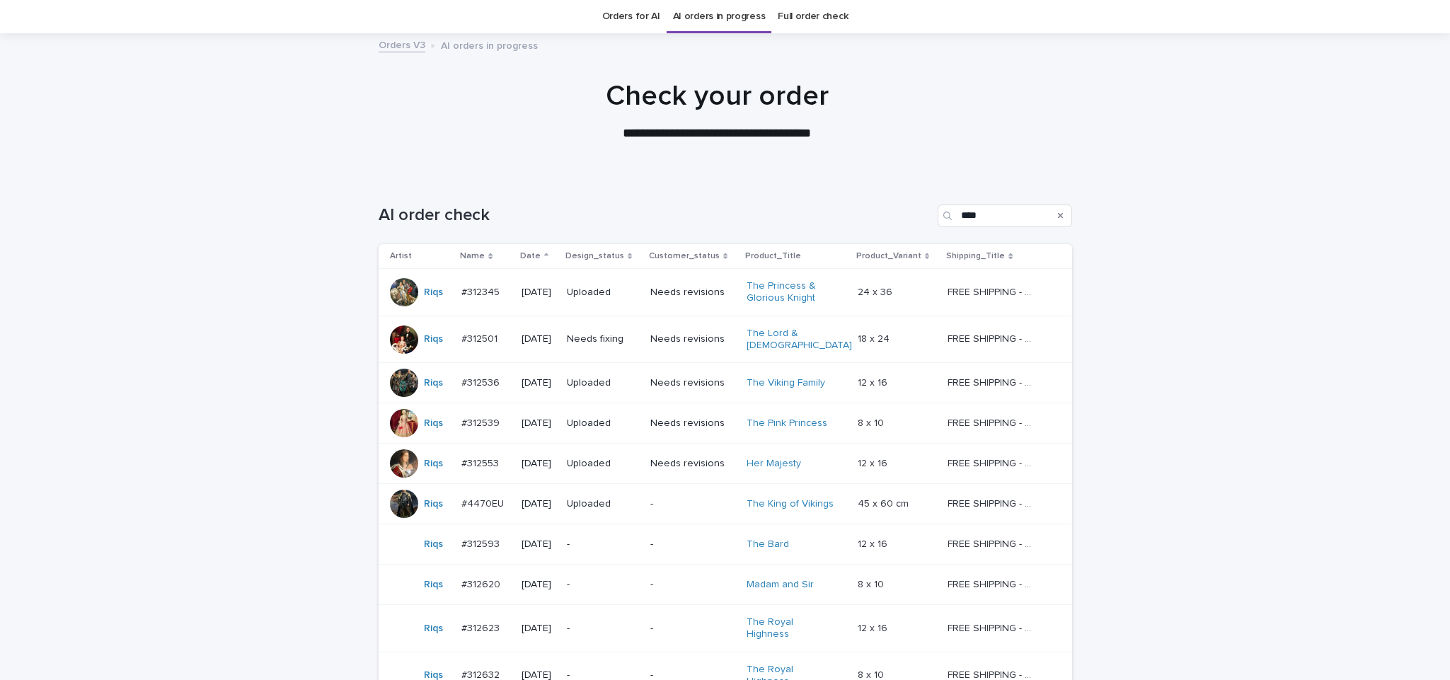
click at [626, 350] on td "Needs fixing" at bounding box center [602, 339] width 83 height 47
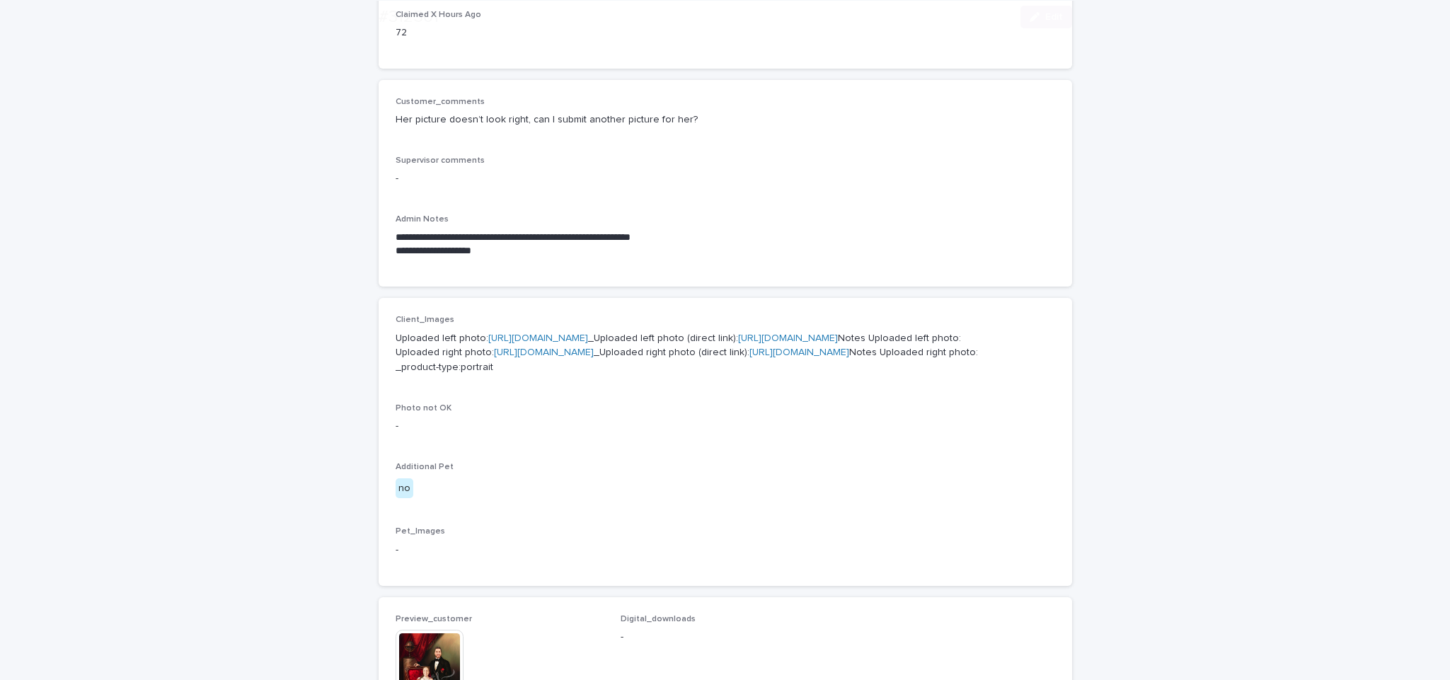
scroll to position [940, 0]
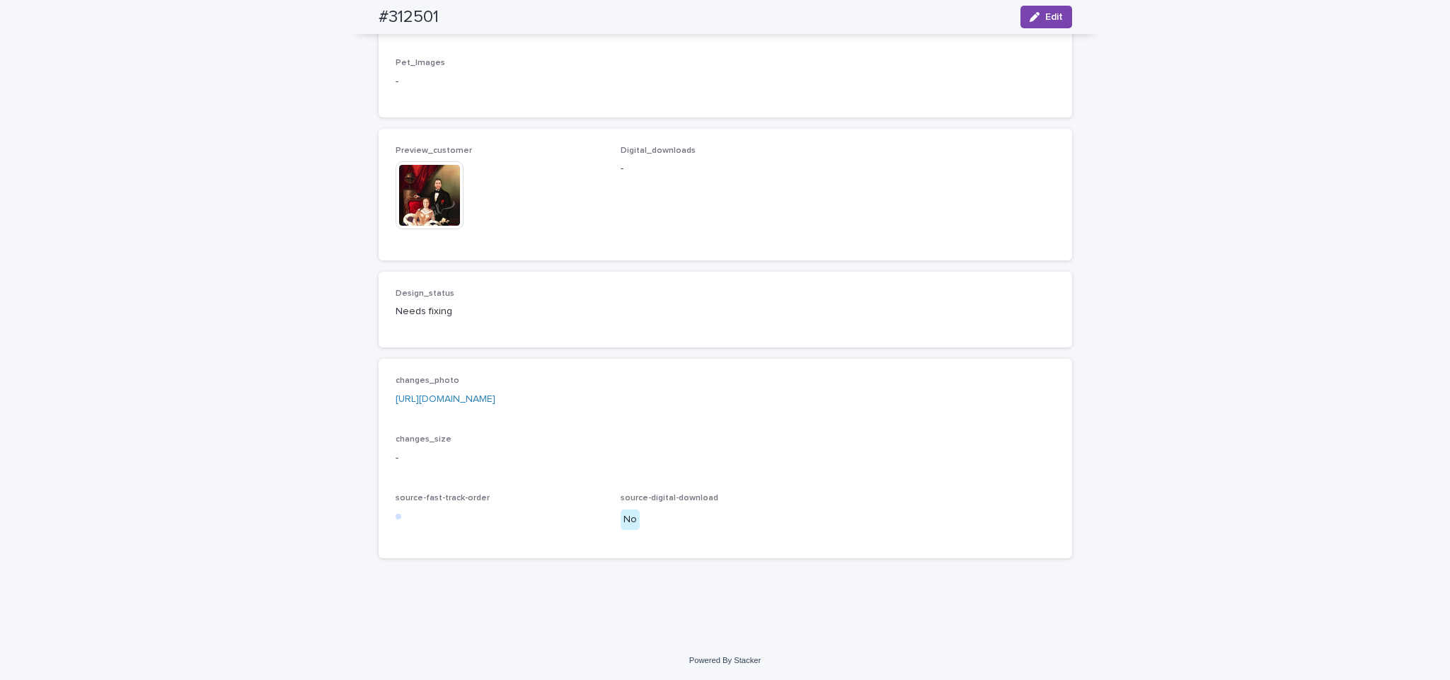
click at [495, 399] on link "[URL][DOMAIN_NAME]" at bounding box center [446, 399] width 100 height 10
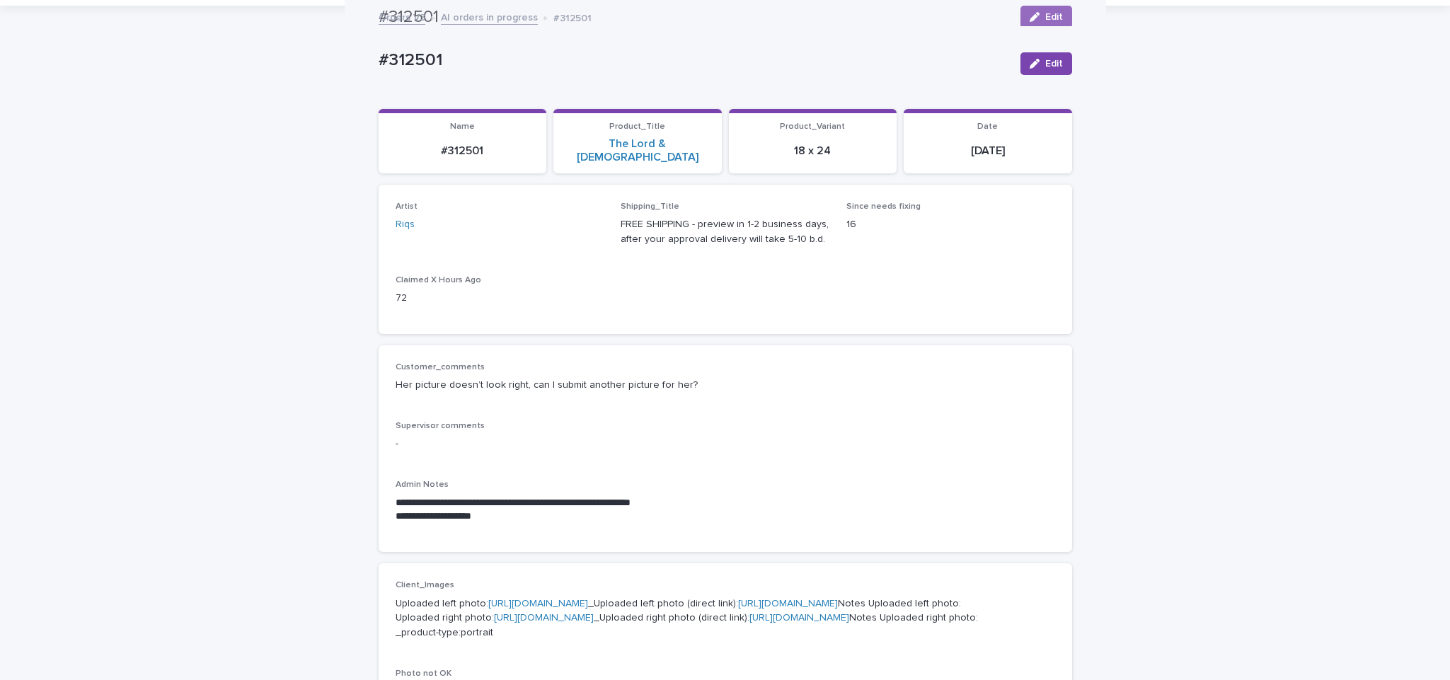
scroll to position [0, 0]
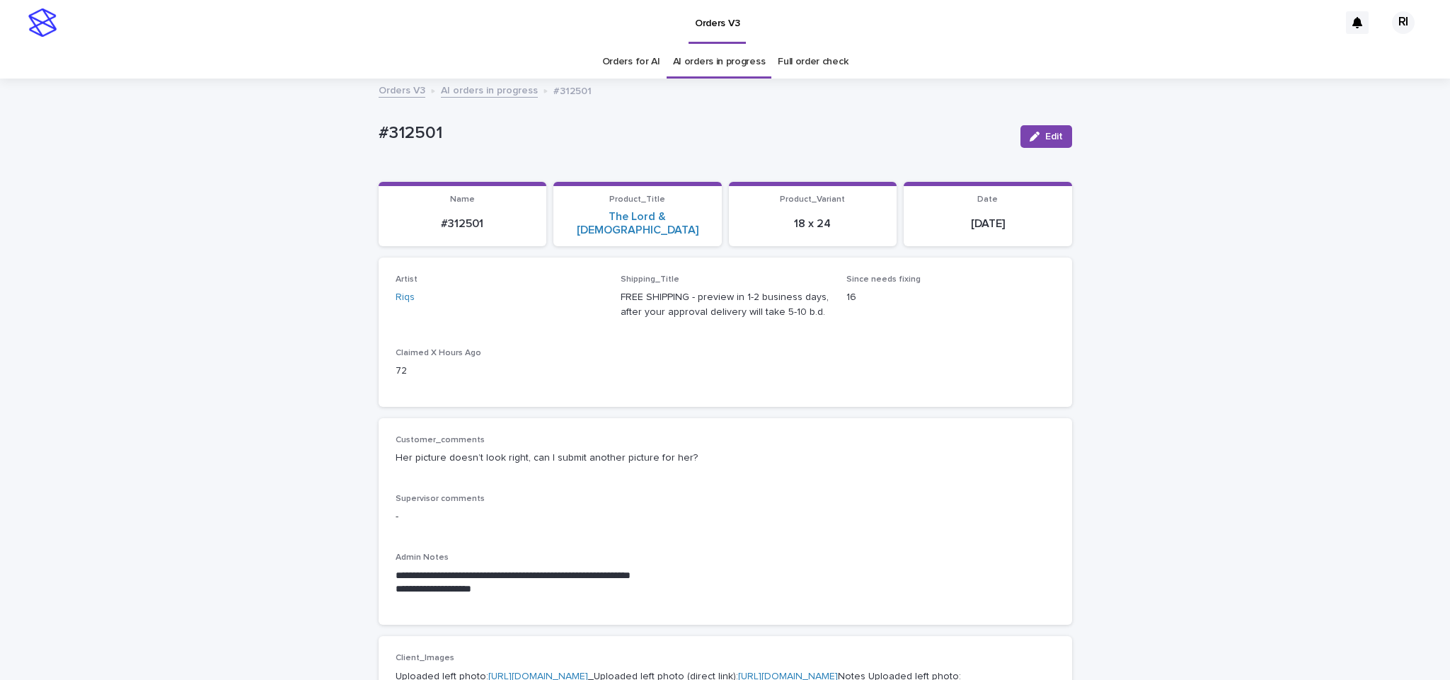
click at [487, 86] on link "AI orders in progress" at bounding box center [489, 89] width 97 height 16
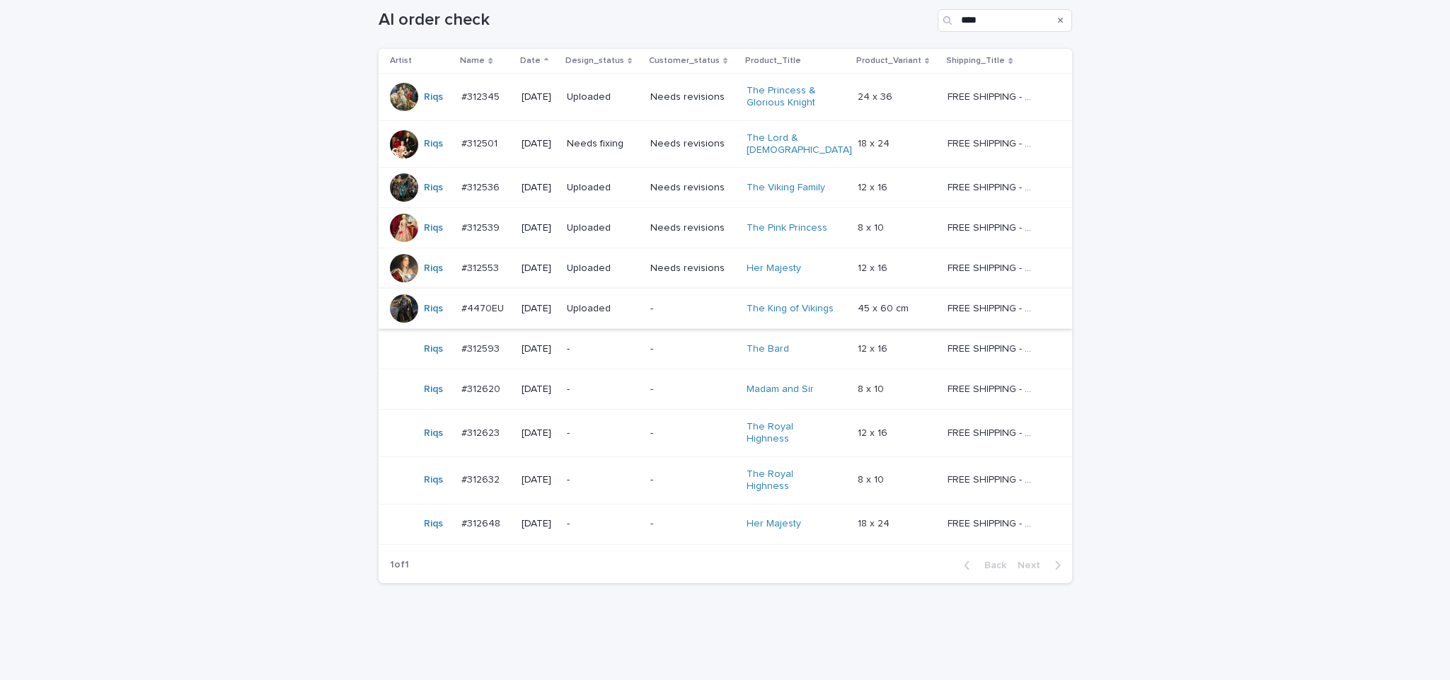
scroll to position [249, 0]
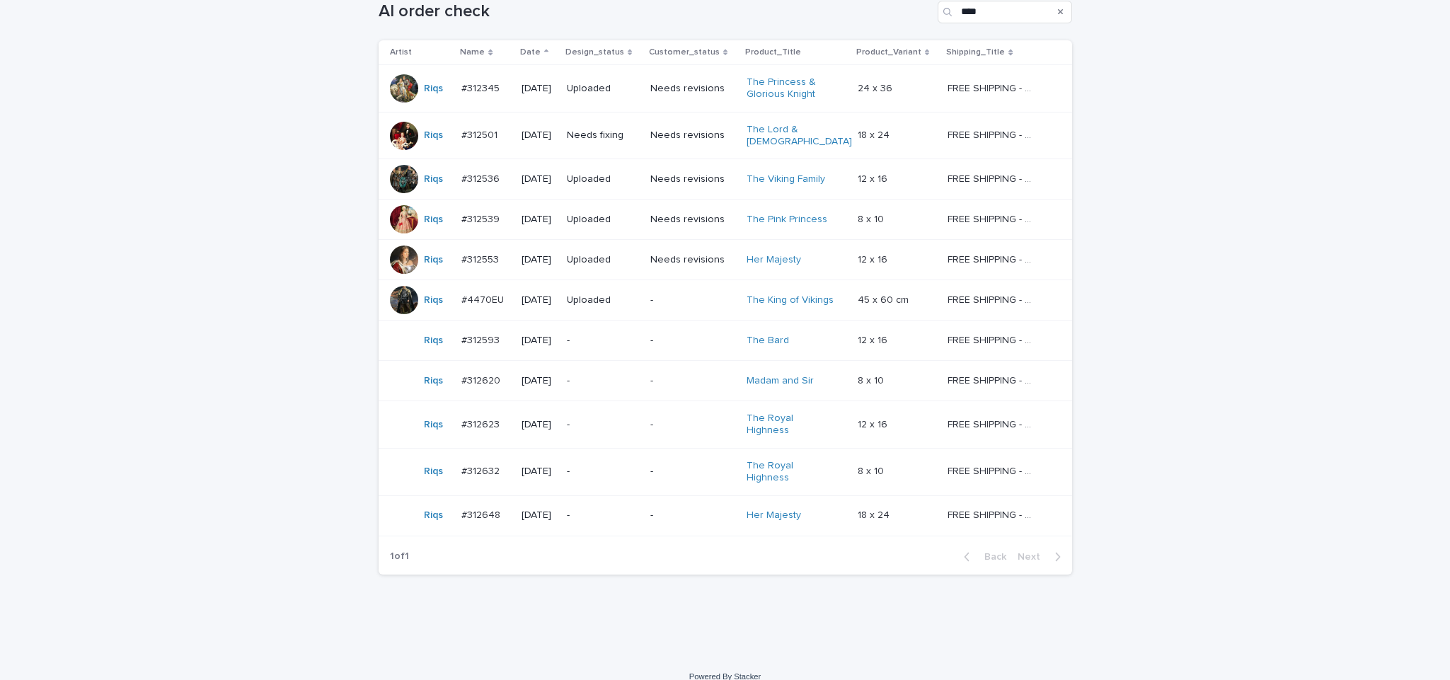
click at [656, 340] on td "-" at bounding box center [693, 341] width 97 height 40
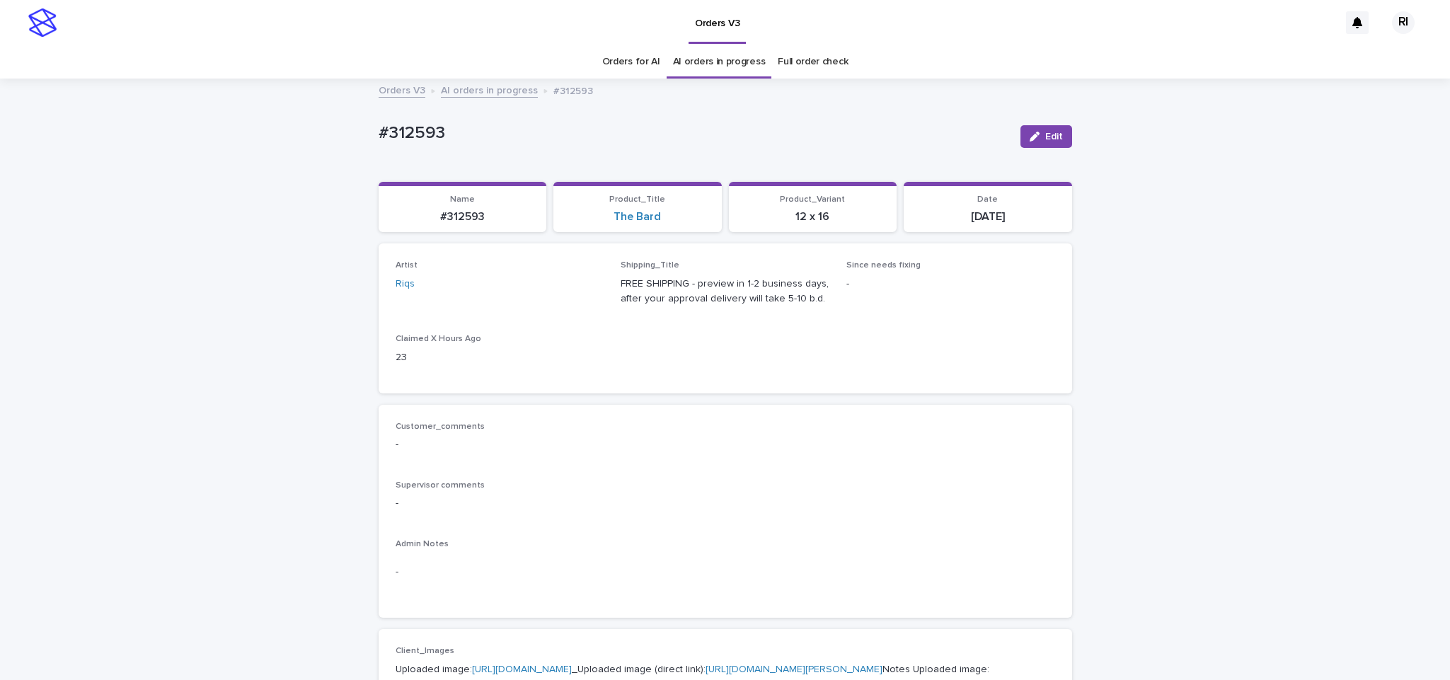
click at [1036, 134] on div "button" at bounding box center [1038, 137] width 16 height 10
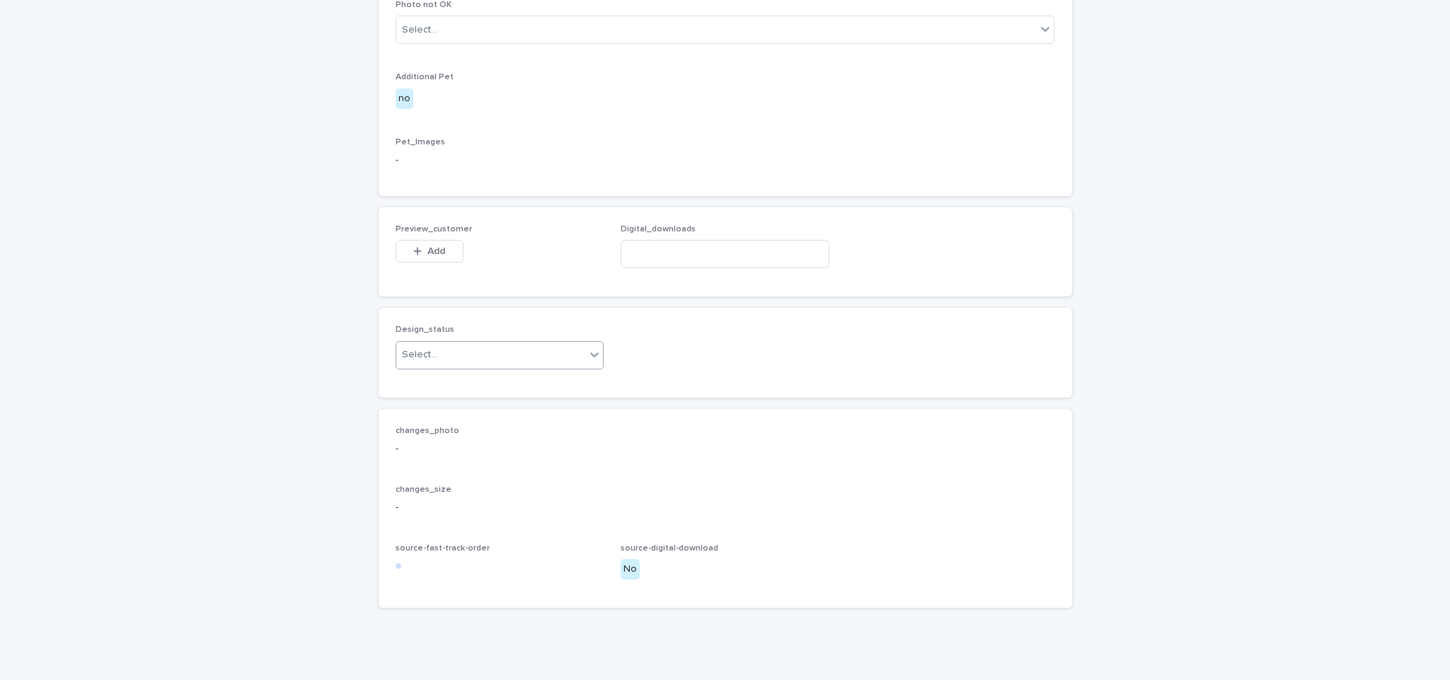
scroll to position [843, 0]
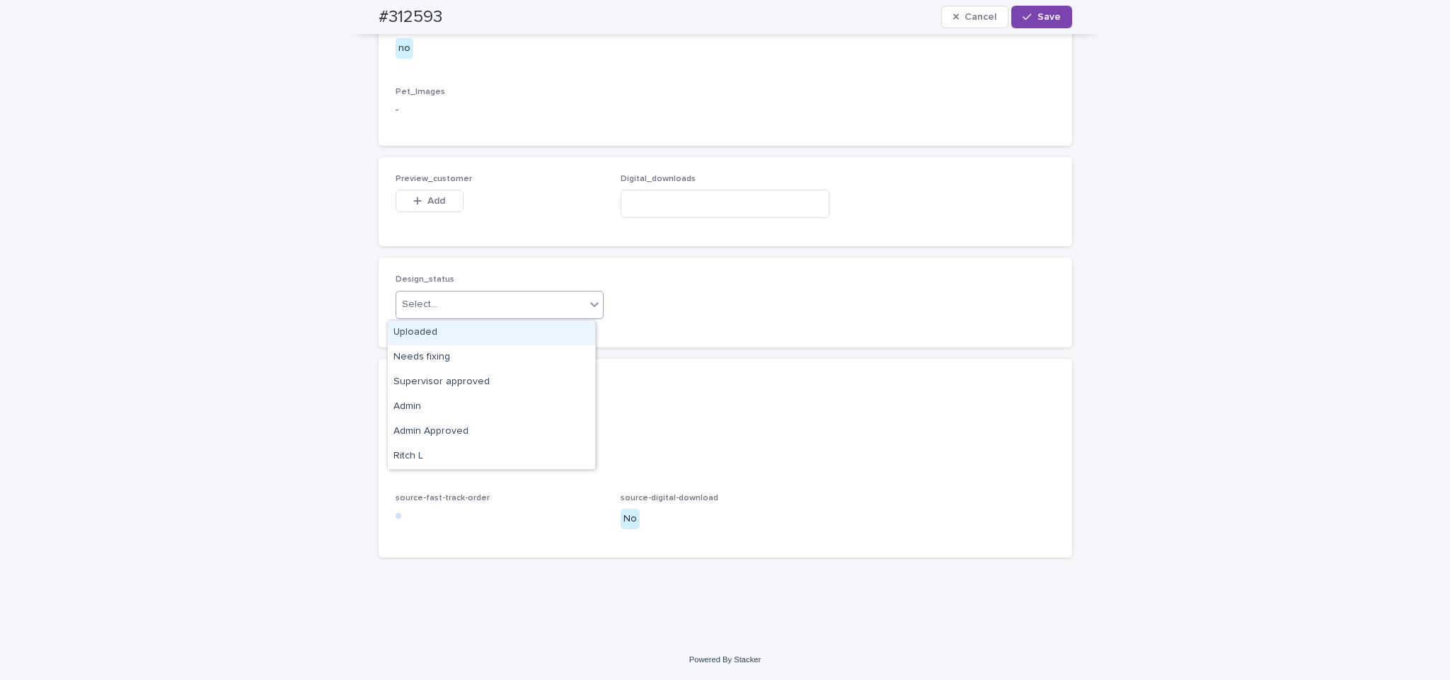
click at [478, 336] on div "Uploaded" at bounding box center [491, 333] width 207 height 25
click at [442, 209] on button "Add" at bounding box center [430, 201] width 68 height 23
click at [613, 348] on div "Design_status Uploaded changes_photo - changes_size - source-fast-track-order s…" at bounding box center [725, 408] width 693 height 300
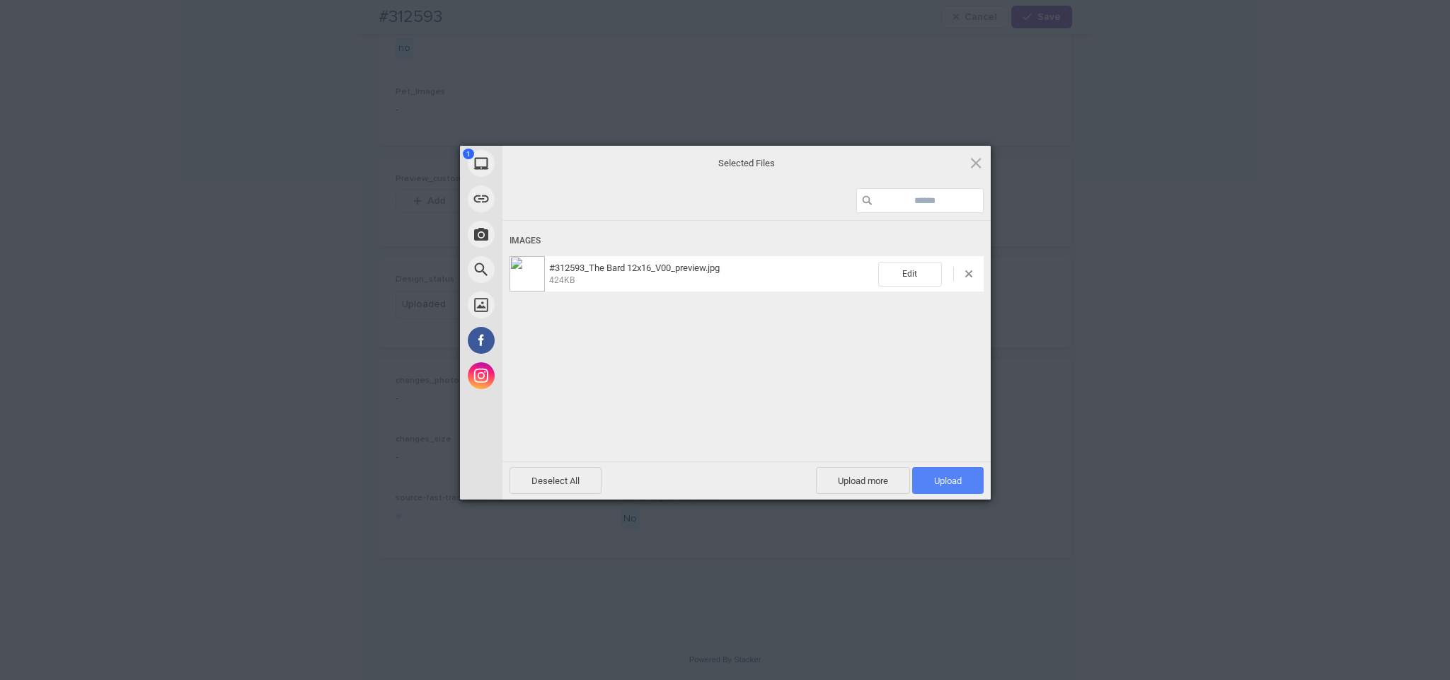
click at [928, 478] on span "Upload 1" at bounding box center [947, 480] width 71 height 27
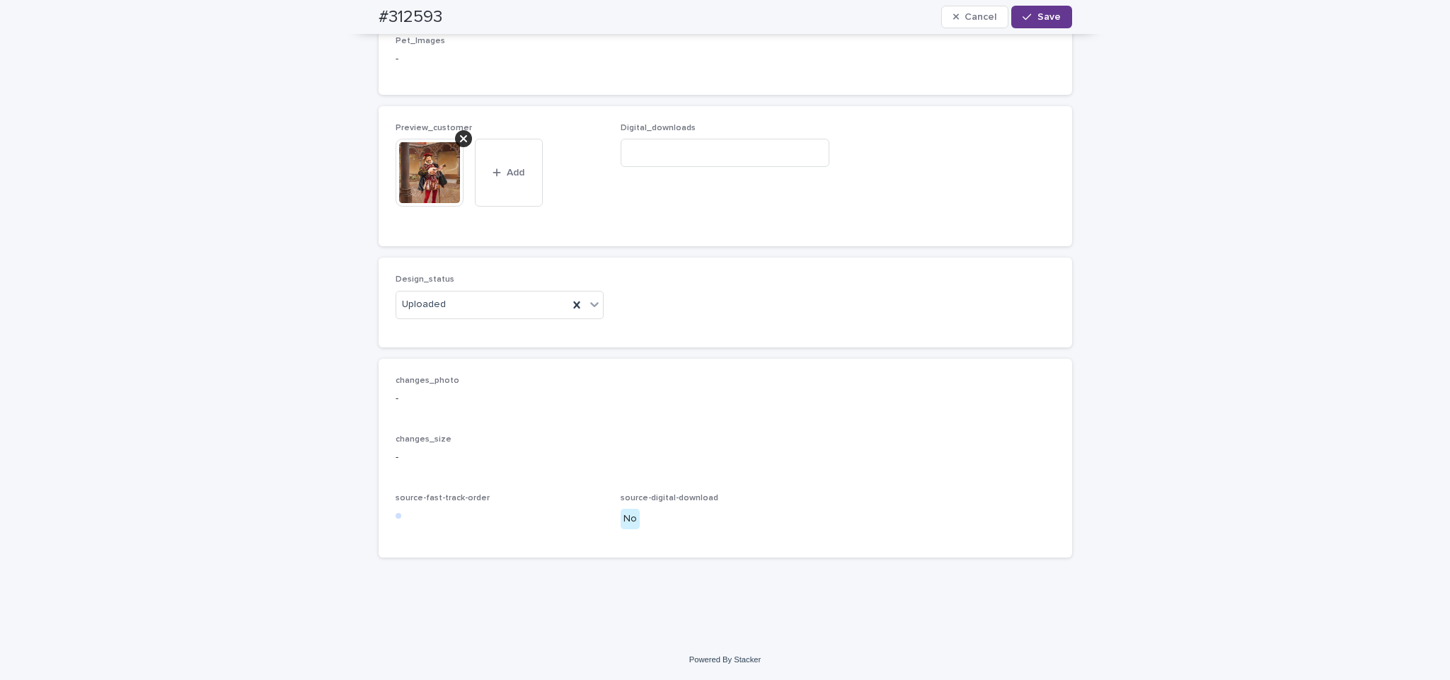
click at [1049, 13] on span "Save" at bounding box center [1048, 17] width 23 height 10
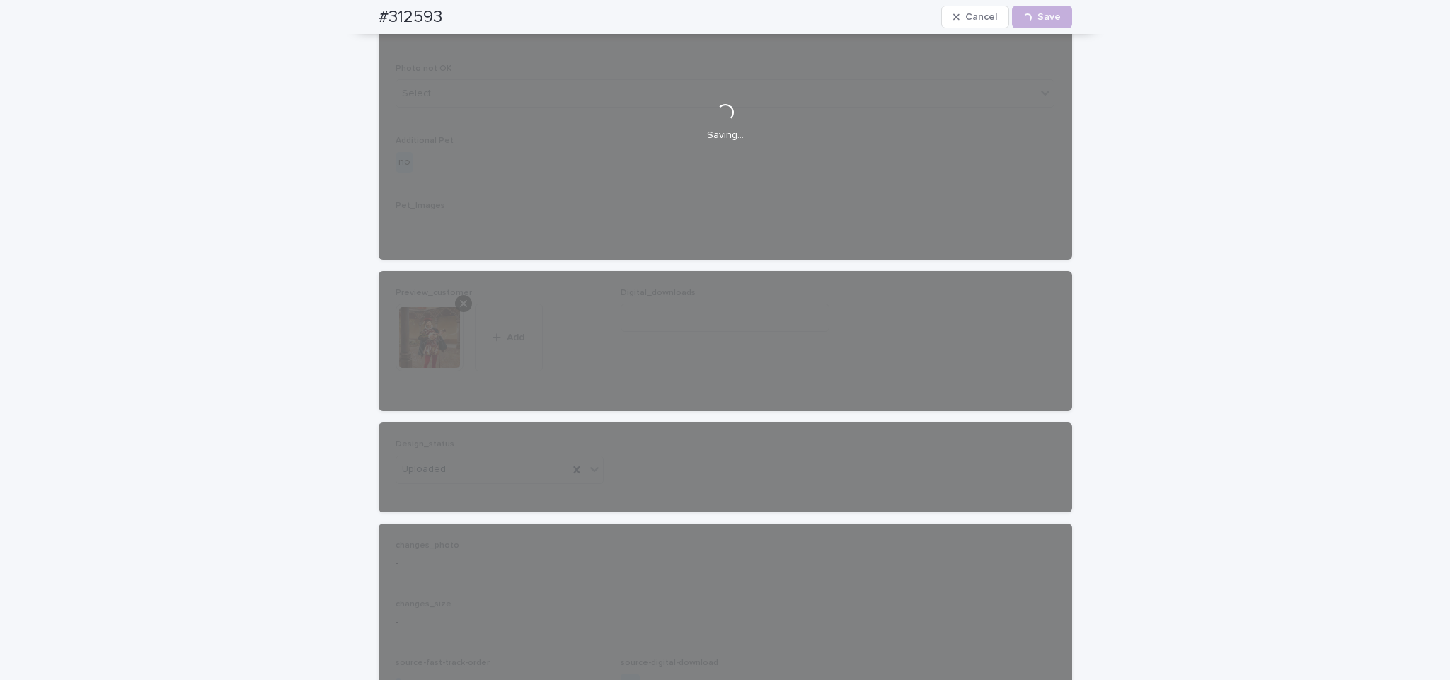
scroll to position [0, 0]
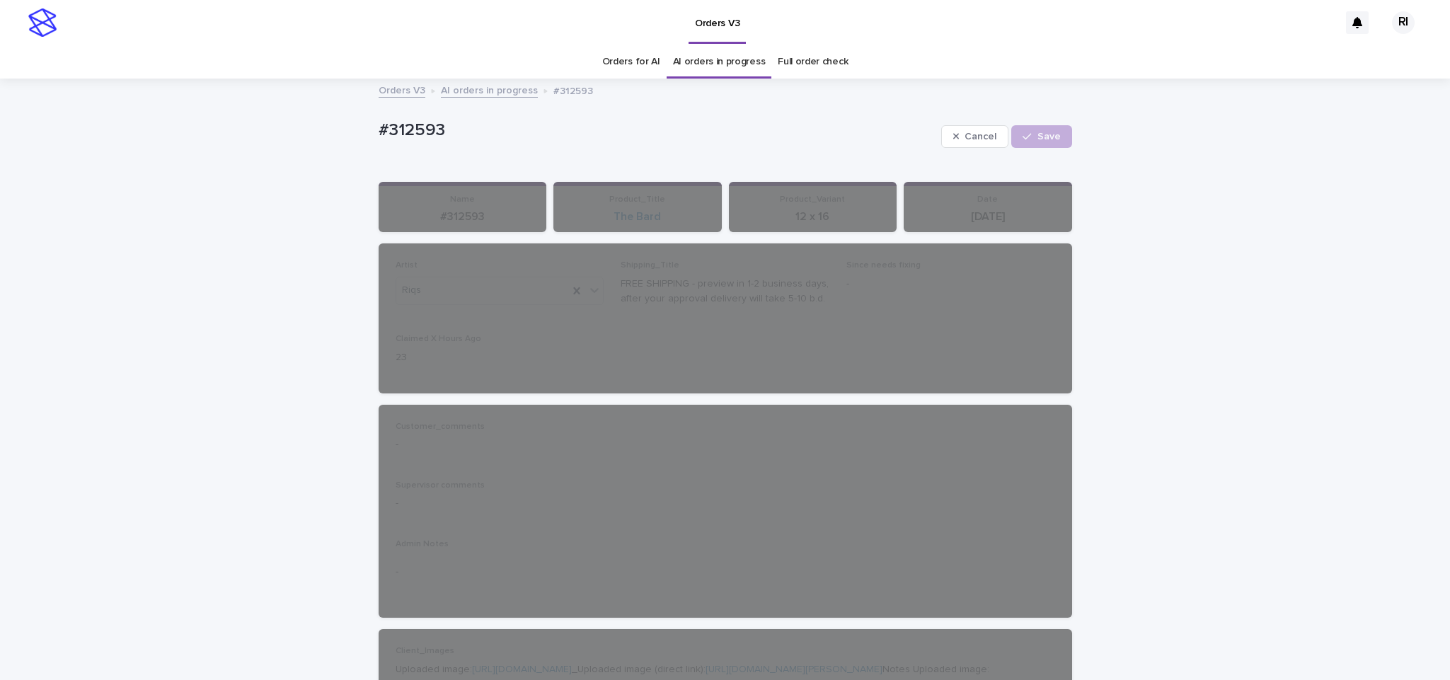
click at [522, 100] on div "Orders V3 AI orders in progress #312593" at bounding box center [725, 91] width 708 height 20
click at [503, 93] on link "AI orders in progress" at bounding box center [489, 89] width 97 height 16
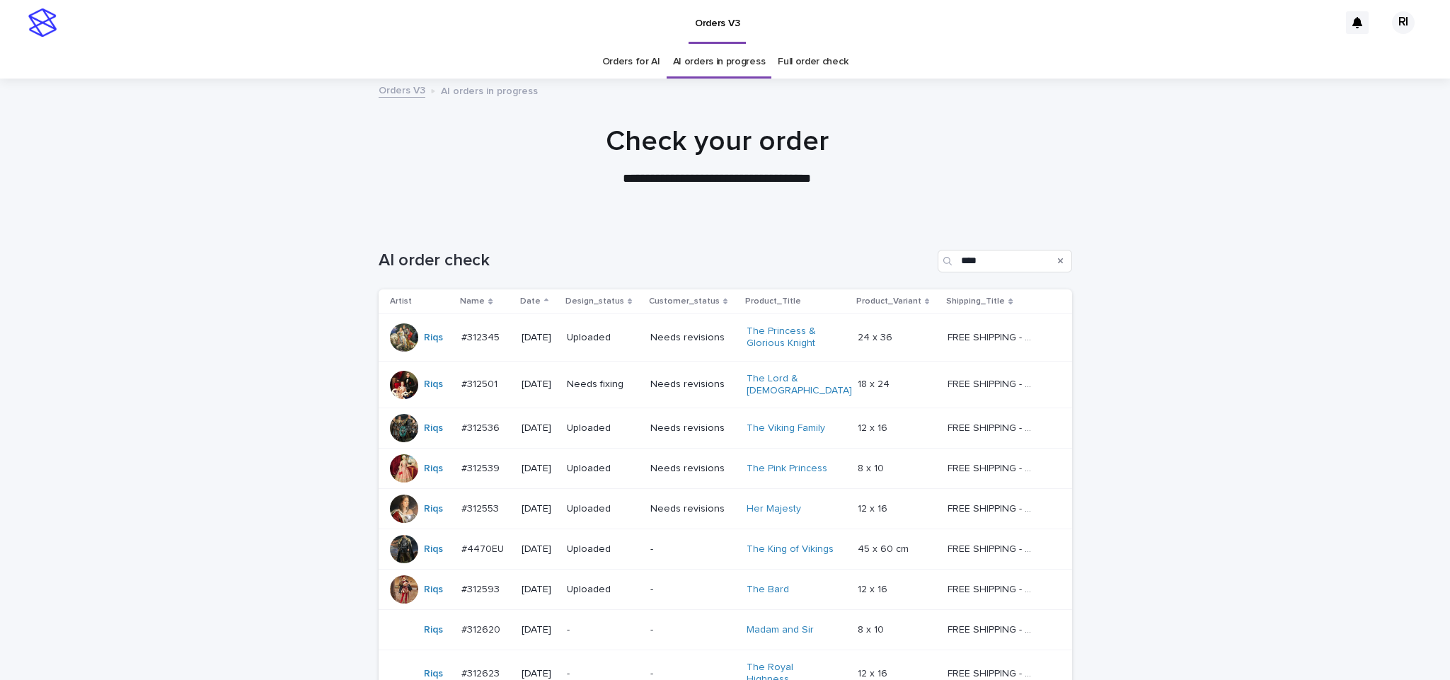
scroll to position [45, 0]
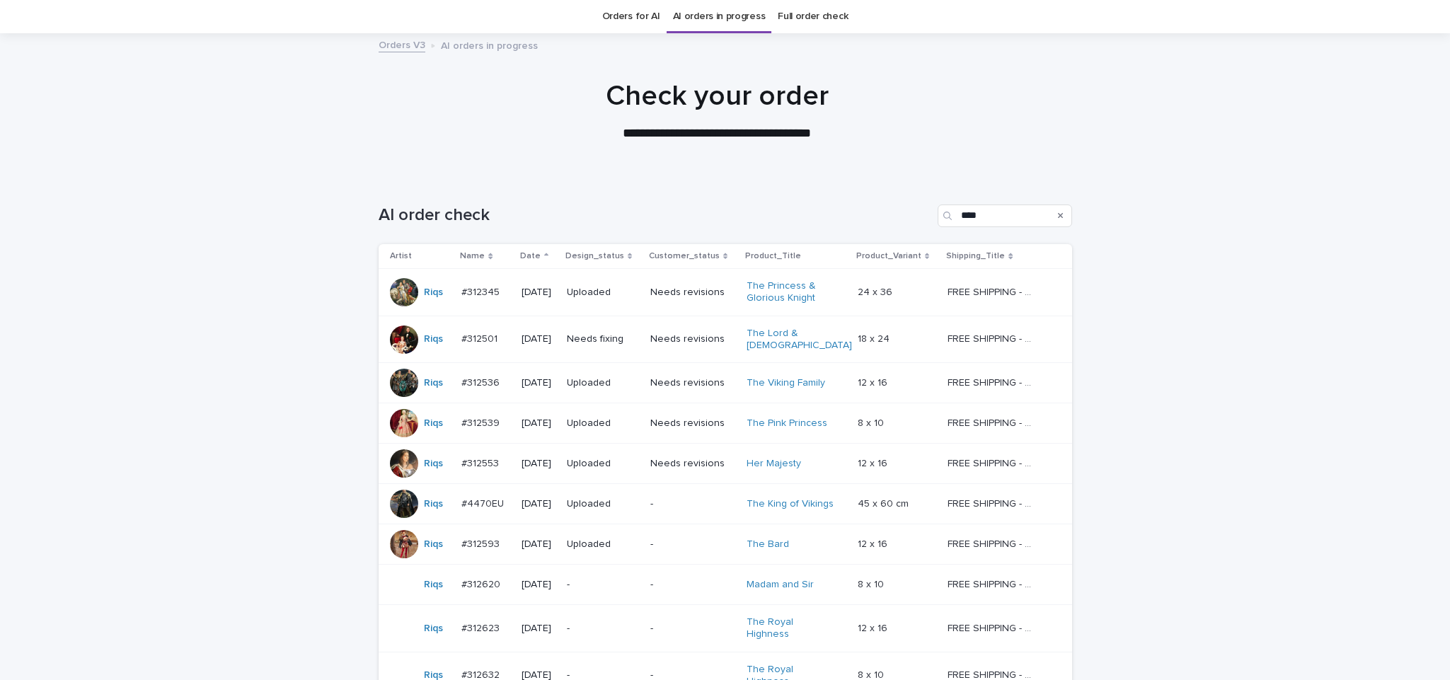
click at [657, 579] on p "-" at bounding box center [693, 585] width 86 height 12
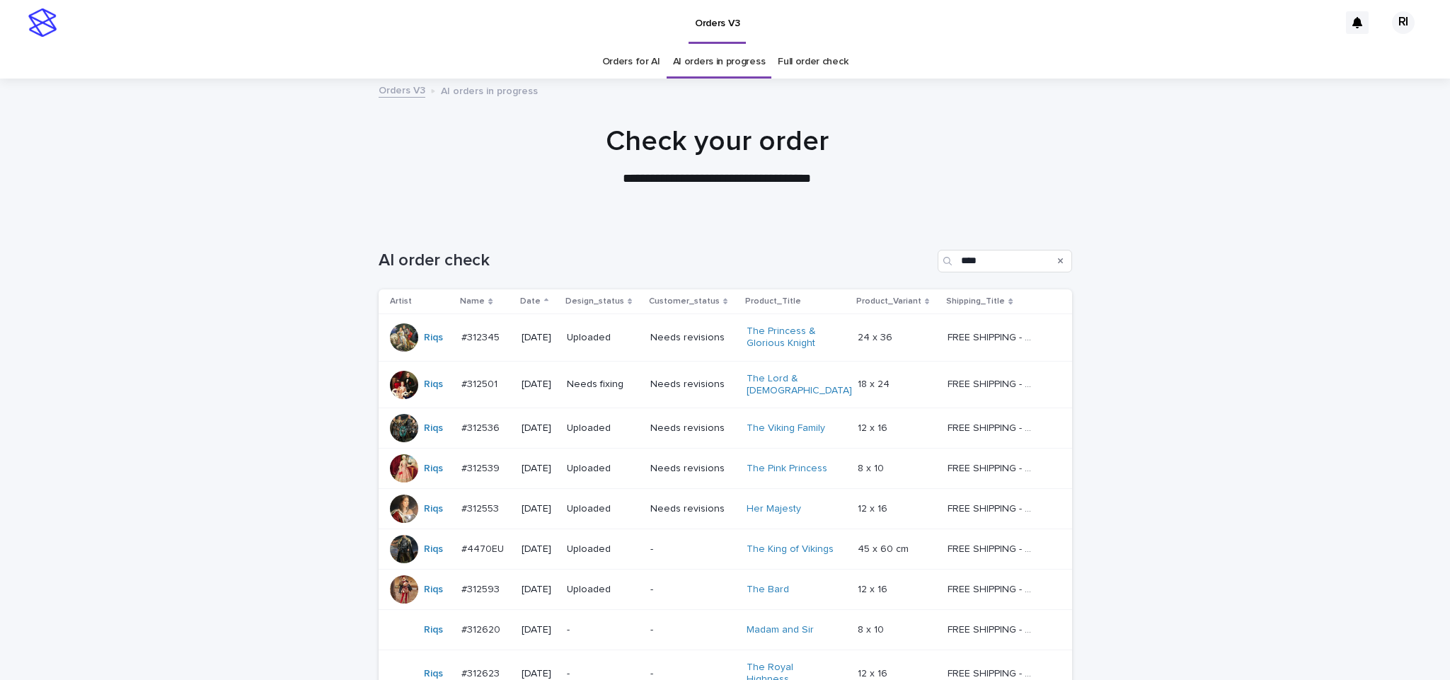
scroll to position [45, 0]
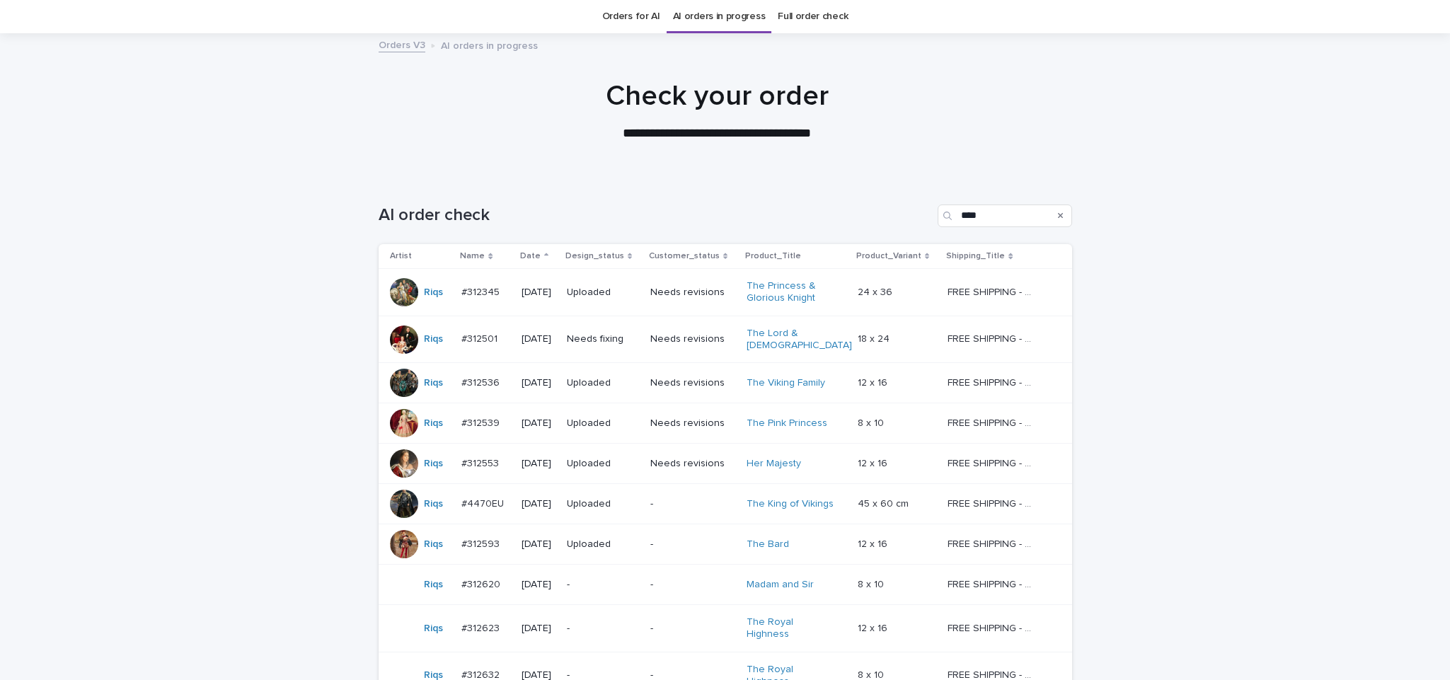
click at [641, 349] on td "Needs fixing" at bounding box center [602, 339] width 83 height 47
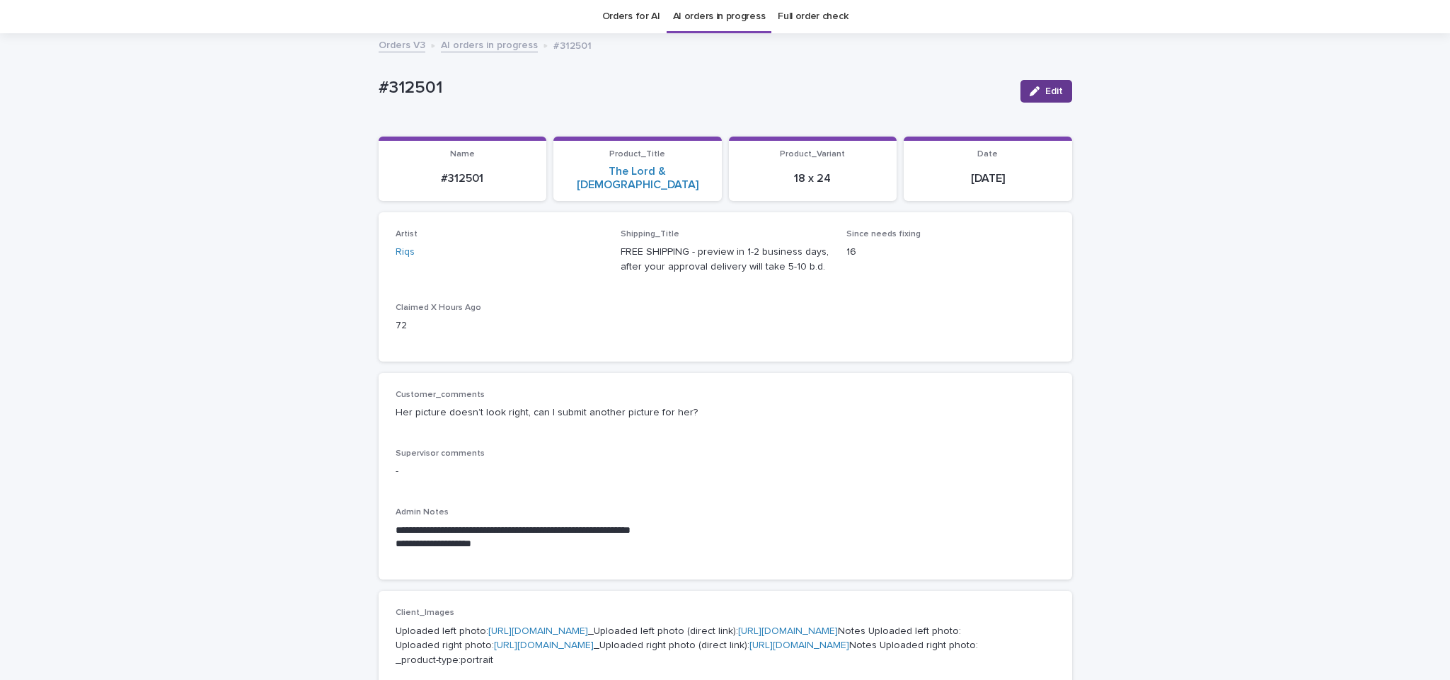
click at [1036, 92] on div "button" at bounding box center [1038, 91] width 16 height 10
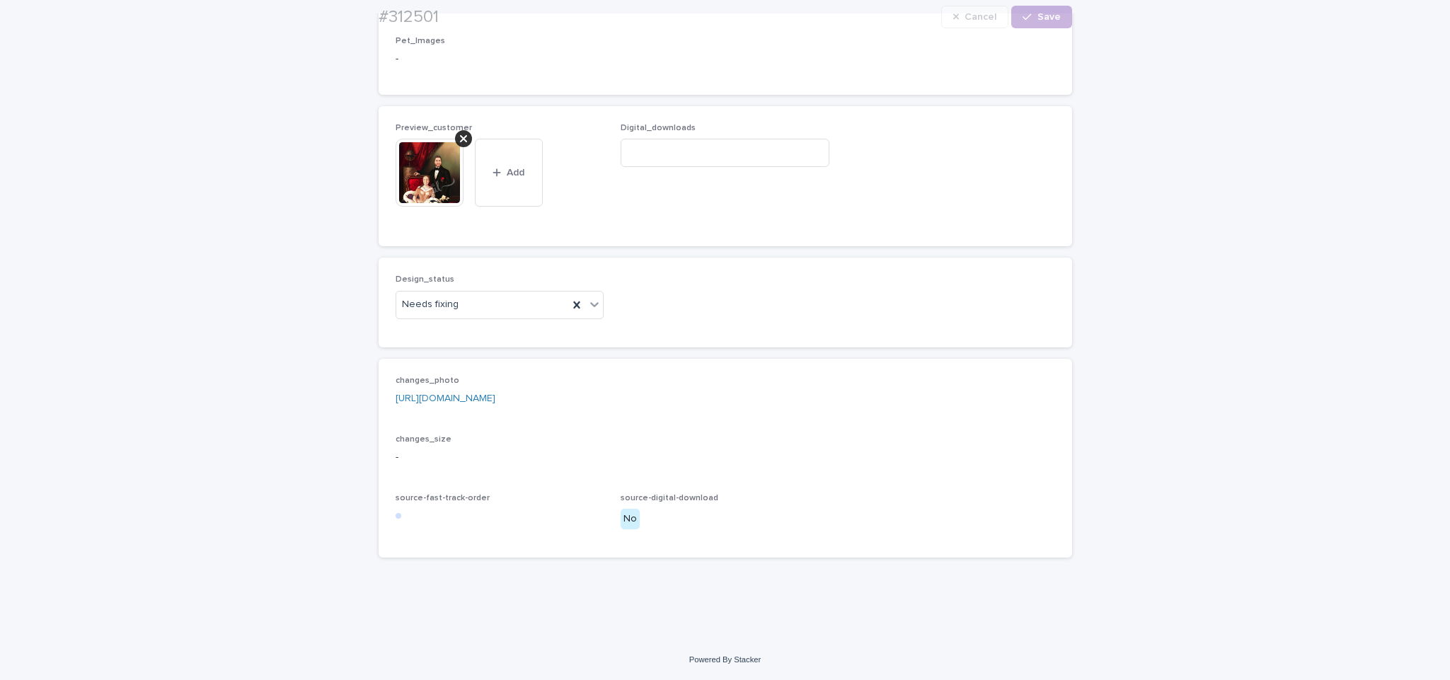
scroll to position [977, 0]
click at [460, 138] on icon at bounding box center [463, 138] width 7 height 7
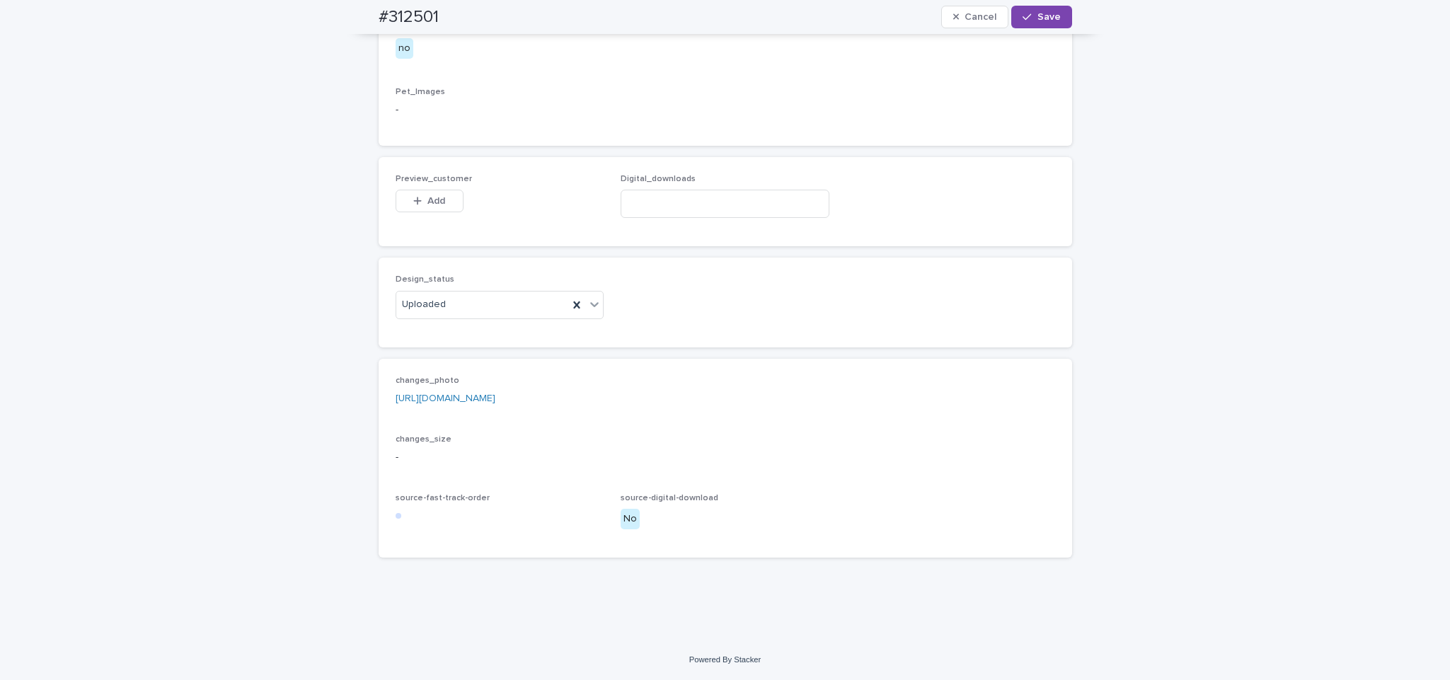
scroll to position [926, 0]
click at [435, 194] on button "Add" at bounding box center [430, 201] width 68 height 23
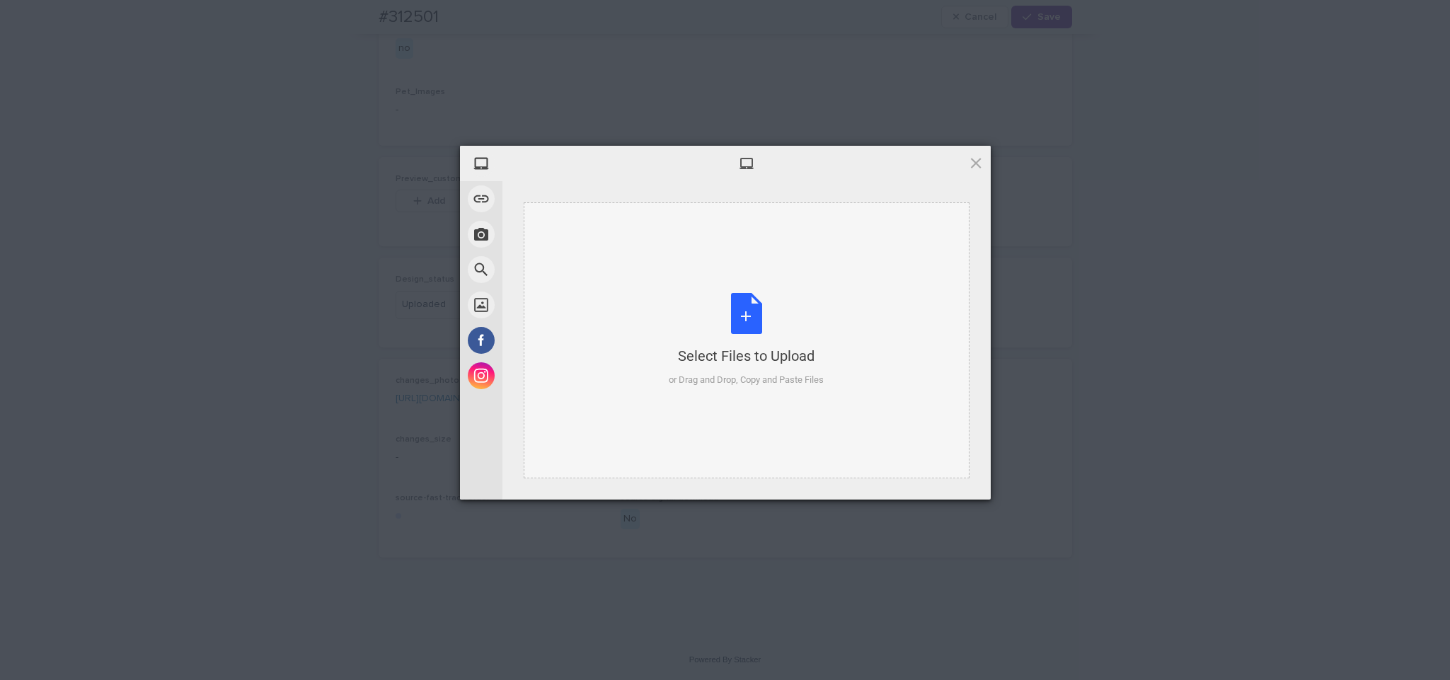
click at [739, 253] on div "Select Files to Upload or Drag and Drop, Copy and Paste Files" at bounding box center [747, 340] width 446 height 276
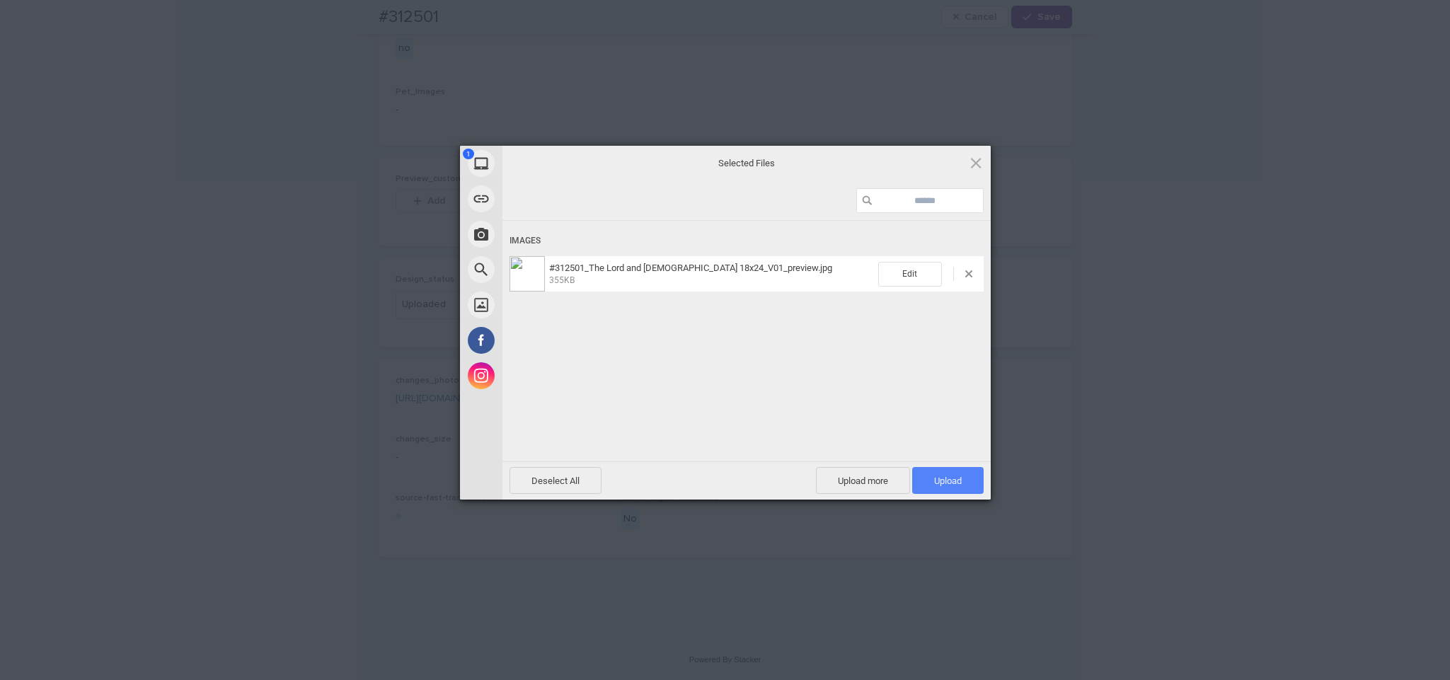
click at [945, 483] on span "Upload 1" at bounding box center [948, 481] width 28 height 11
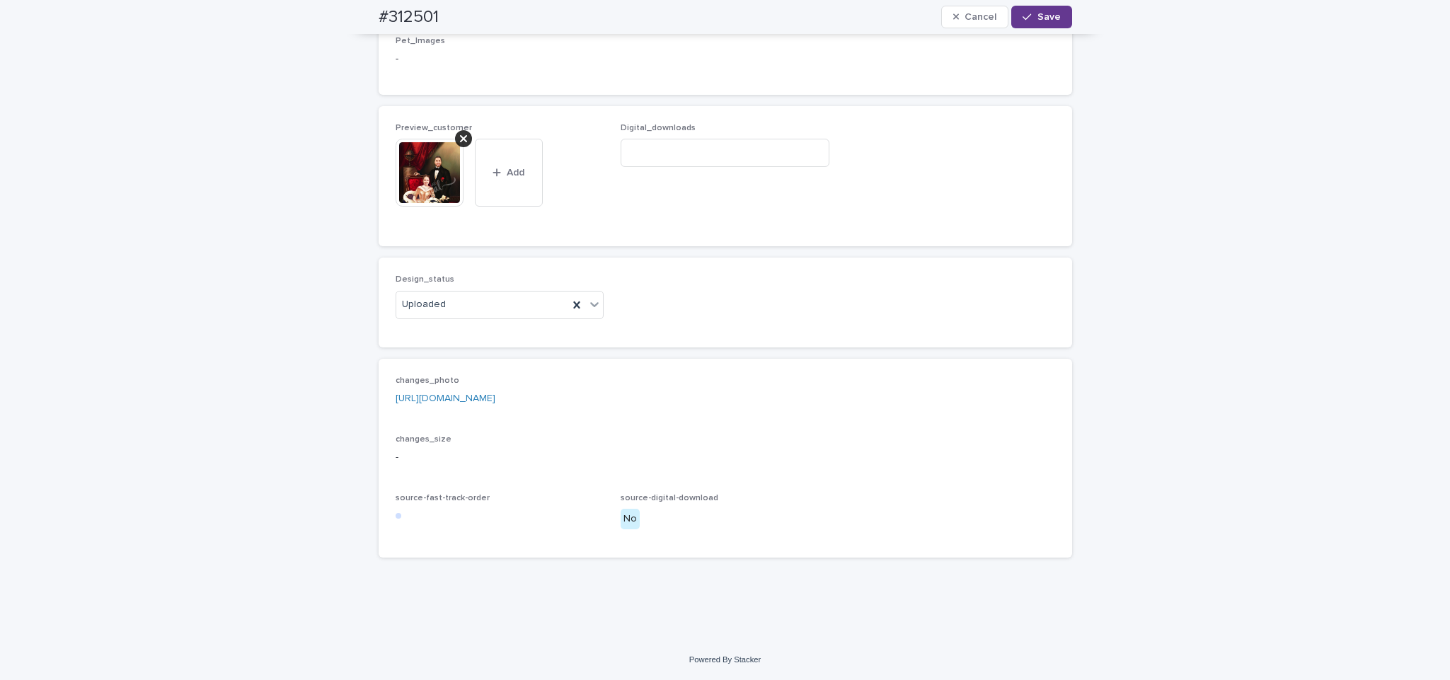
click at [1042, 23] on button "Save" at bounding box center [1041, 17] width 60 height 23
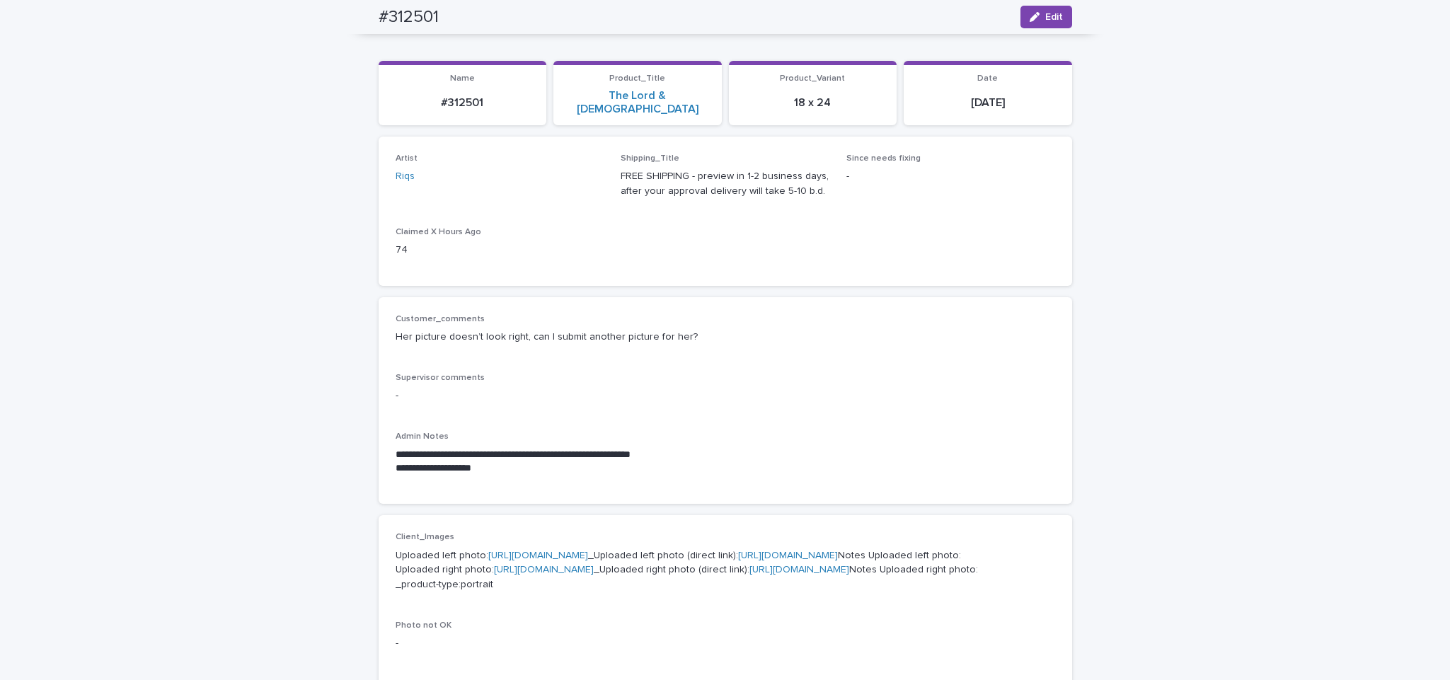
scroll to position [0, 0]
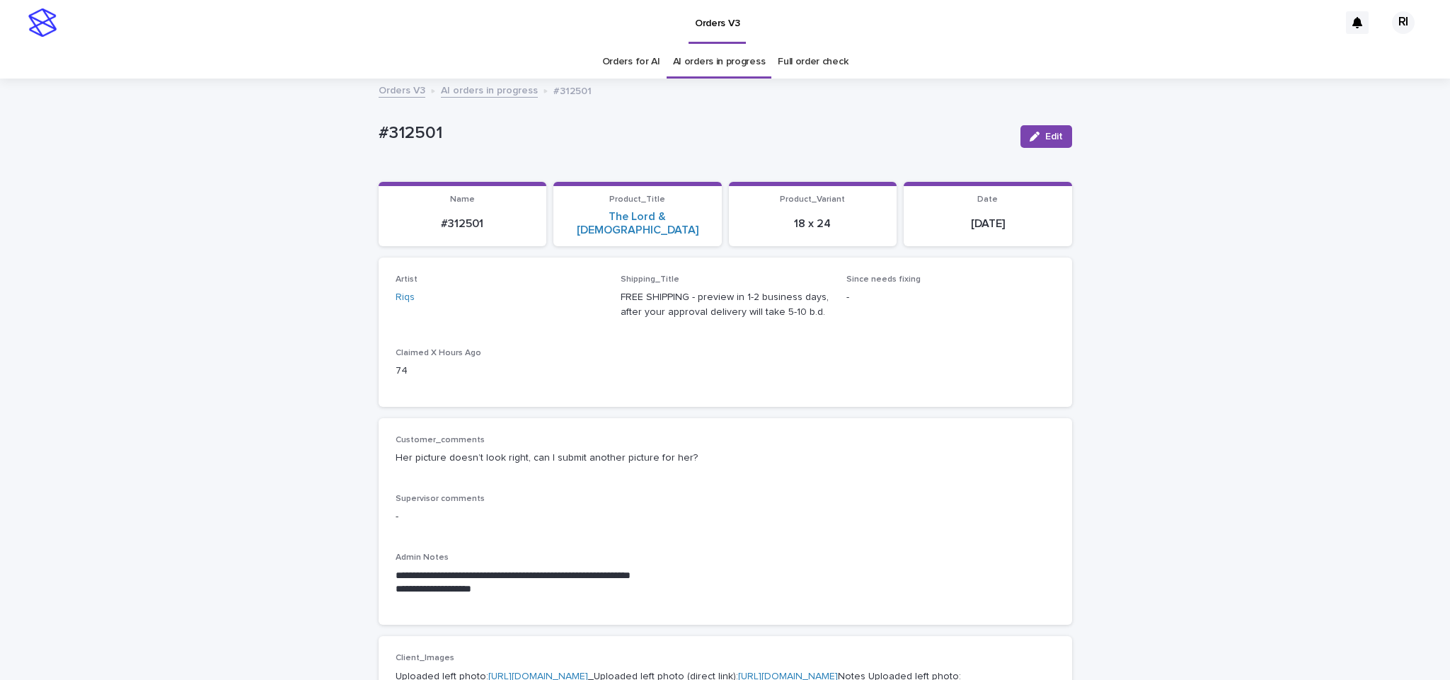
click at [486, 92] on link "AI orders in progress" at bounding box center [489, 89] width 97 height 16
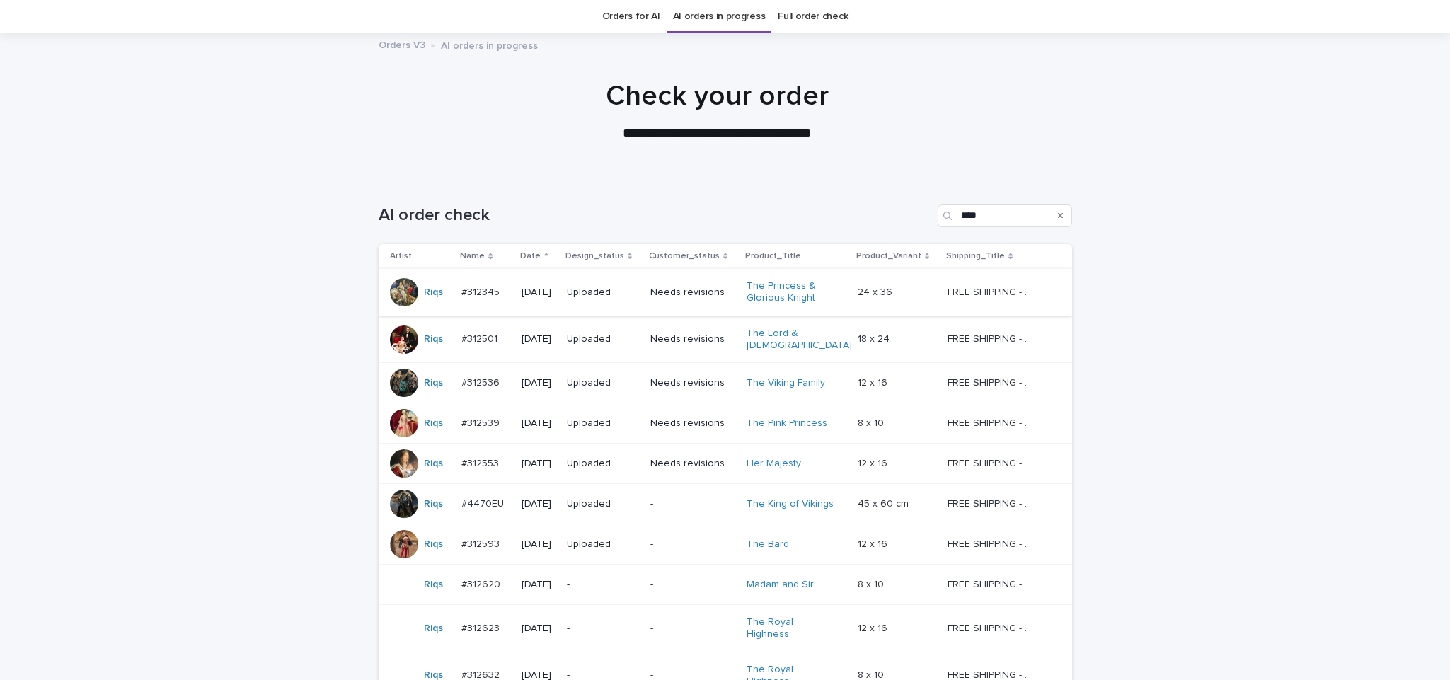
scroll to position [177, 0]
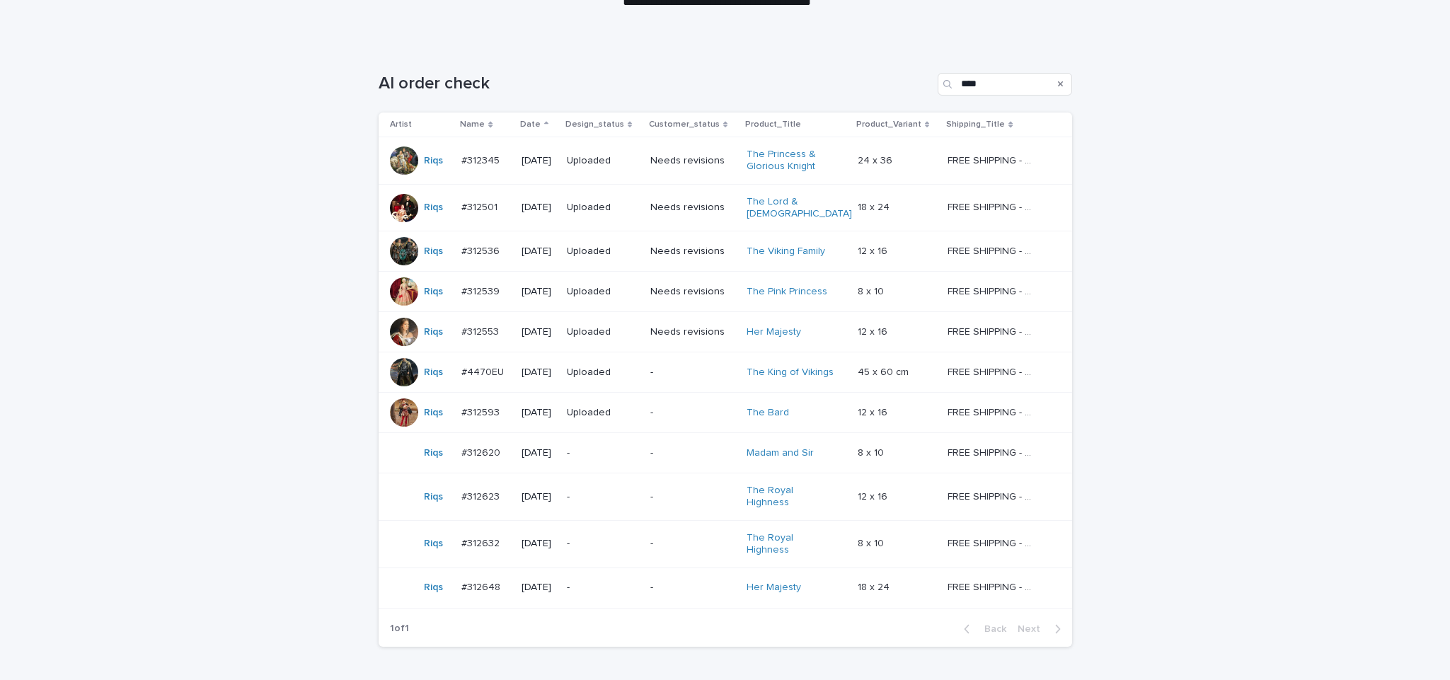
click at [638, 455] on div "-" at bounding box center [603, 453] width 72 height 23
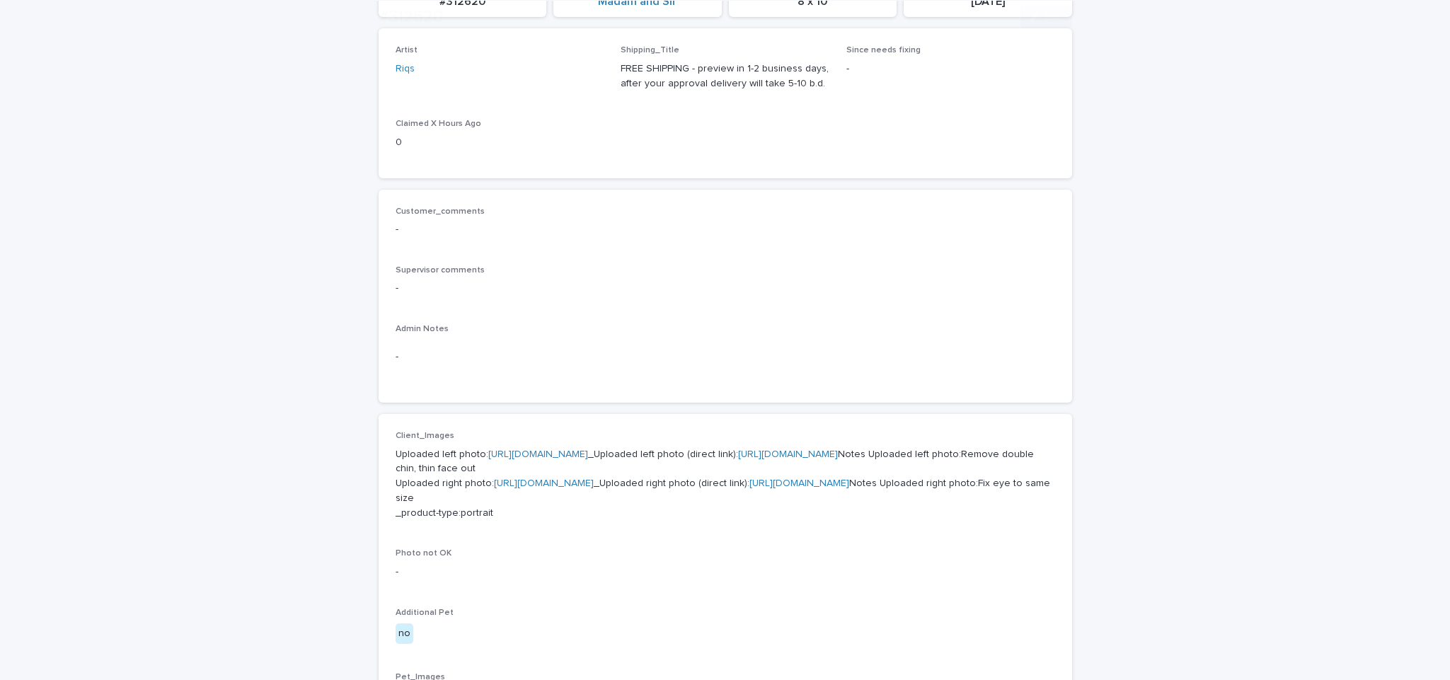
scroll to position [219, 0]
click at [588, 447] on link "[URL][DOMAIN_NAME]" at bounding box center [538, 451] width 100 height 10
click at [577, 485] on link "[URL][DOMAIN_NAME]" at bounding box center [544, 480] width 100 height 10
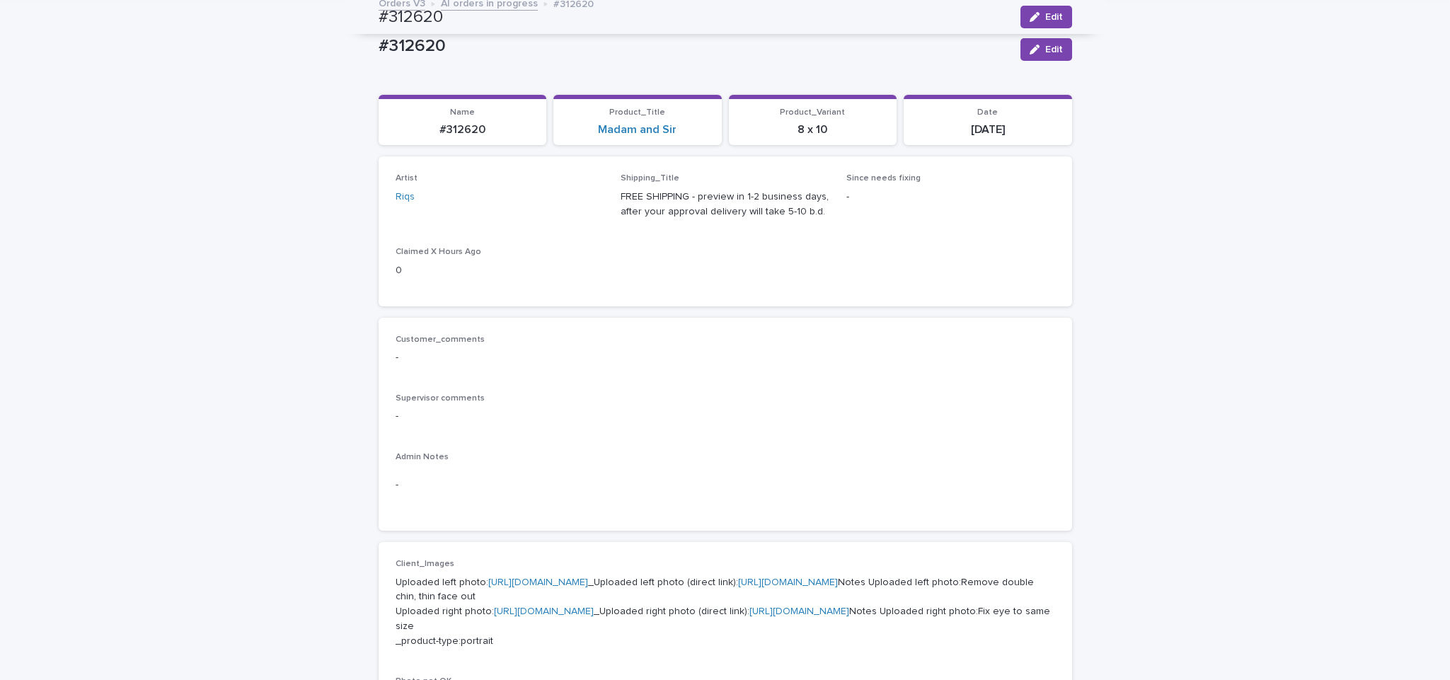
scroll to position [88, 0]
click at [478, 5] on link "AI orders in progress" at bounding box center [489, 2] width 97 height 16
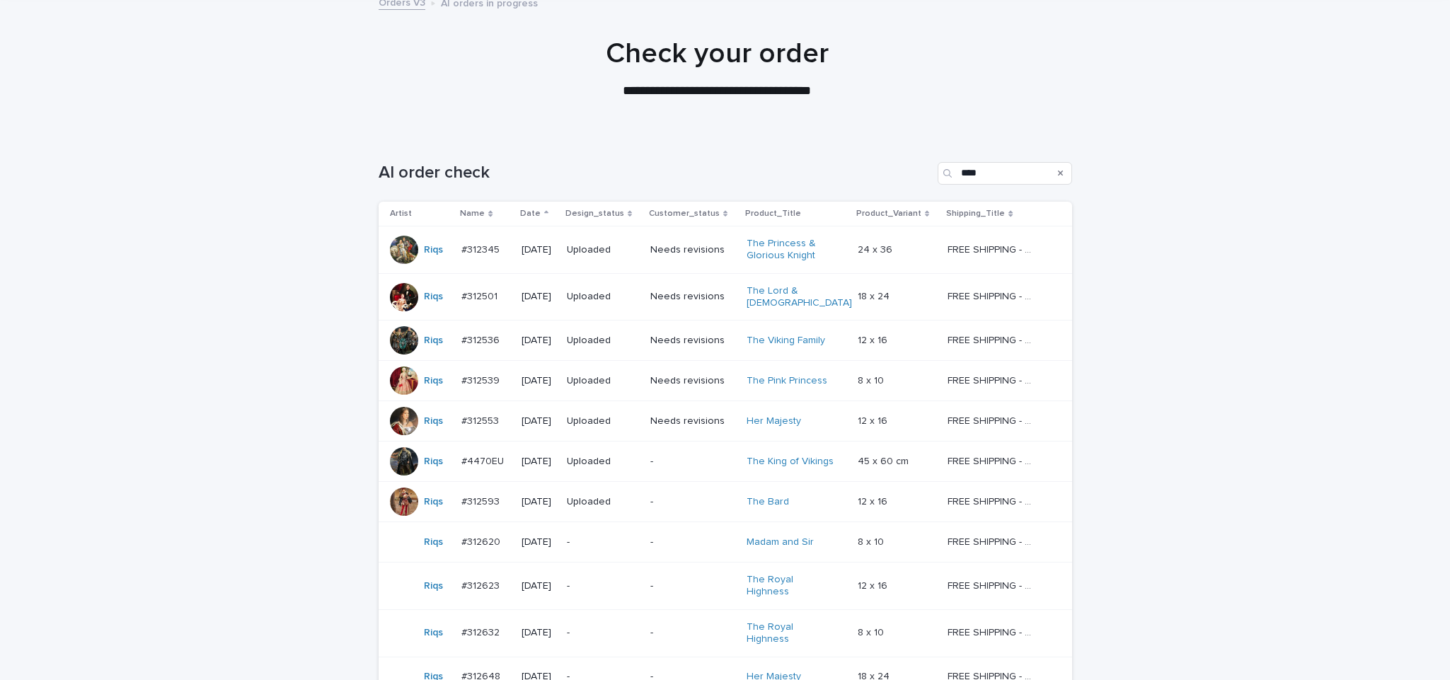
scroll to position [45, 0]
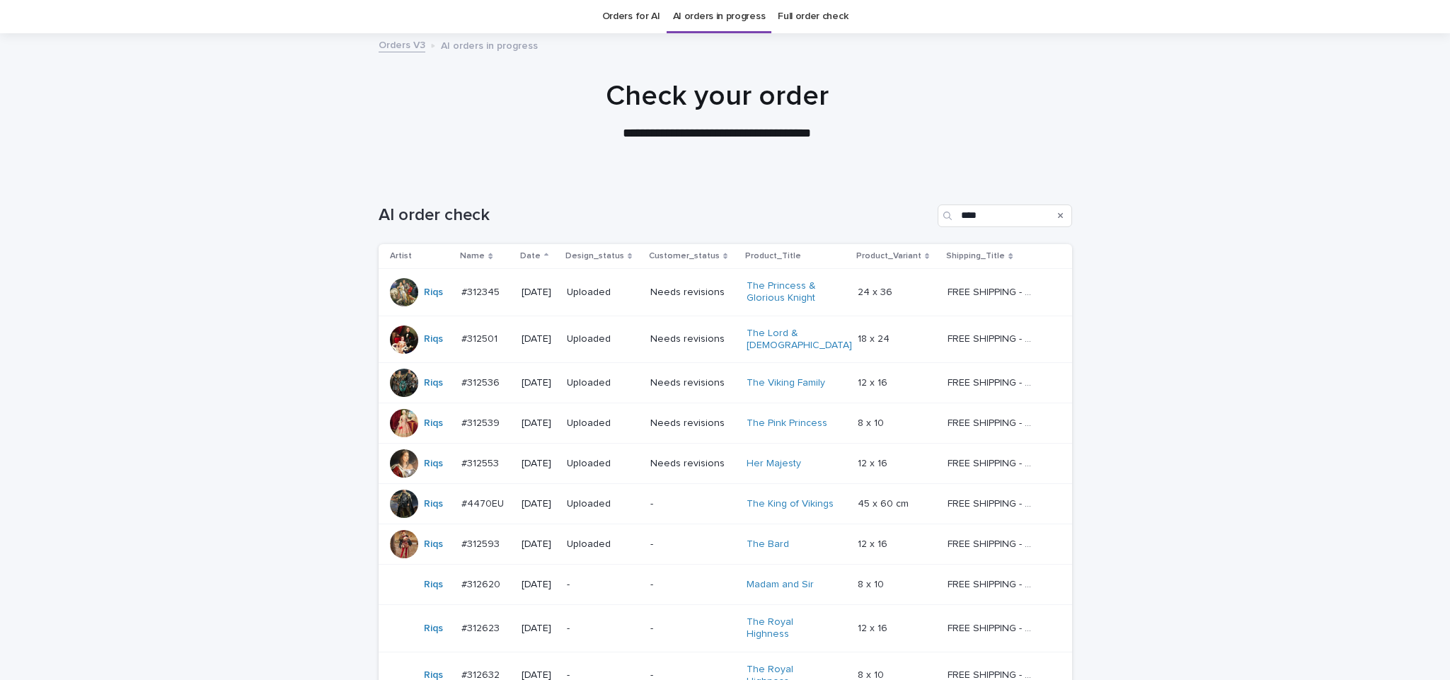
click at [639, 630] on div "-" at bounding box center [603, 628] width 72 height 23
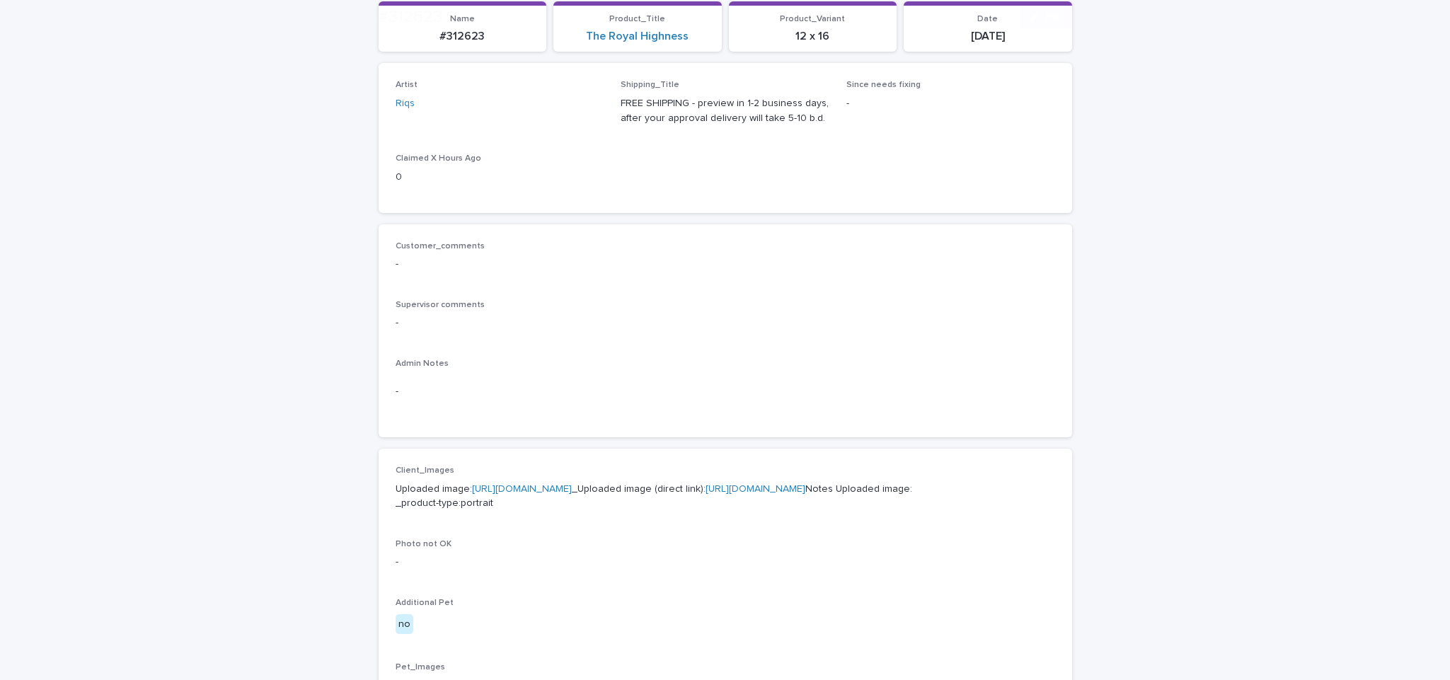
scroll to position [266, 0]
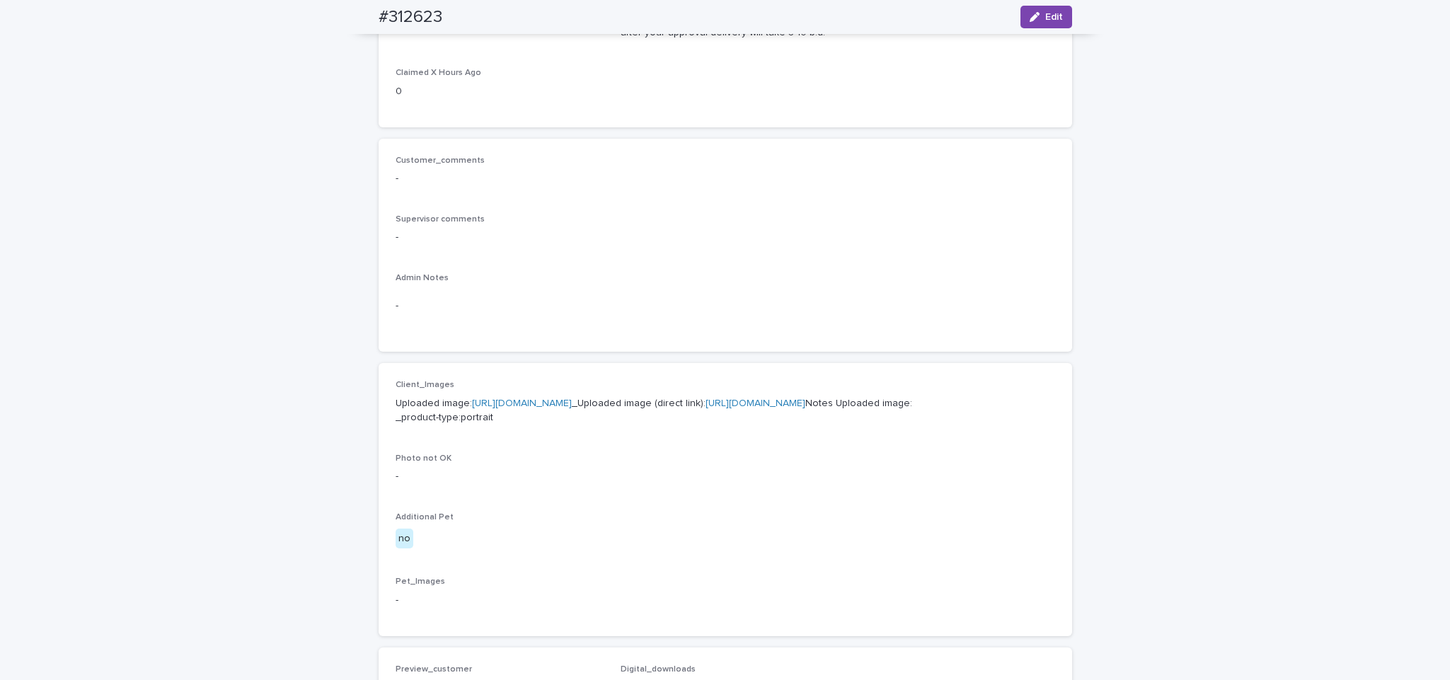
click at [572, 398] on link "[URL][DOMAIN_NAME]" at bounding box center [522, 403] width 100 height 10
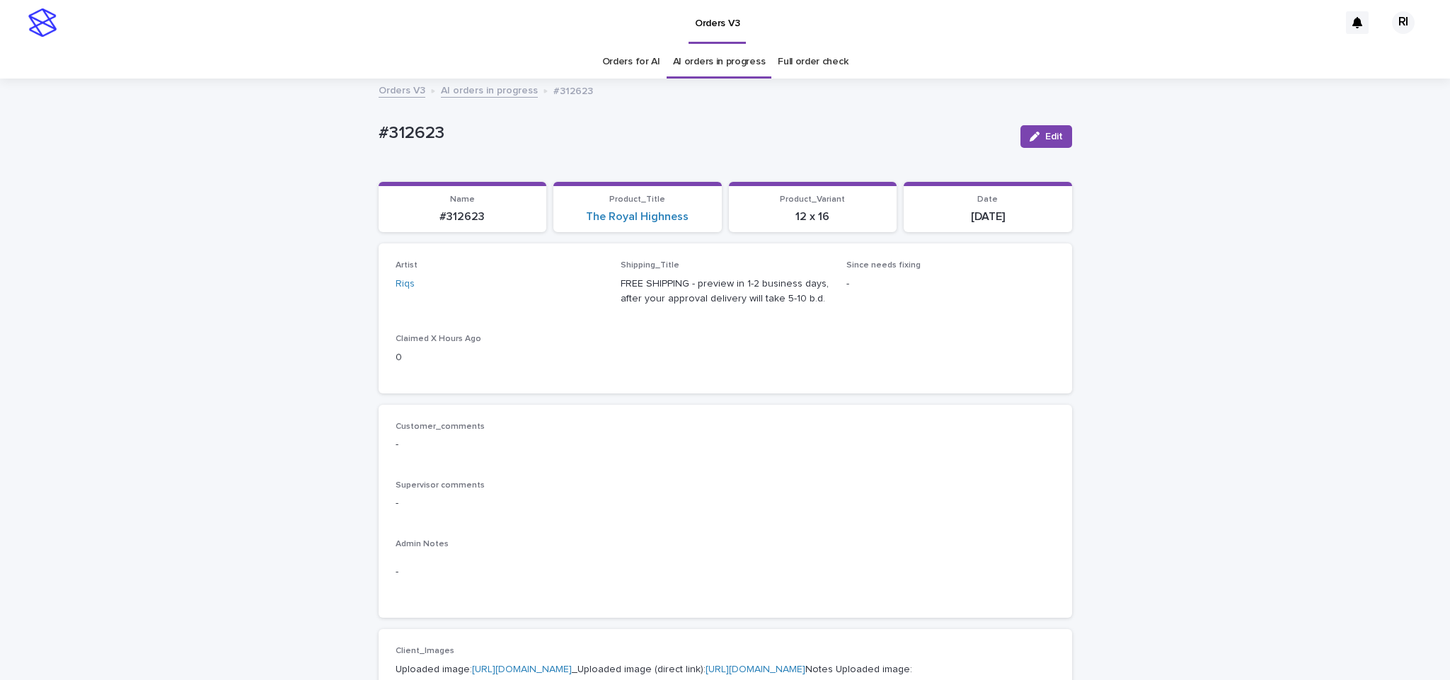
click at [490, 89] on link "AI orders in progress" at bounding box center [489, 89] width 97 height 16
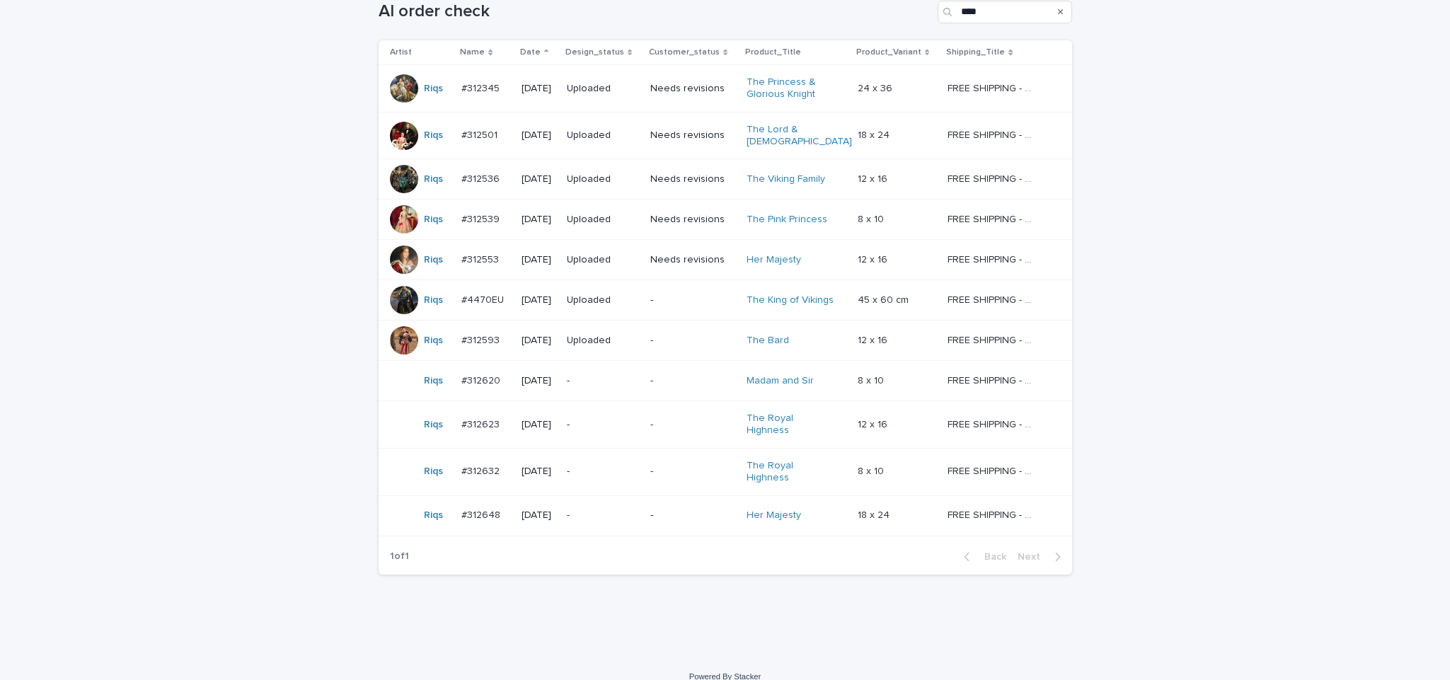
scroll to position [248, 0]
click at [639, 463] on div "-" at bounding box center [603, 470] width 72 height 15
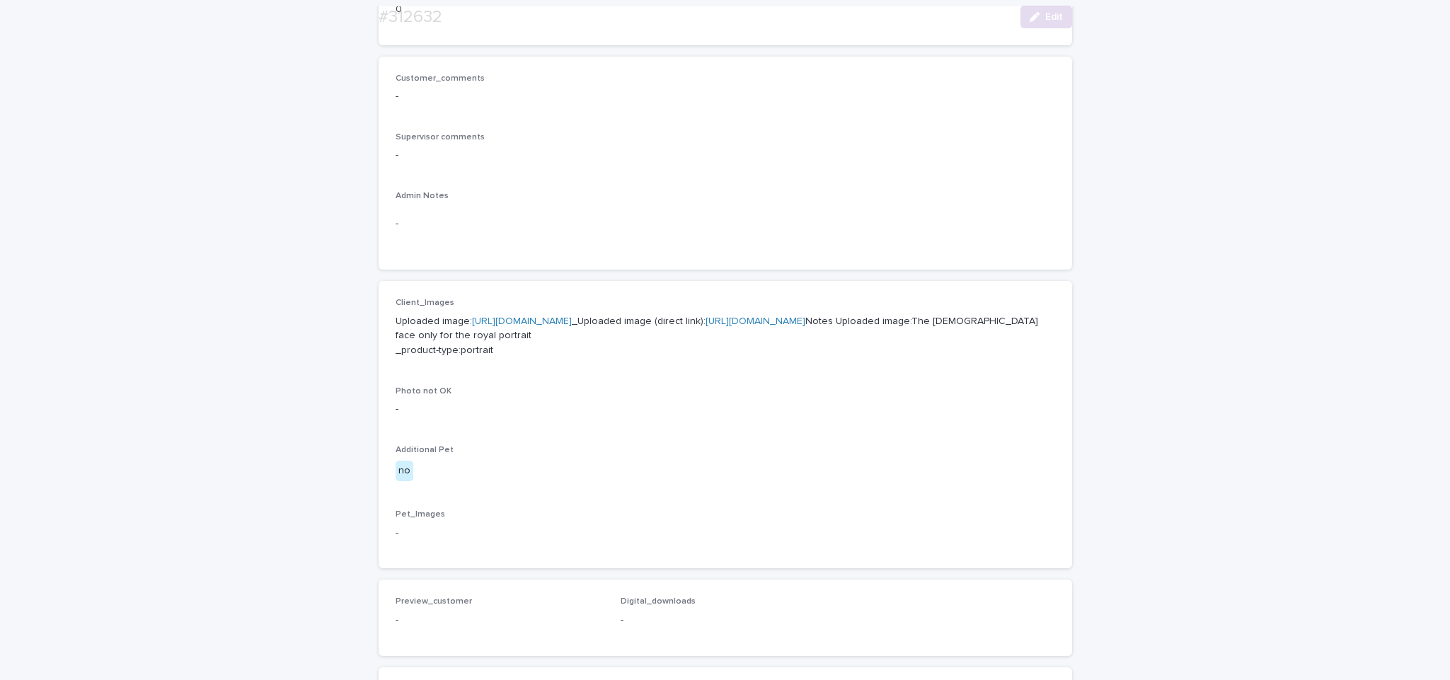
scroll to position [349, 0]
click at [705, 326] on link "[URL][DOMAIN_NAME]" at bounding box center [755, 321] width 100 height 10
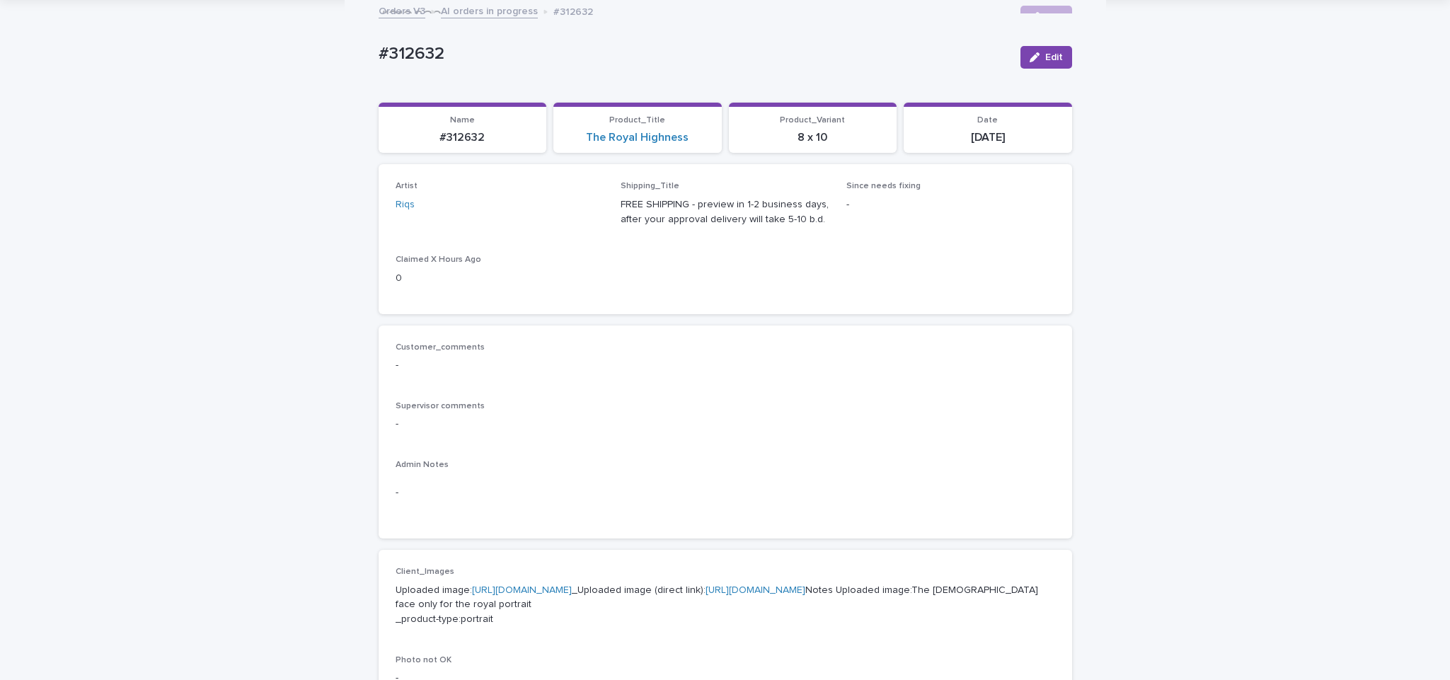
scroll to position [60, 0]
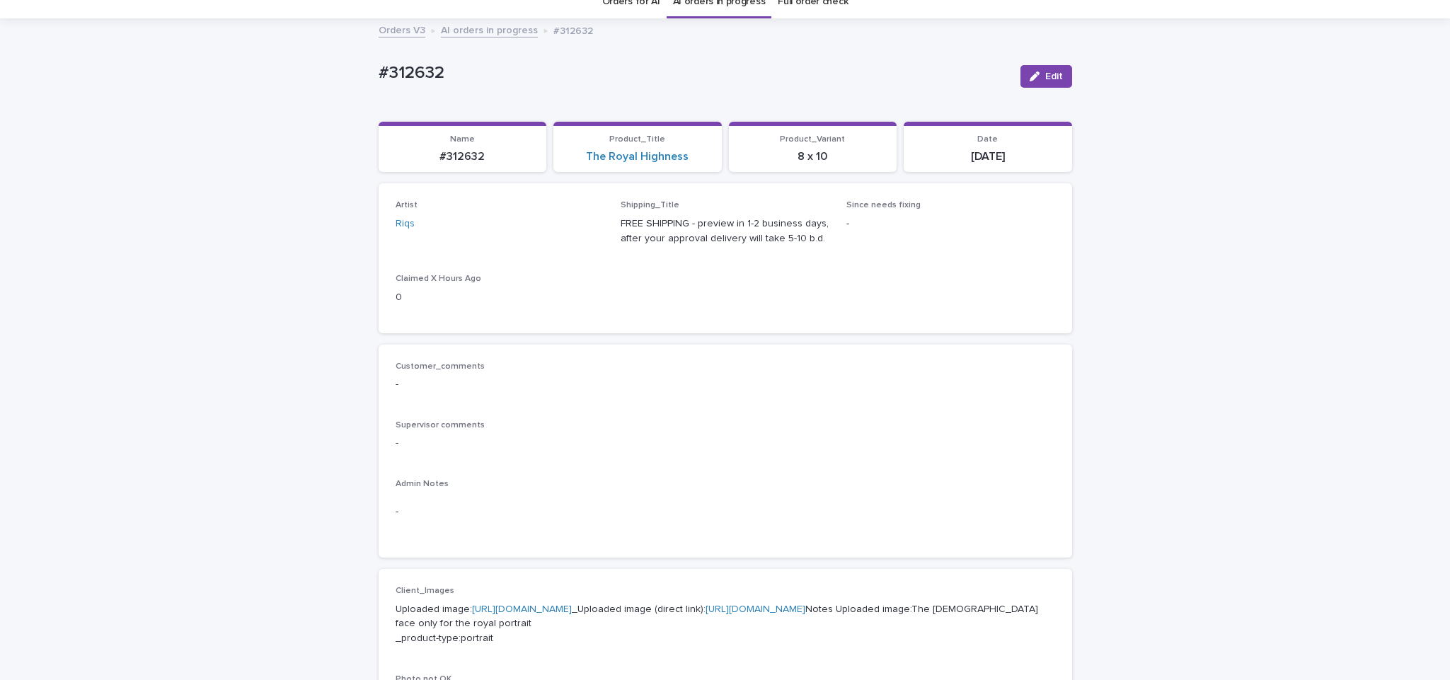
click at [493, 28] on link "AI orders in progress" at bounding box center [489, 29] width 97 height 16
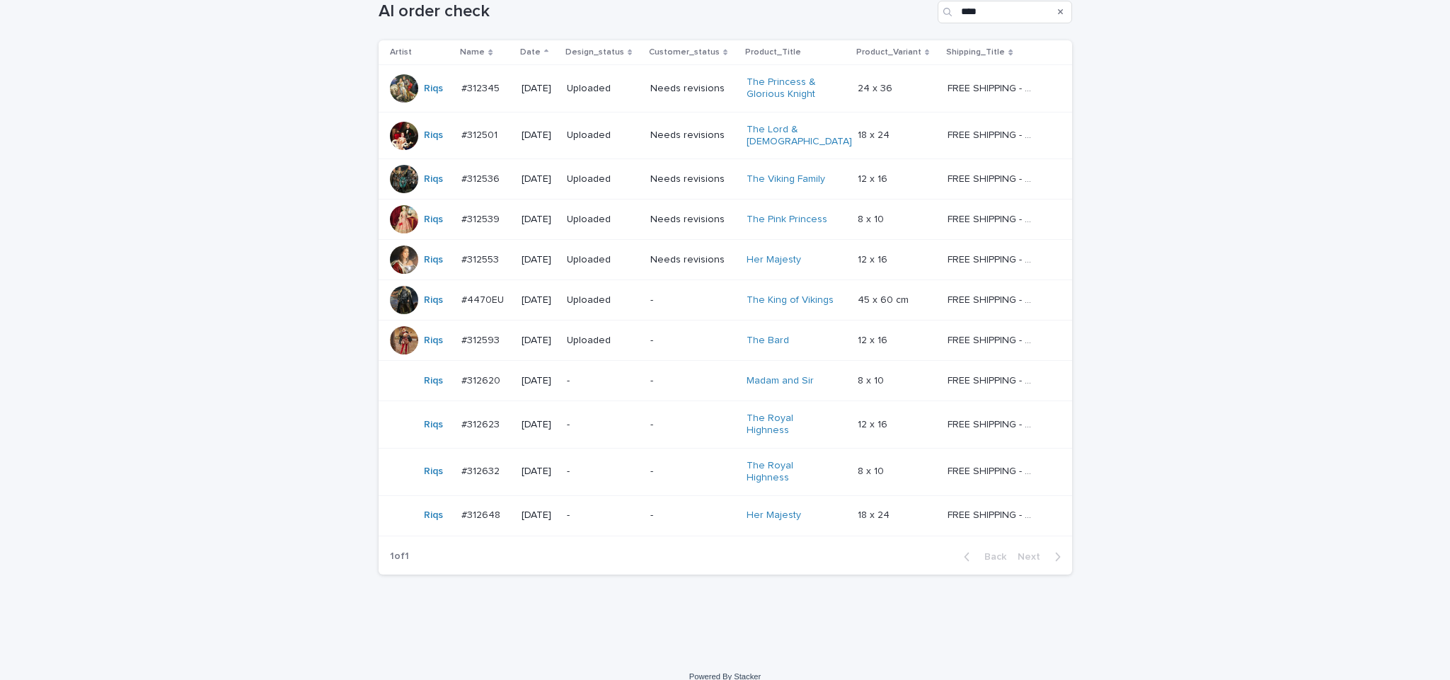
scroll to position [248, 0]
click at [635, 510] on p "-" at bounding box center [603, 516] width 72 height 12
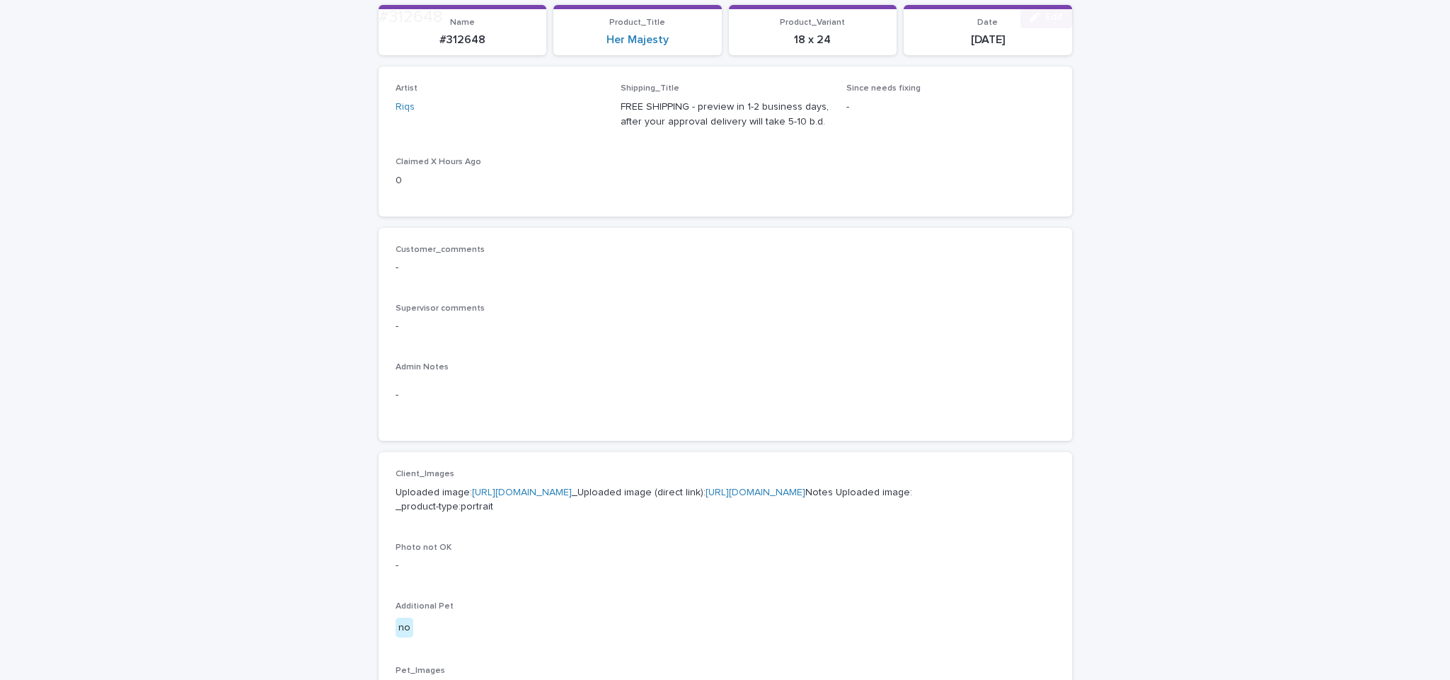
scroll to position [268, 0]
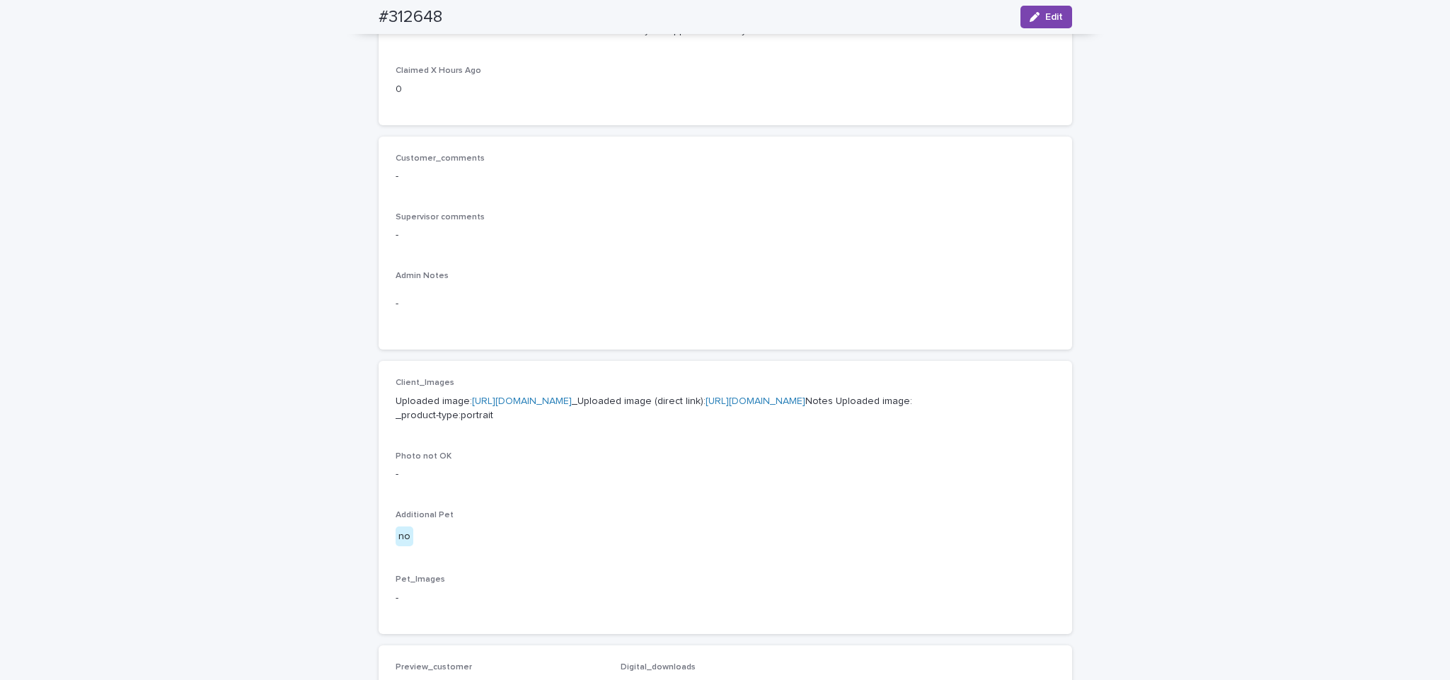
click at [705, 406] on link "[URL][DOMAIN_NAME]" at bounding box center [755, 401] width 100 height 10
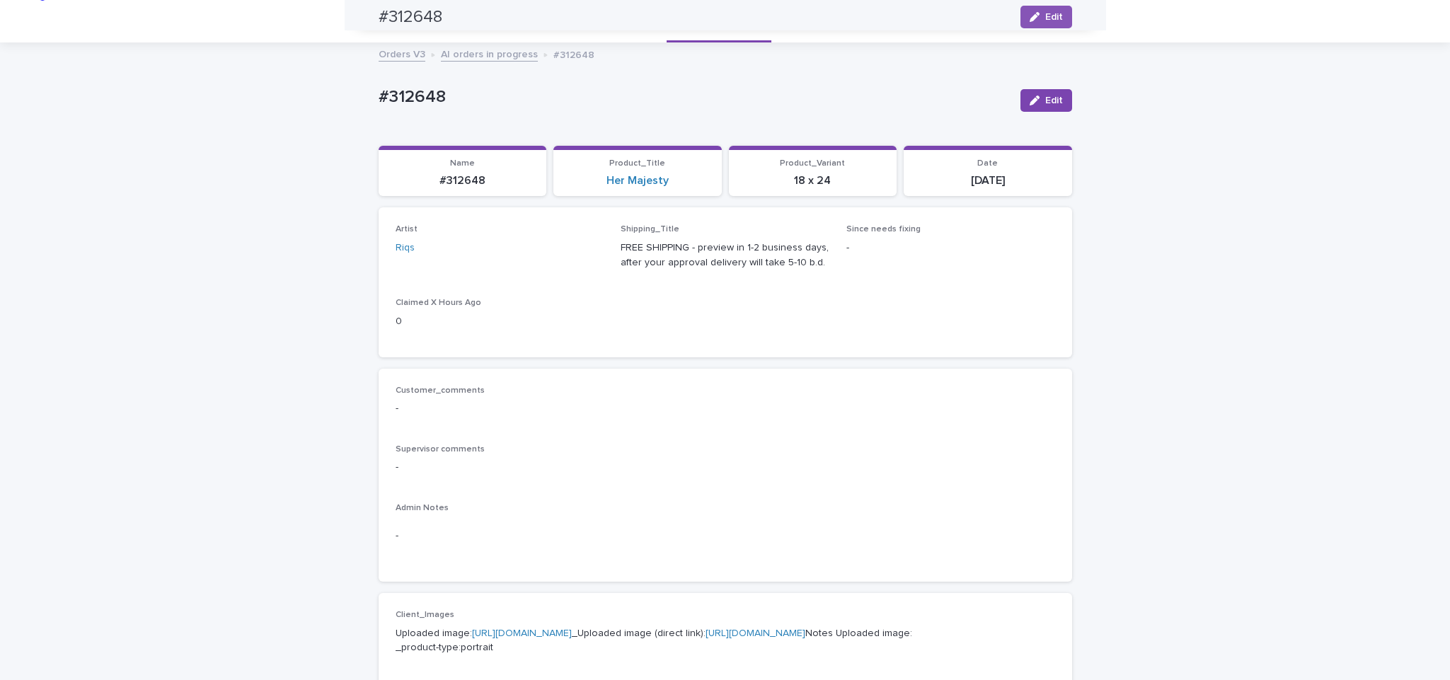
scroll to position [0, 0]
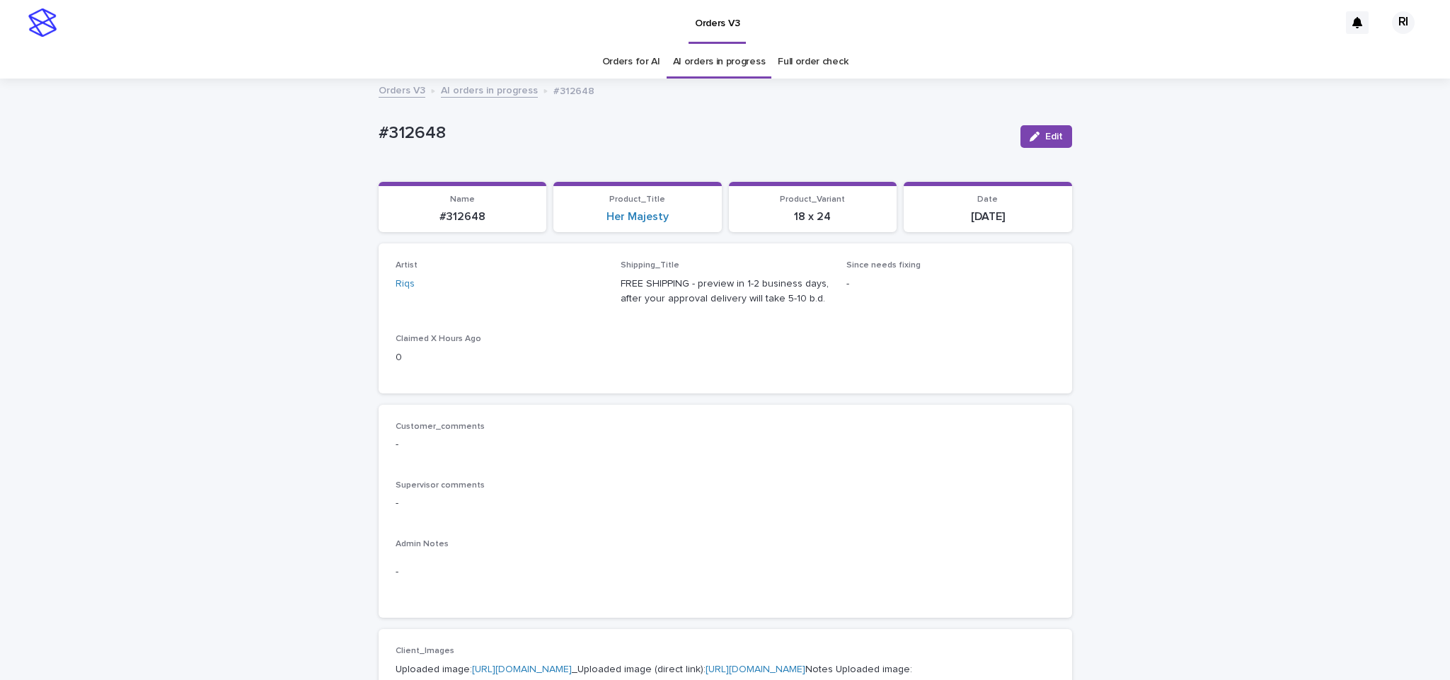
click at [461, 87] on link "AI orders in progress" at bounding box center [489, 89] width 97 height 16
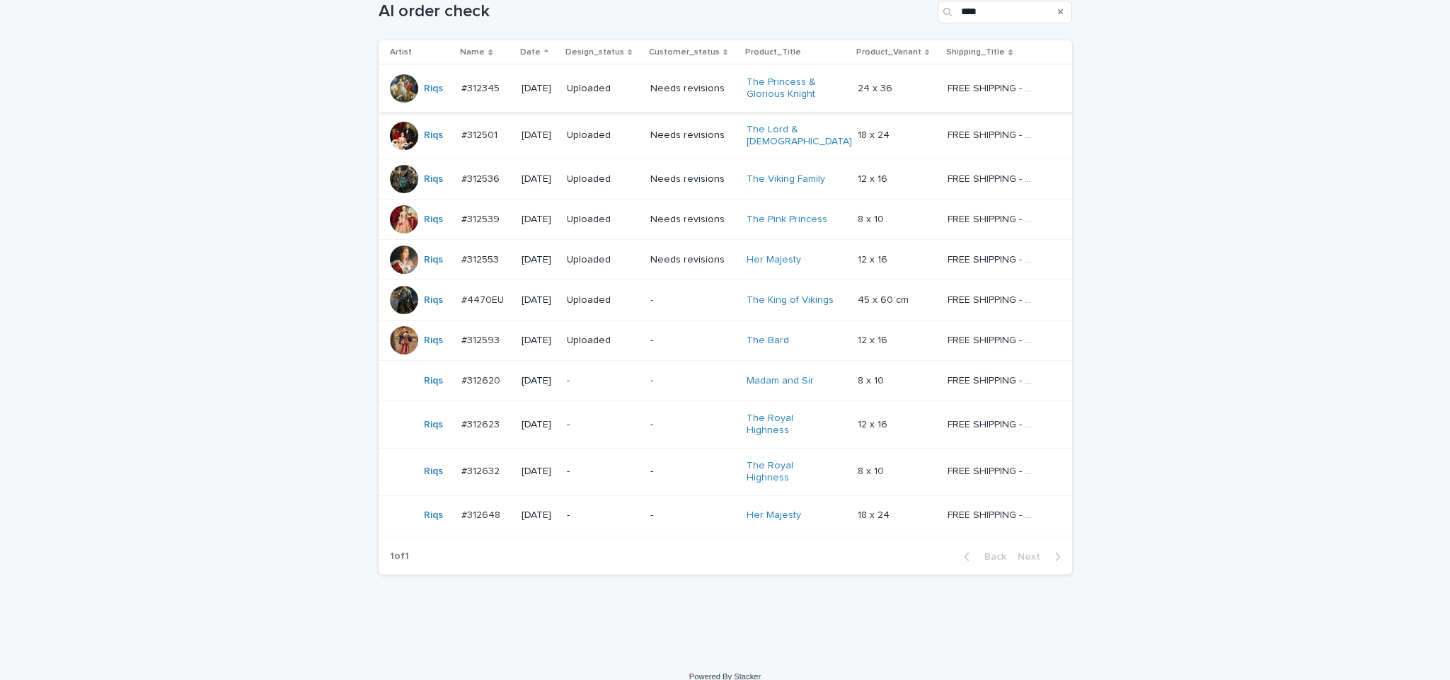
scroll to position [248, 0]
